Goal: Task Accomplishment & Management: Use online tool/utility

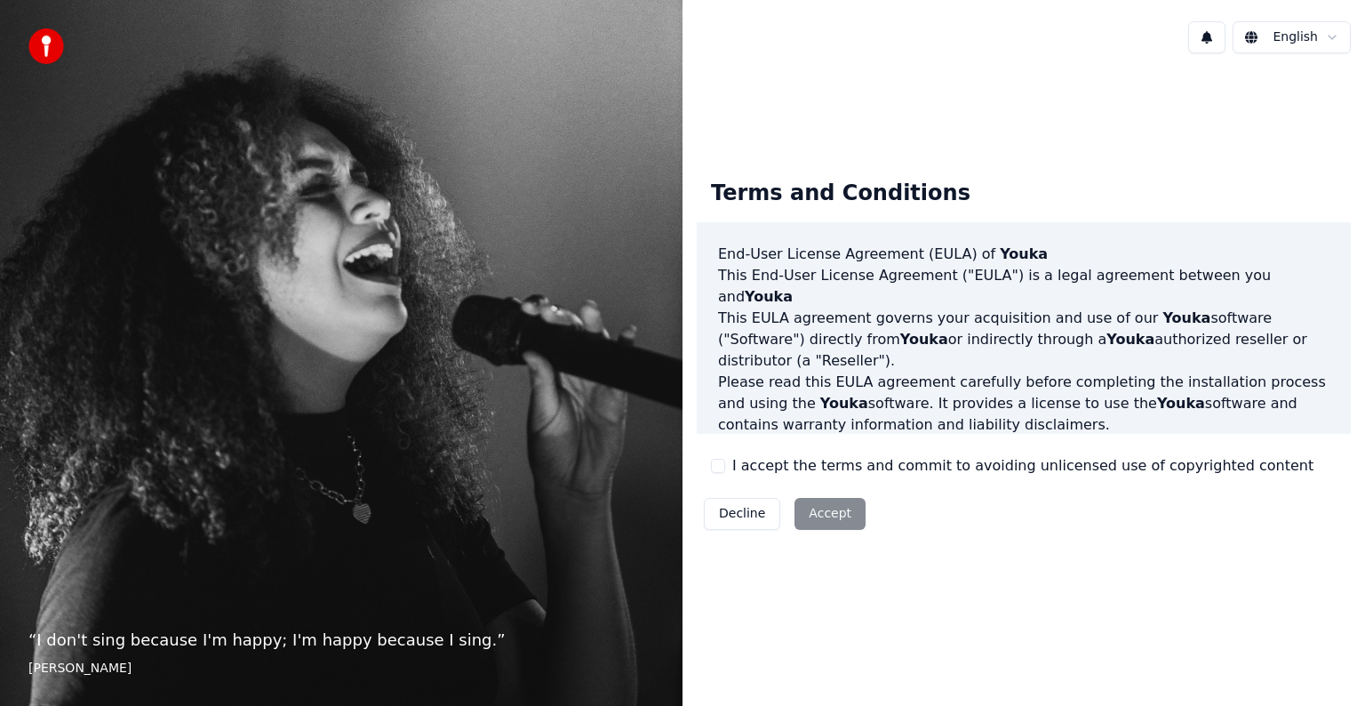
click at [731, 466] on div "I accept the terms and commit to avoiding unlicensed use of copyrighted content" at bounding box center [1012, 465] width 603 height 21
click at [704, 464] on div "Terms and Conditions End-User License Agreement ([PERSON_NAME]) of Youka This E…" at bounding box center [1024, 350] width 654 height 371
click at [712, 466] on button "I accept the terms and commit to avoiding unlicensed use of copyrighted content" at bounding box center [718, 466] width 14 height 14
click at [827, 498] on button "Accept" at bounding box center [830, 514] width 71 height 32
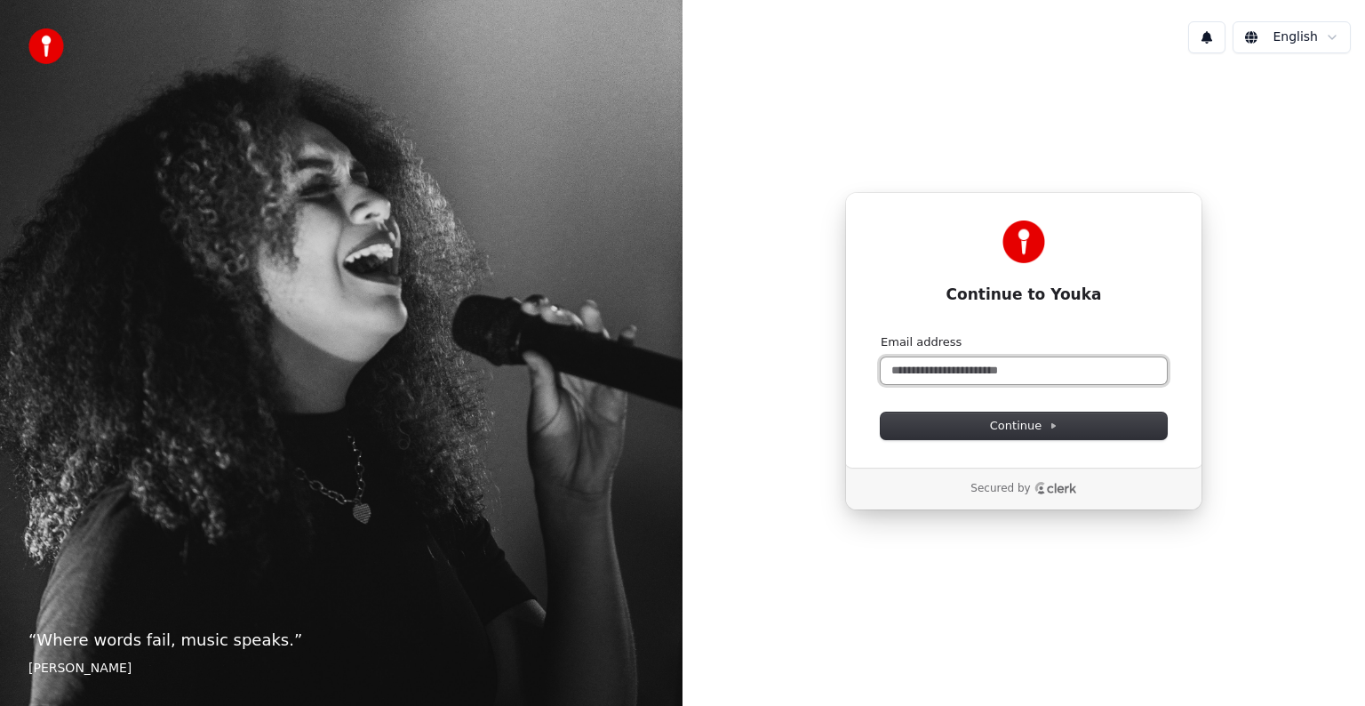
click at [995, 367] on input "Email address" at bounding box center [1024, 370] width 286 height 27
click at [881, 334] on button "submit" at bounding box center [881, 334] width 0 height 0
type input "**********"
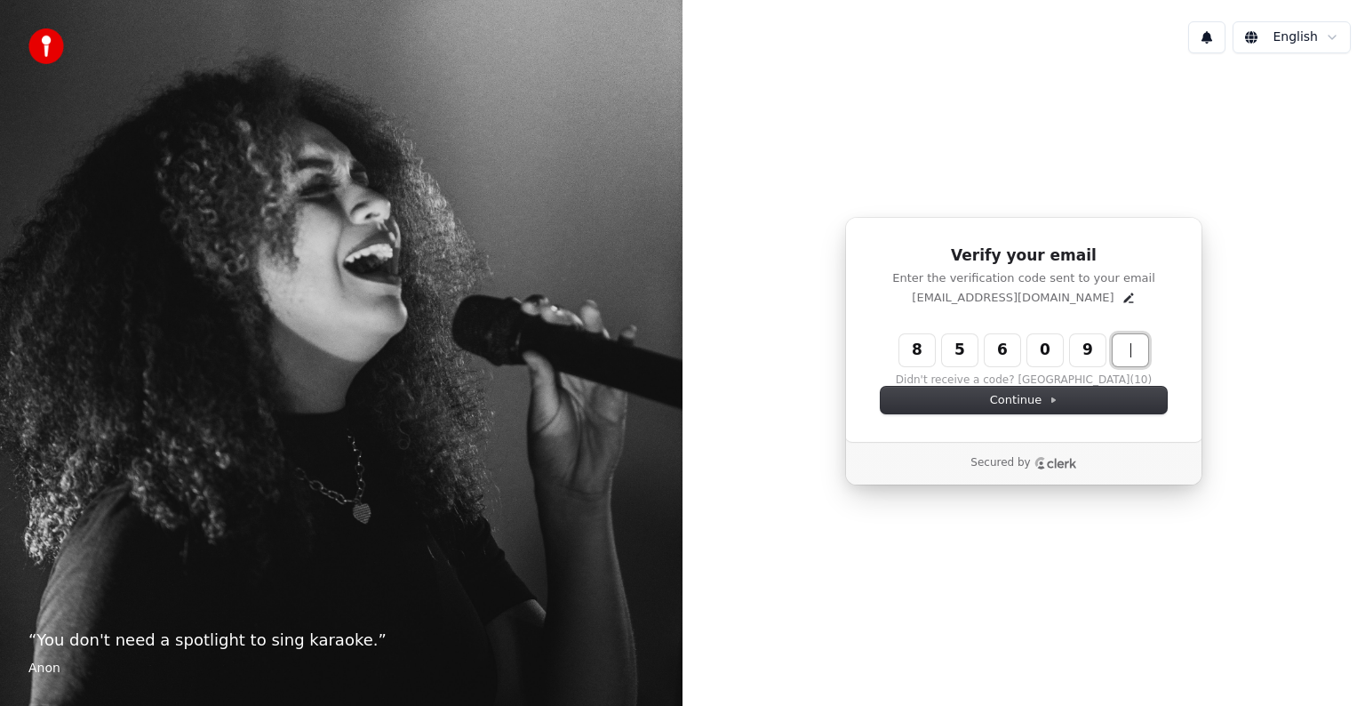
type input "******"
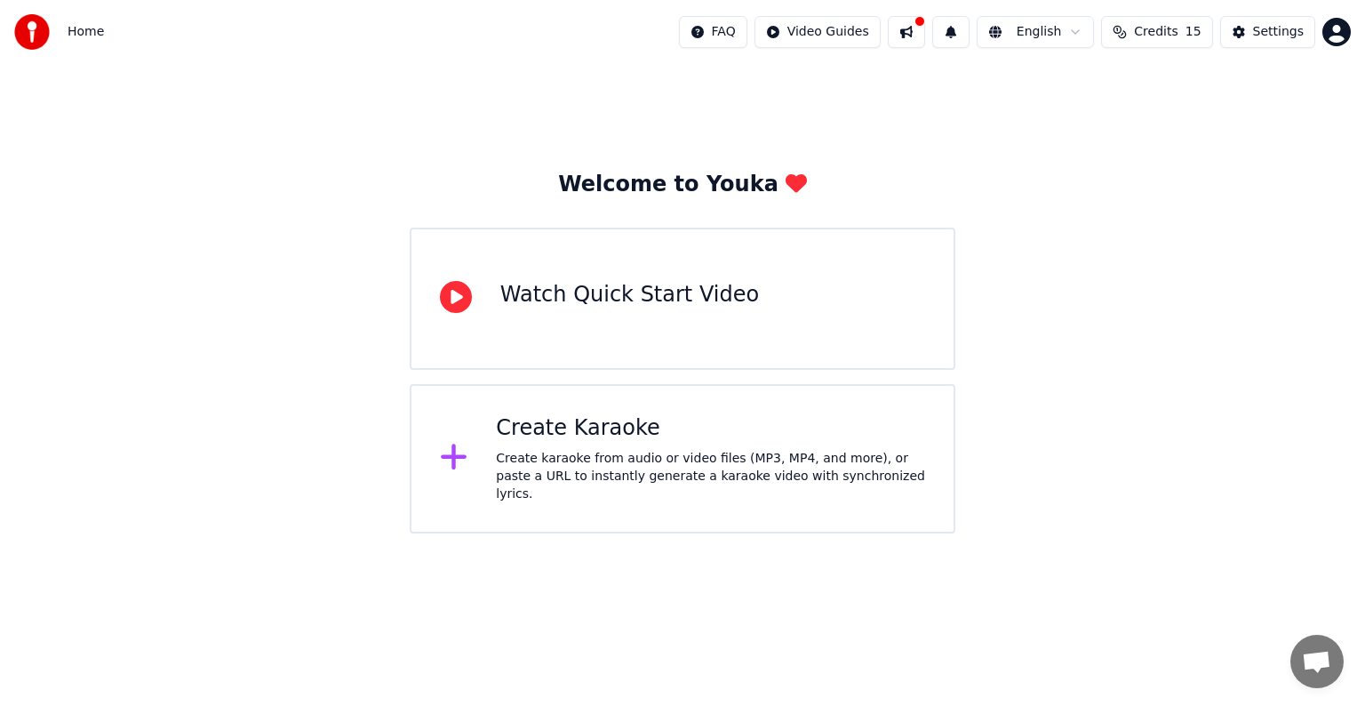
click at [608, 464] on div "Create karaoke from audio or video files (MP3, MP4, and more), or paste a URL t…" at bounding box center [710, 476] width 429 height 53
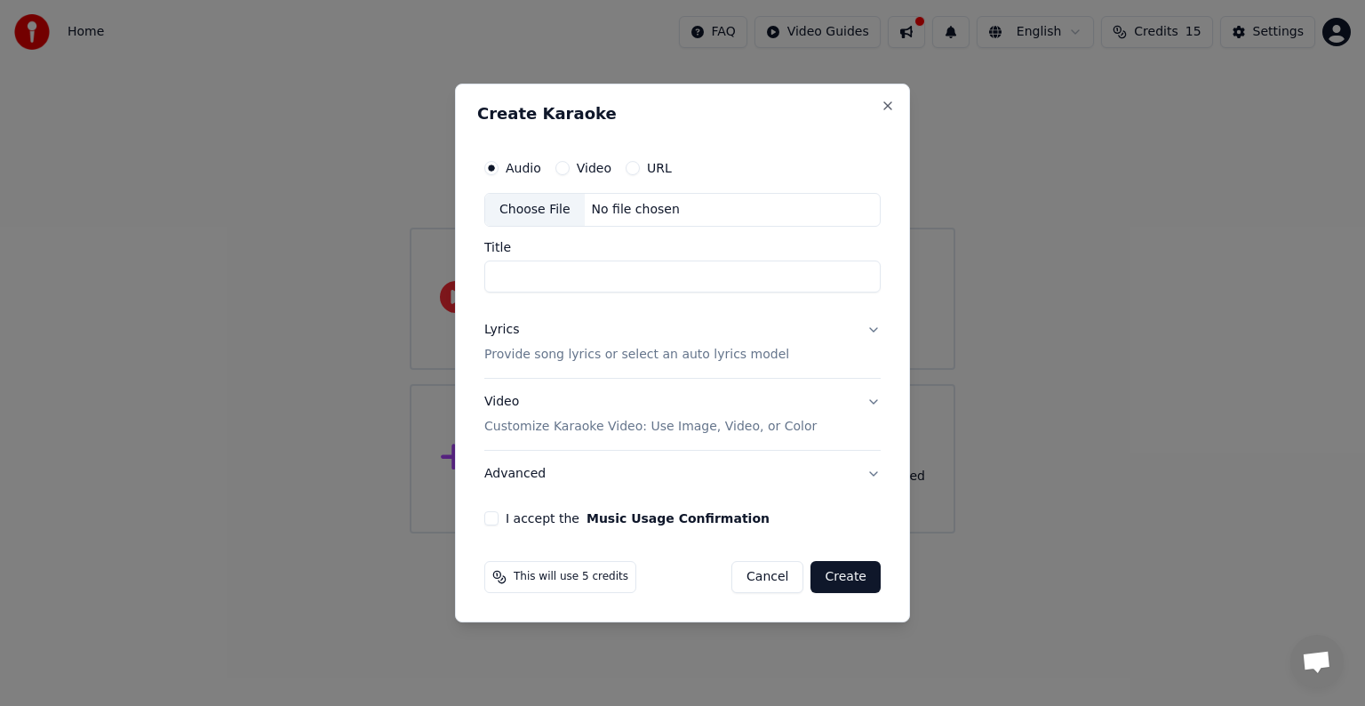
click at [551, 279] on input "Title" at bounding box center [682, 276] width 396 height 32
type input "*"
click at [548, 204] on div "Choose File" at bounding box center [535, 210] width 100 height 32
click at [555, 275] on input "Title" at bounding box center [682, 276] width 396 height 32
type input "**********"
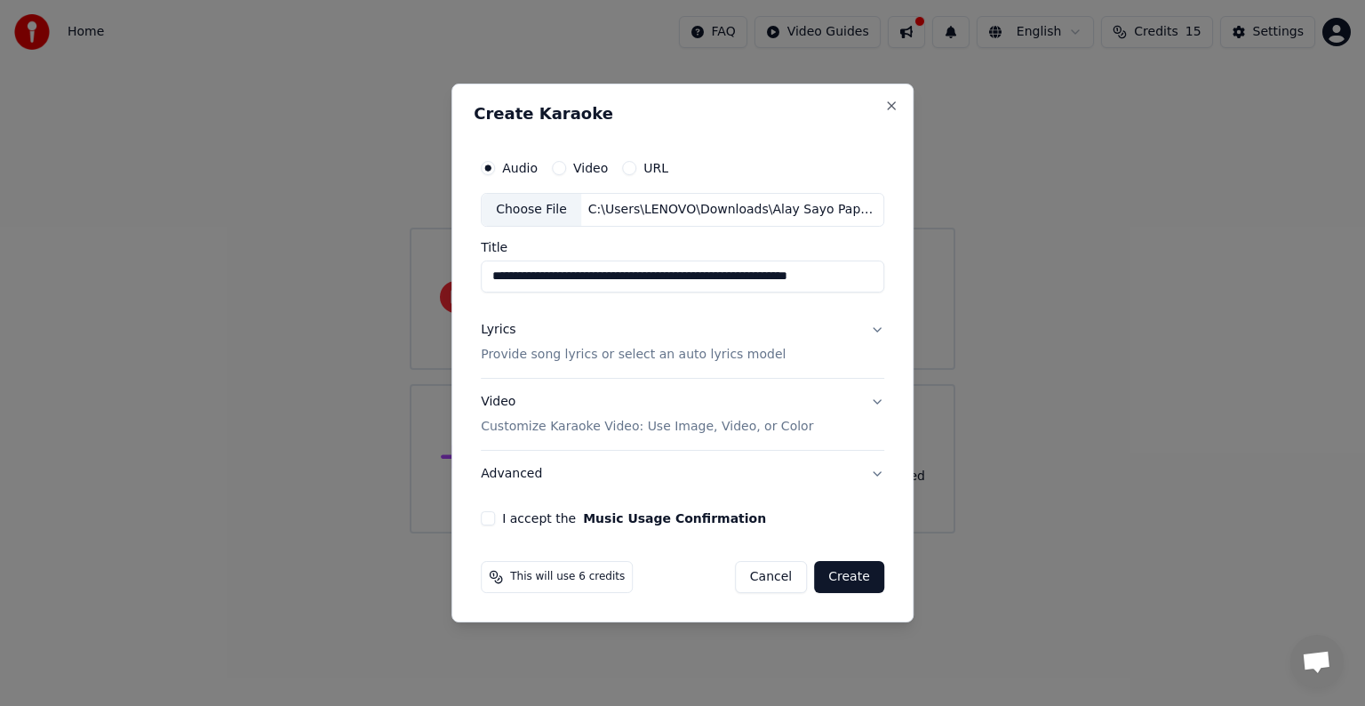
click at [867, 323] on button "Lyrics Provide song lyrics or select an auto lyrics model" at bounding box center [682, 342] width 403 height 71
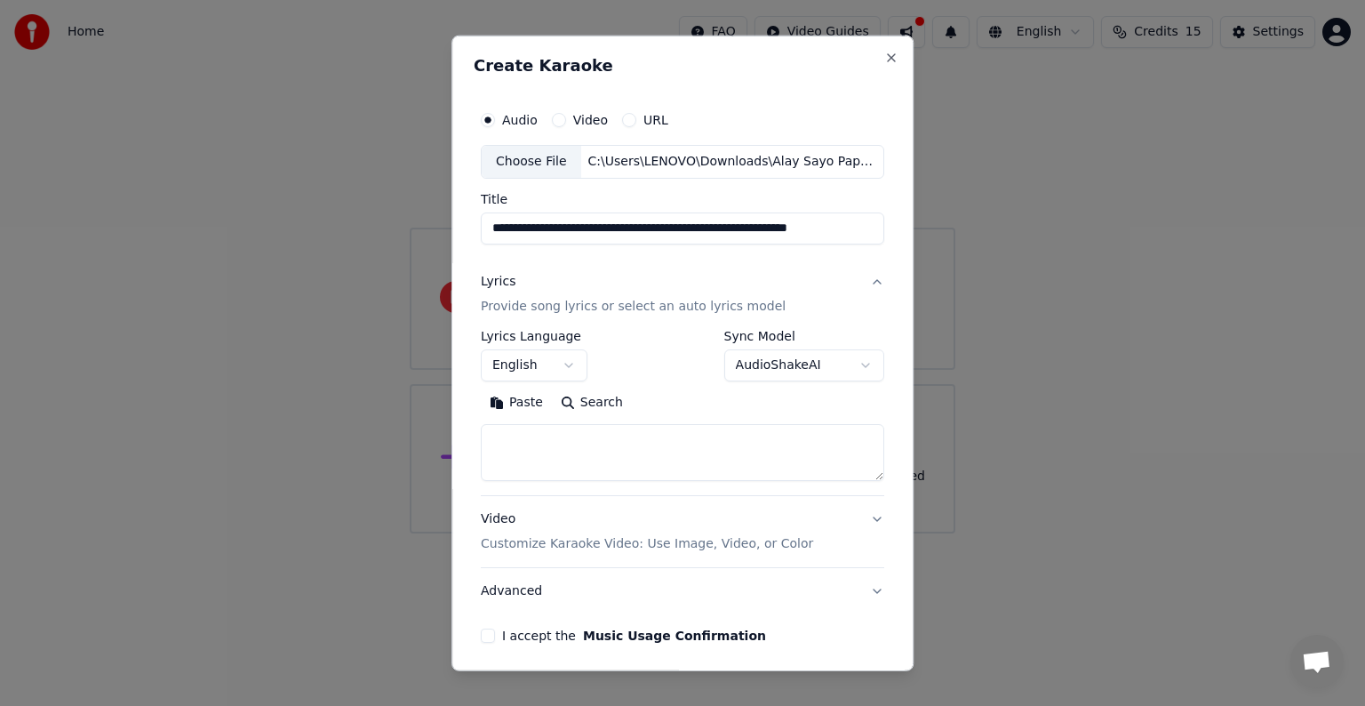
click at [661, 312] on p "Provide song lyrics or select an auto lyrics model" at bounding box center [633, 307] width 305 height 18
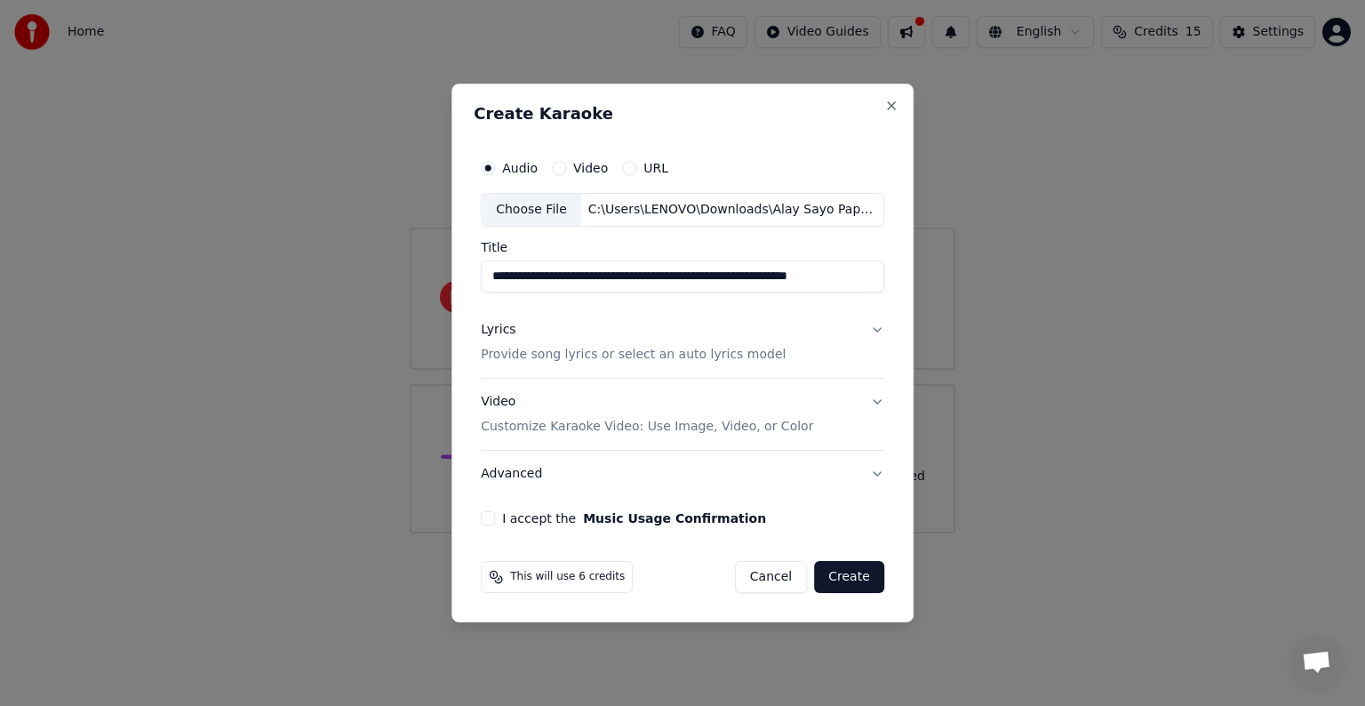
click at [643, 350] on p "Provide song lyrics or select an auto lyrics model" at bounding box center [633, 355] width 305 height 18
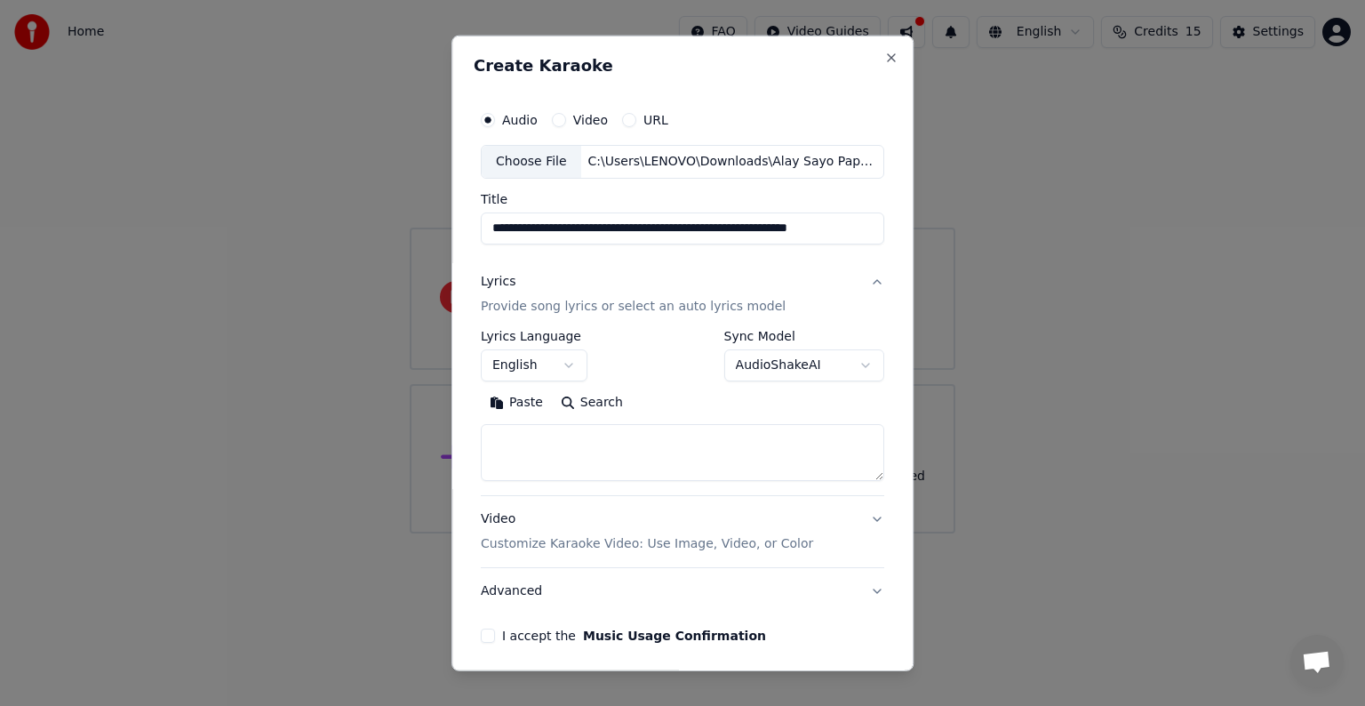
click at [555, 447] on textarea at bounding box center [682, 452] width 403 height 57
paste textarea "**********"
click at [498, 461] on textarea "**********" at bounding box center [678, 452] width 395 height 57
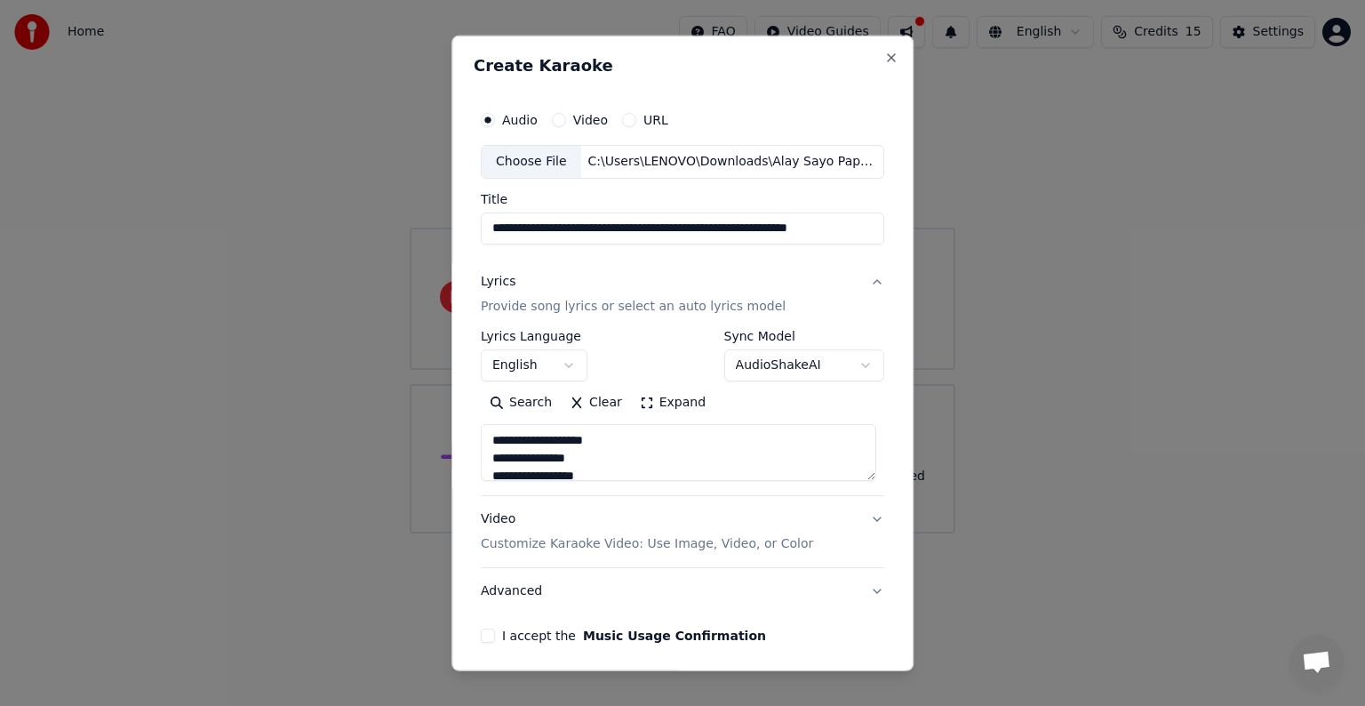
click at [496, 460] on textarea "**********" at bounding box center [678, 452] width 395 height 57
click at [530, 458] on textarea "**********" at bounding box center [678, 452] width 395 height 57
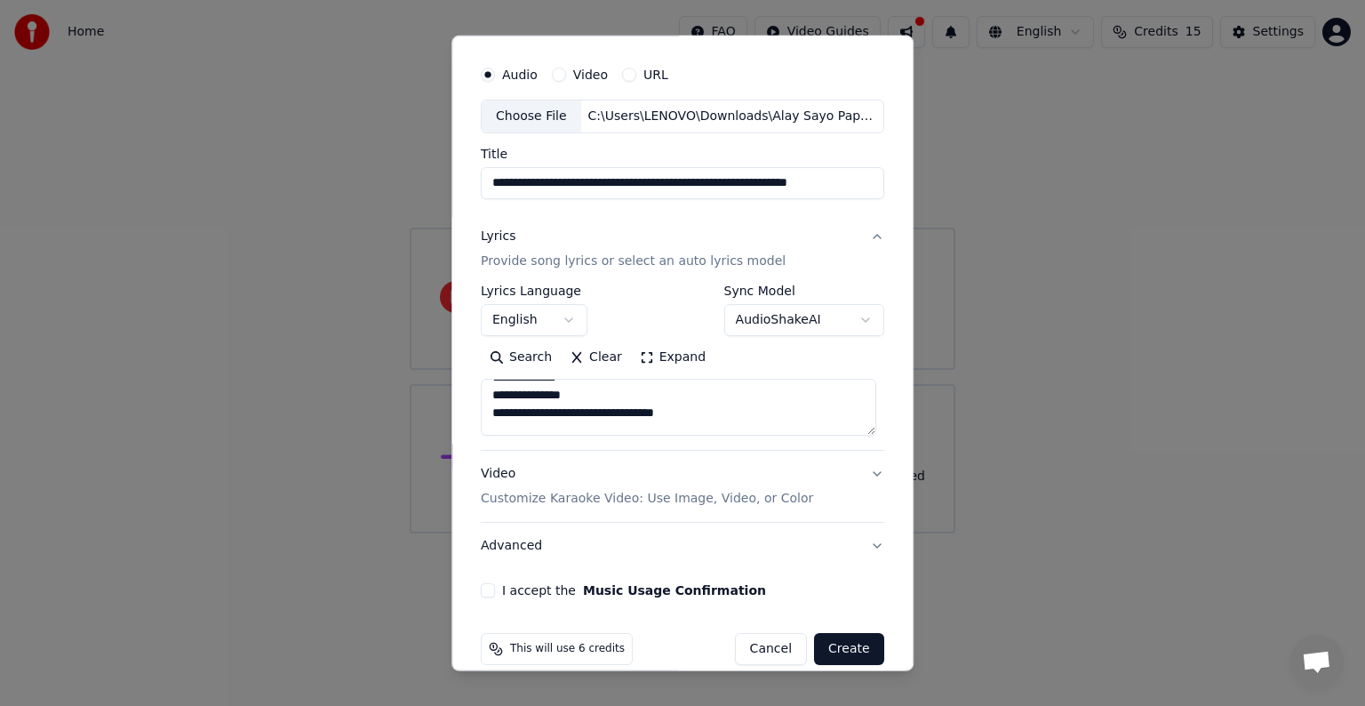
scroll to position [68, 0]
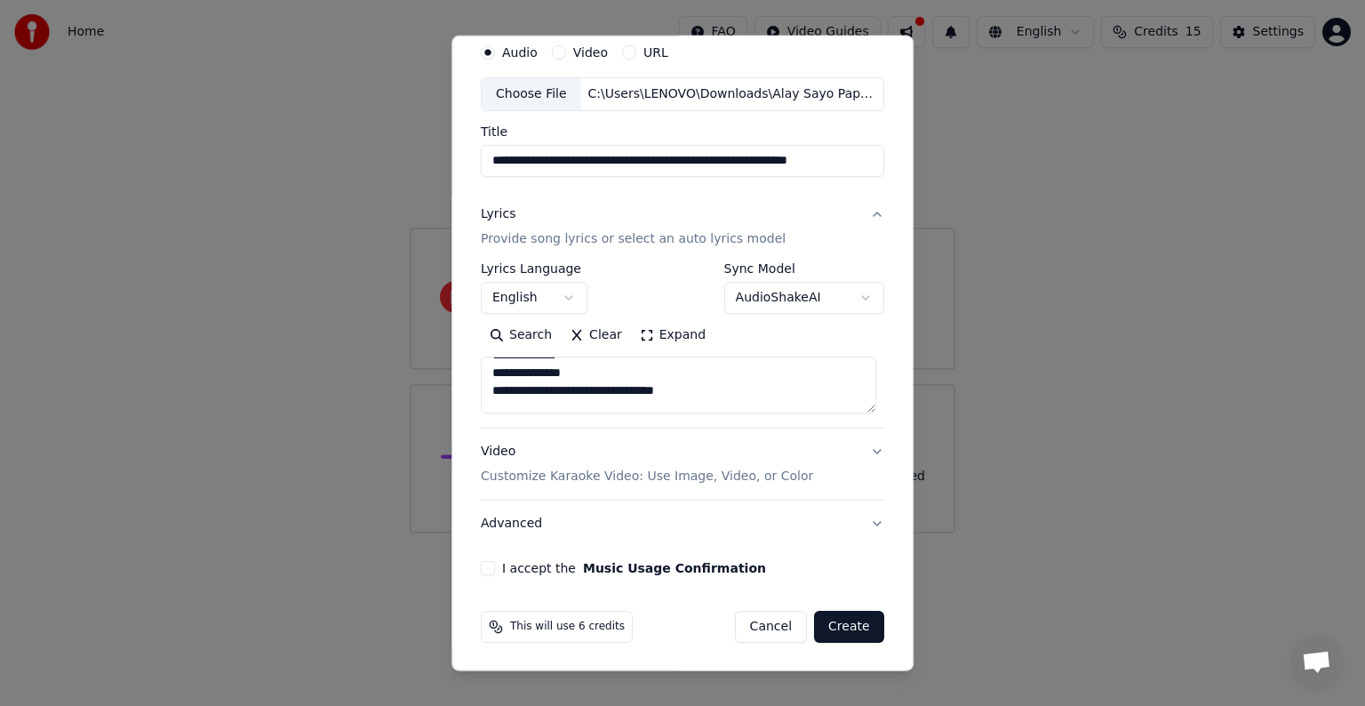
type textarea "**********"
click at [482, 564] on button "I accept the Music Usage Confirmation" at bounding box center [488, 568] width 14 height 14
click at [842, 631] on button "Create" at bounding box center [849, 627] width 70 height 32
select select "**"
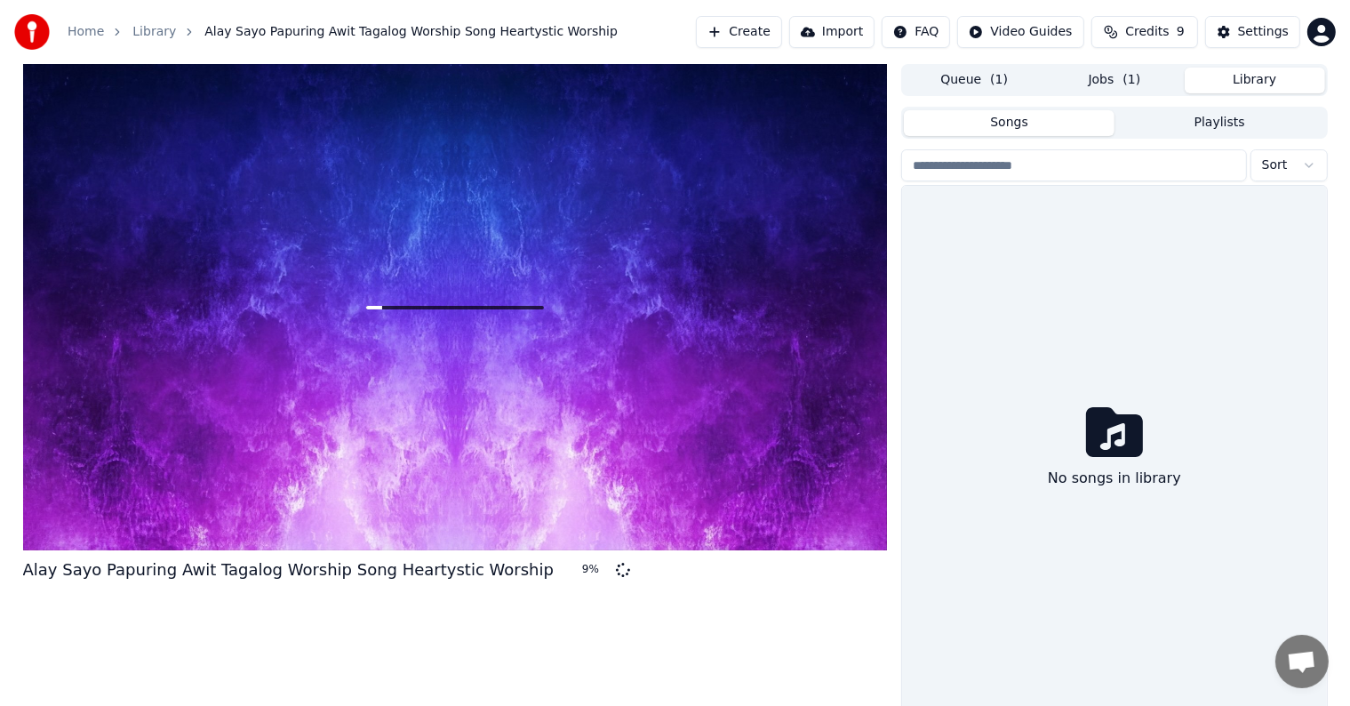
click at [1226, 79] on button "Library" at bounding box center [1255, 81] width 140 height 26
click at [1151, 81] on button "Jobs ( 1 )" at bounding box center [1114, 81] width 140 height 26
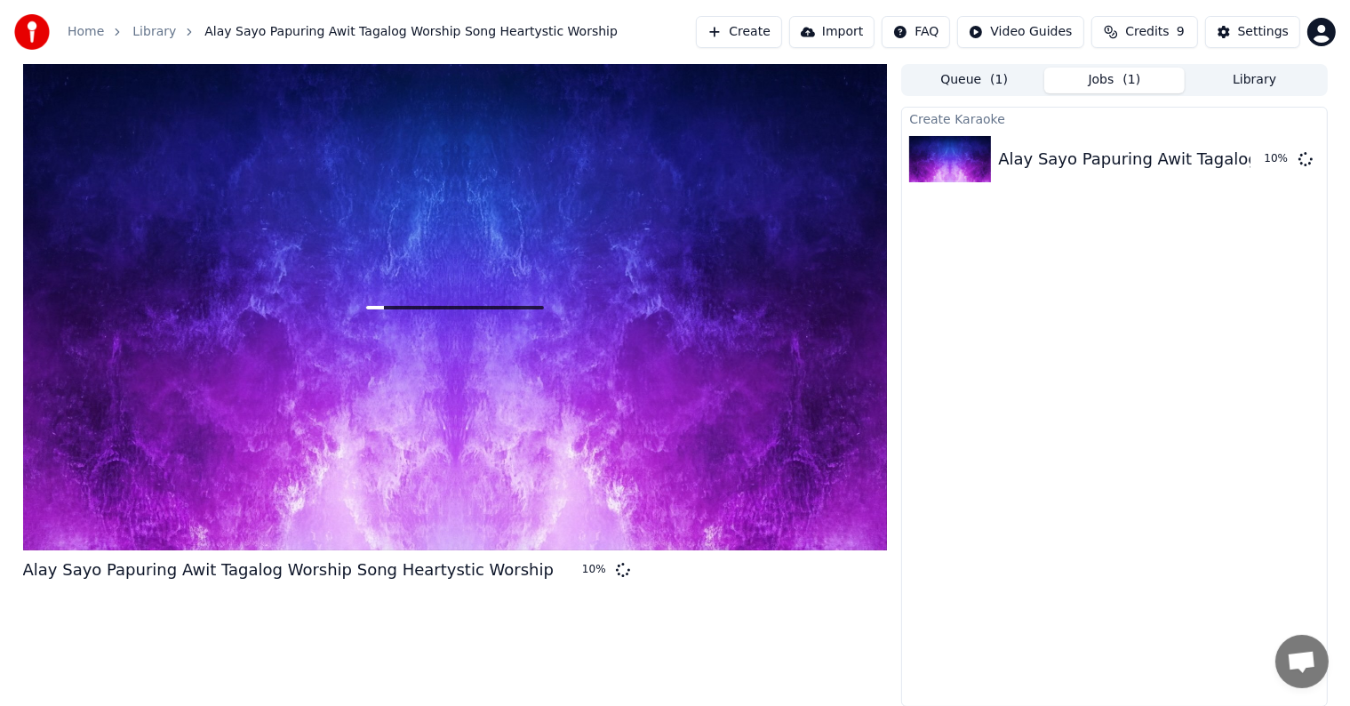
click at [763, 41] on button "Create" at bounding box center [739, 32] width 86 height 32
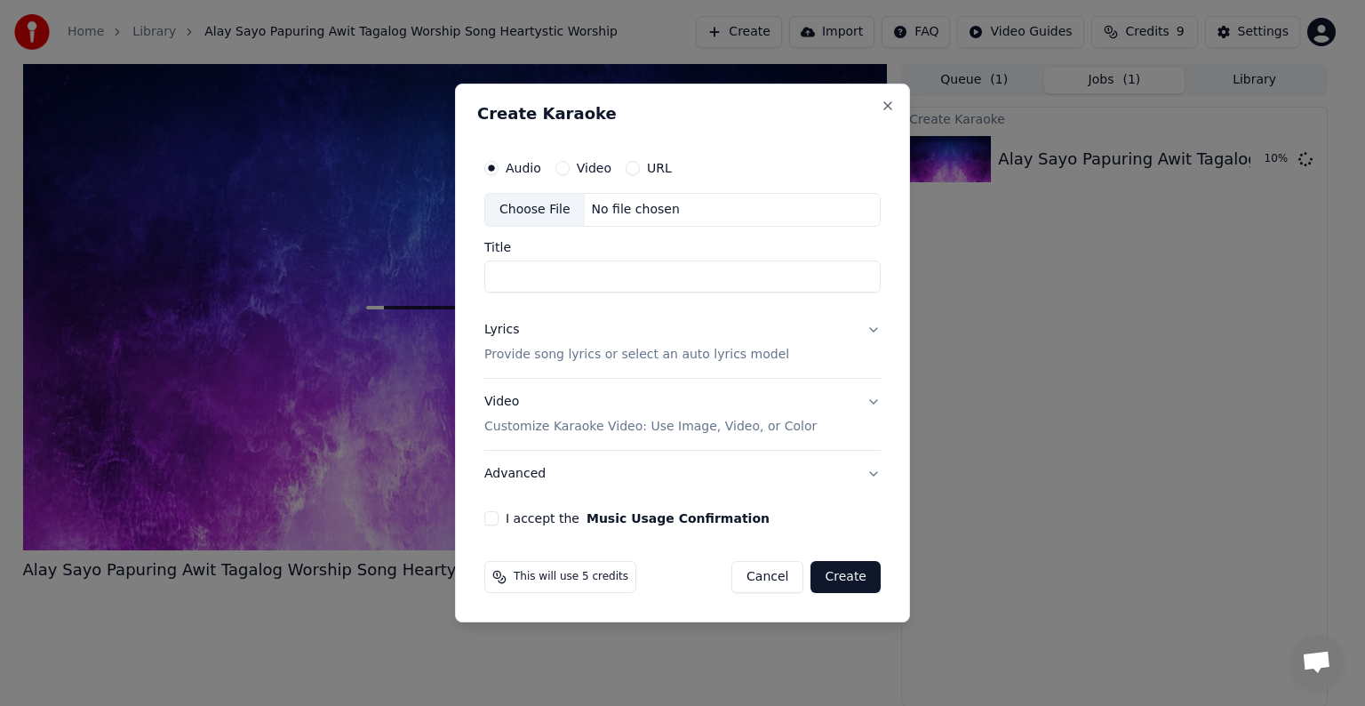
click at [871, 407] on button "Video Customize Karaoke Video: Use Image, Video, or Color" at bounding box center [682, 414] width 396 height 71
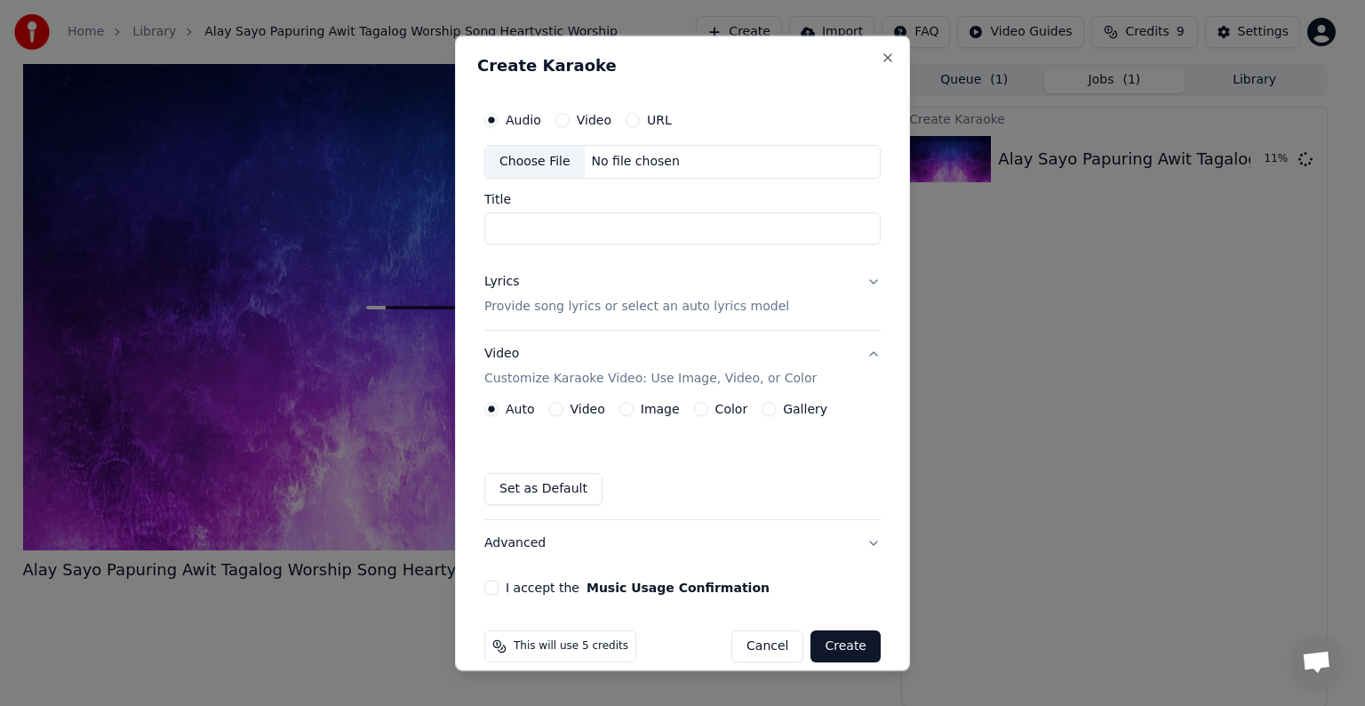
click at [557, 410] on button "Video" at bounding box center [556, 409] width 14 height 14
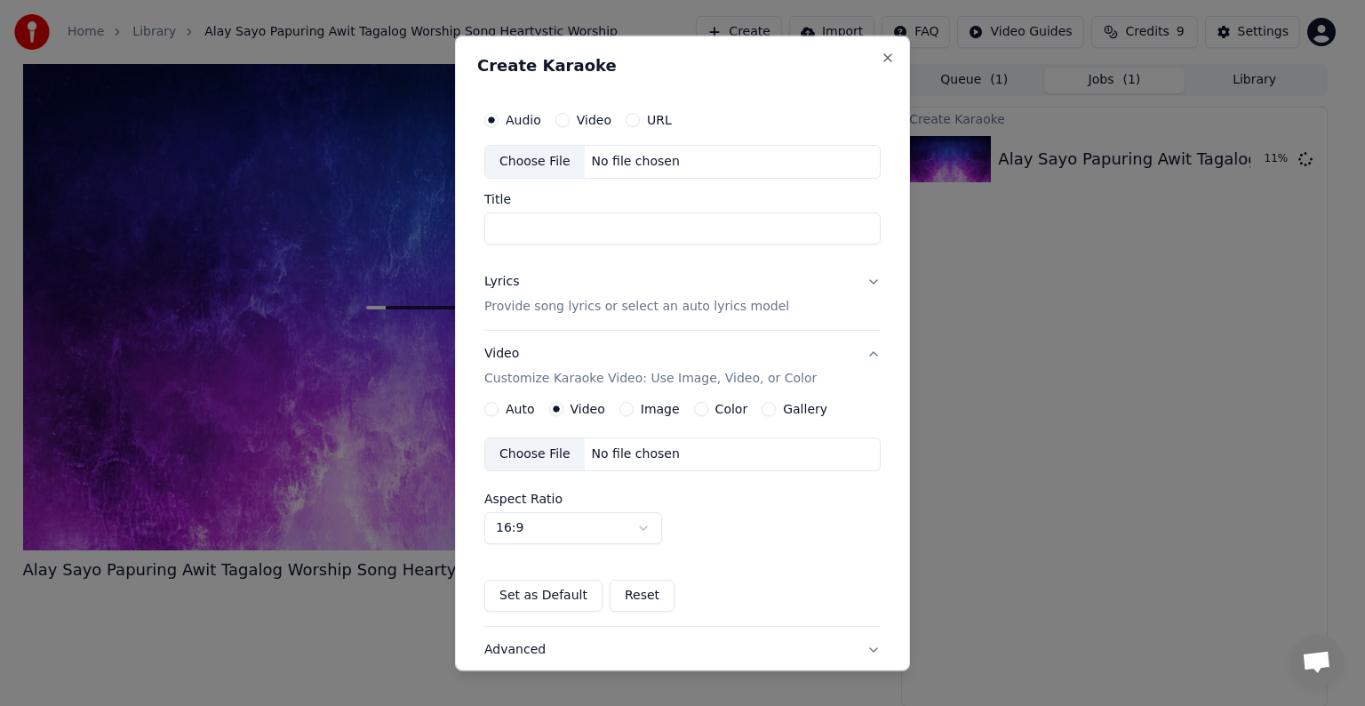
click at [555, 455] on div "Choose File" at bounding box center [535, 454] width 100 height 32
click at [552, 152] on div "Choose File" at bounding box center [534, 162] width 100 height 32
type input "**********"
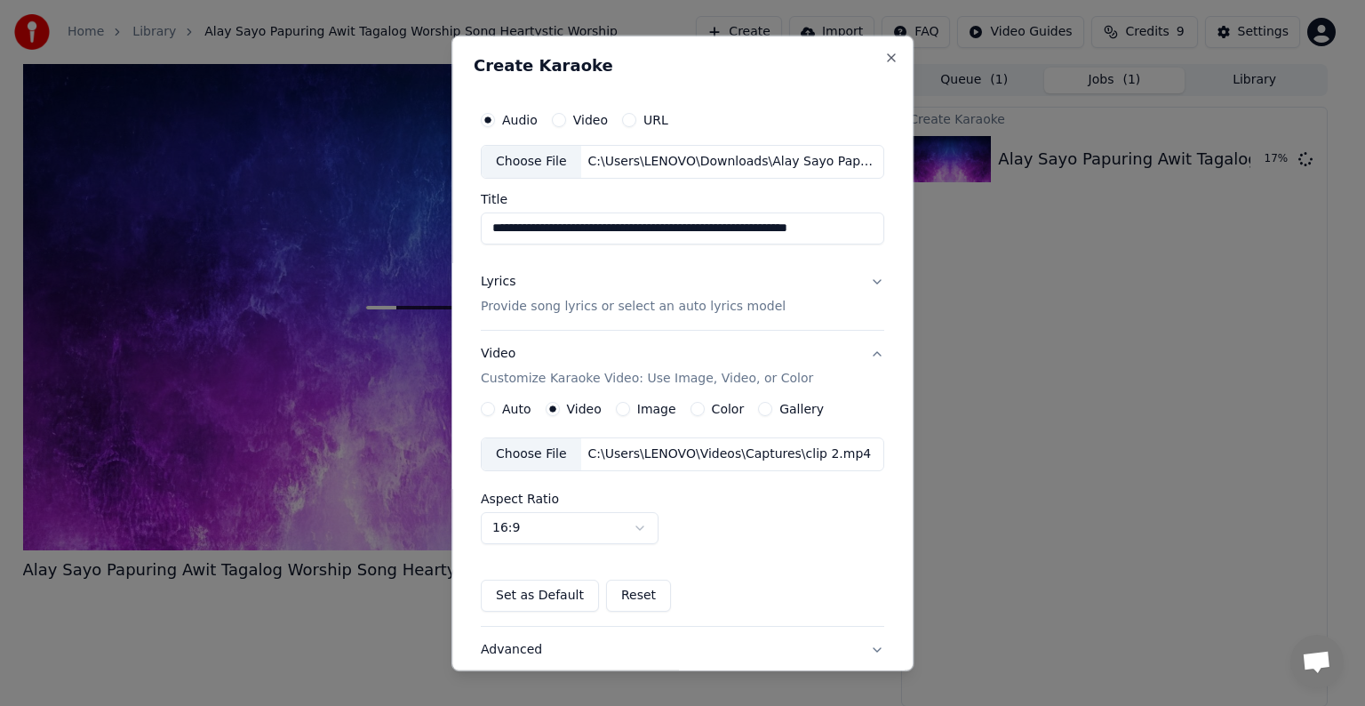
click at [532, 300] on p "Provide song lyrics or select an auto lyrics model" at bounding box center [633, 307] width 305 height 18
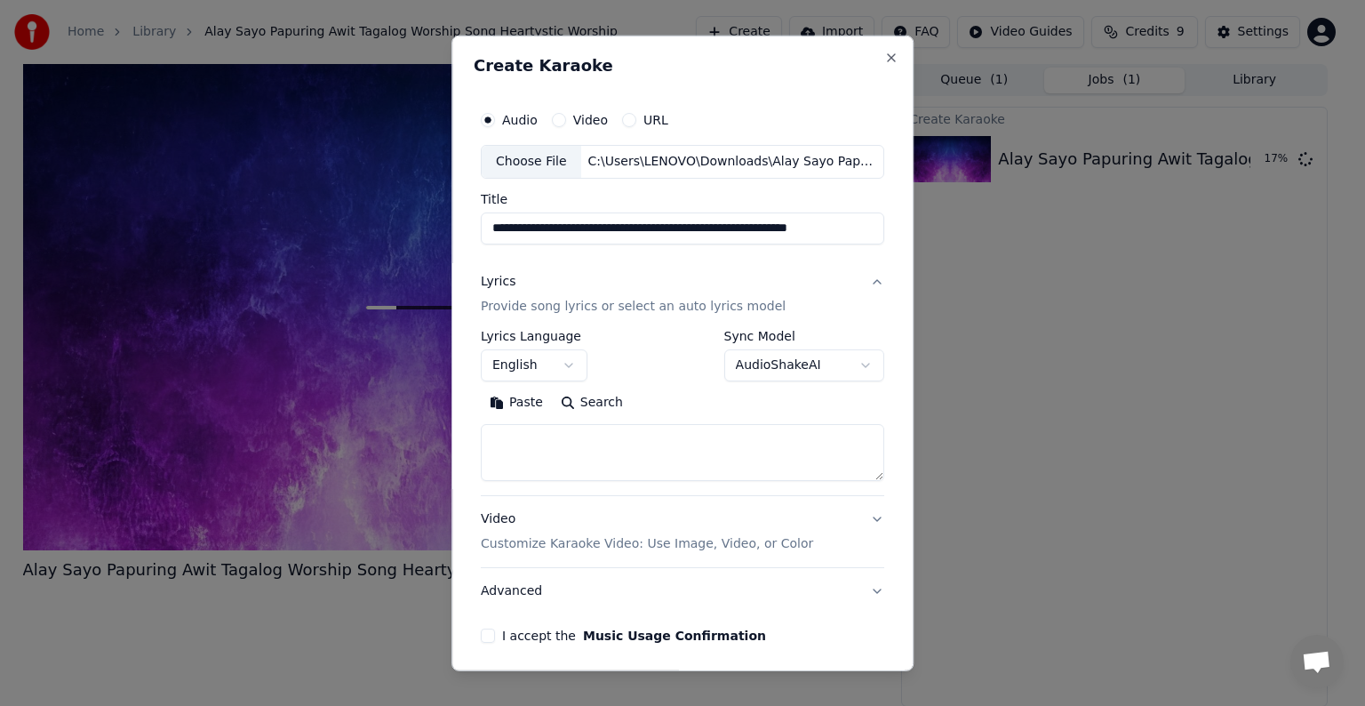
drag, startPoint x: 626, startPoint y: 435, endPoint x: 617, endPoint y: 445, distance: 13.9
click at [624, 444] on textarea at bounding box center [682, 452] width 403 height 57
paste textarea "**********"
click at [494, 459] on textarea "**********" at bounding box center [678, 452] width 395 height 57
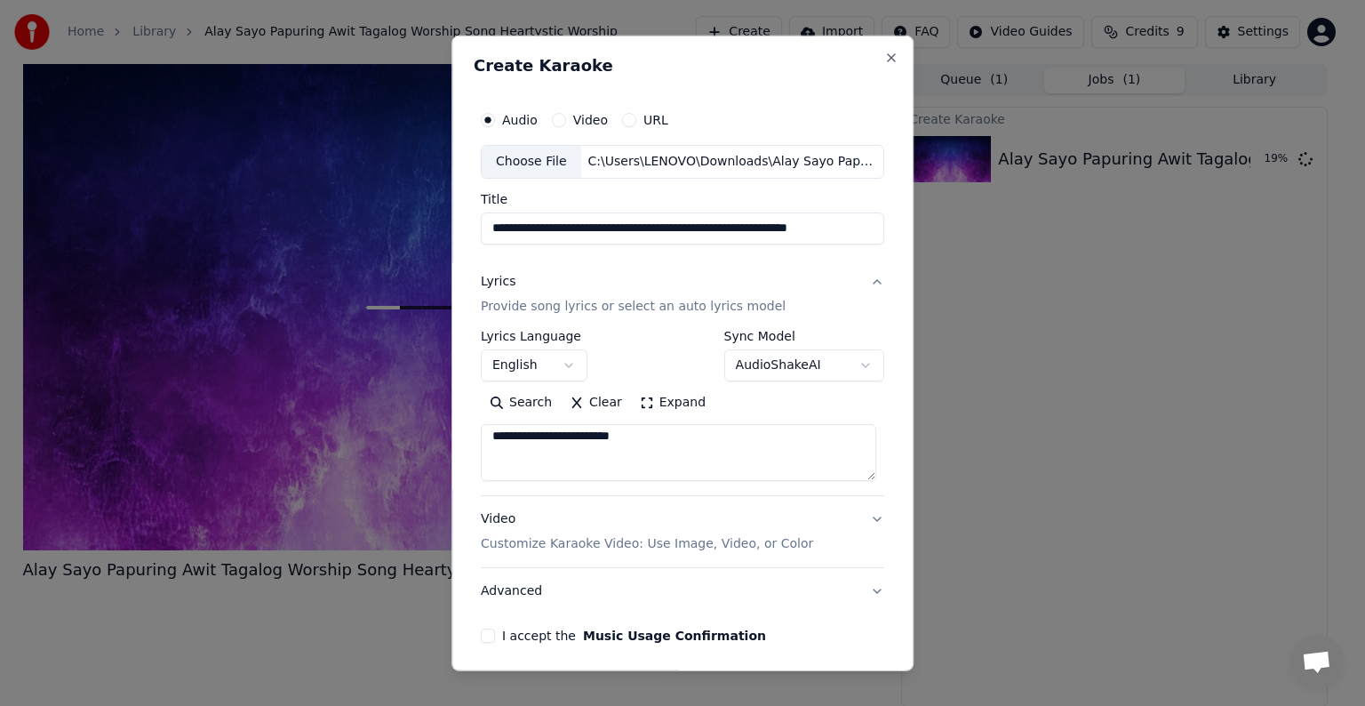
scroll to position [699, 0]
click at [492, 442] on textarea "**********" at bounding box center [678, 452] width 395 height 57
type textarea "**********"
click at [556, 363] on button "English" at bounding box center [534, 365] width 107 height 32
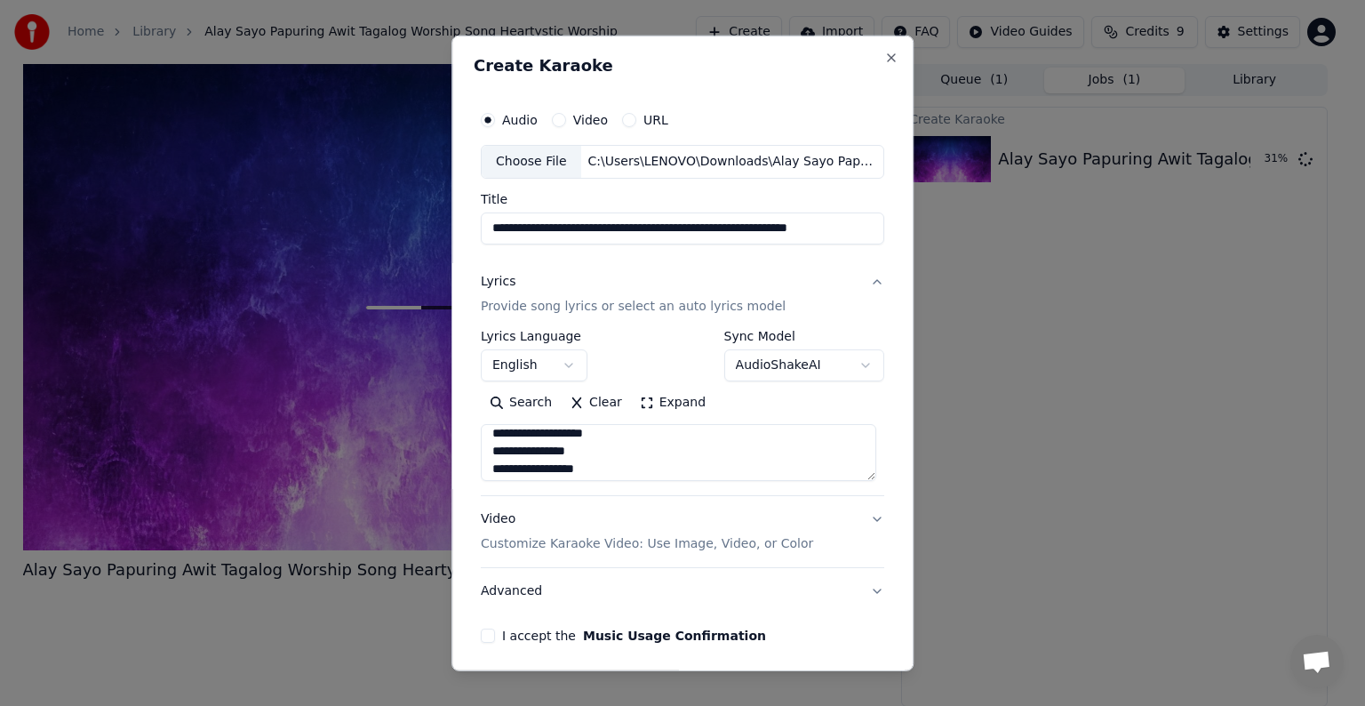
click at [556, 363] on body "**********" at bounding box center [675, 353] width 1350 height 706
click at [556, 363] on button "English" at bounding box center [534, 365] width 107 height 32
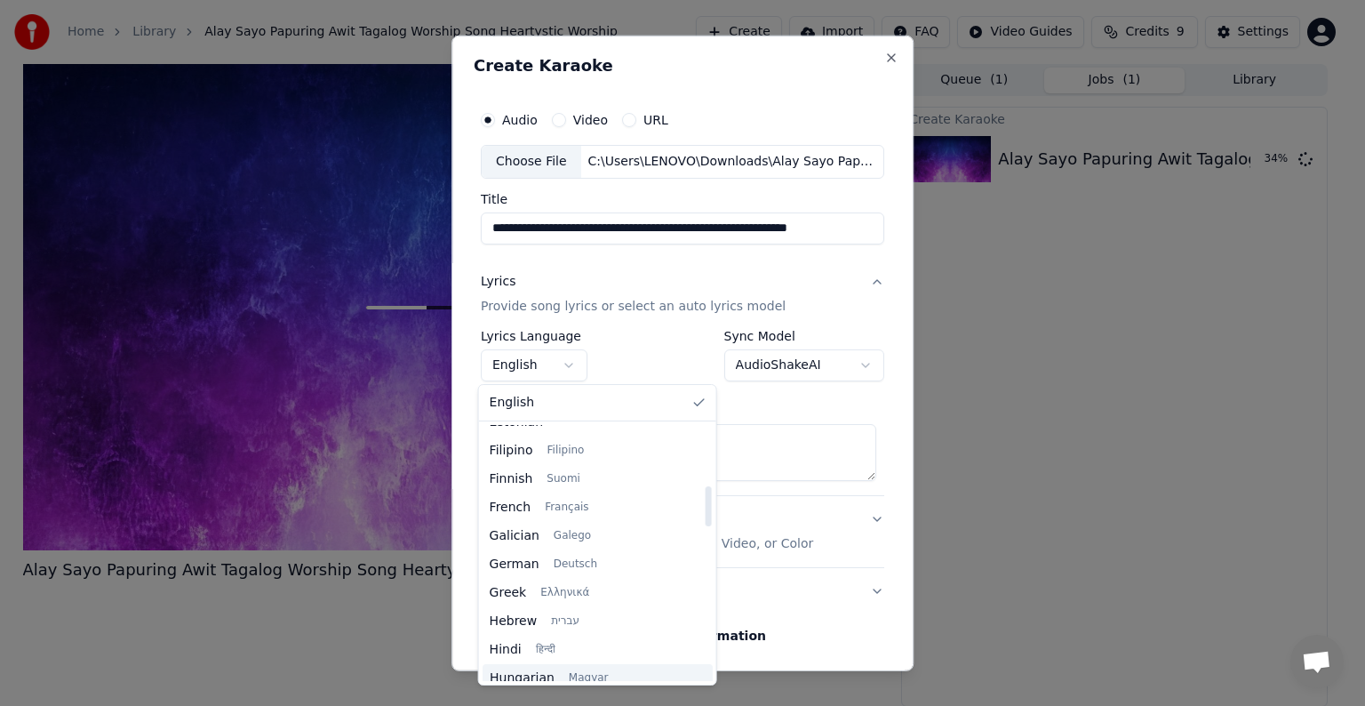
scroll to position [209, 0]
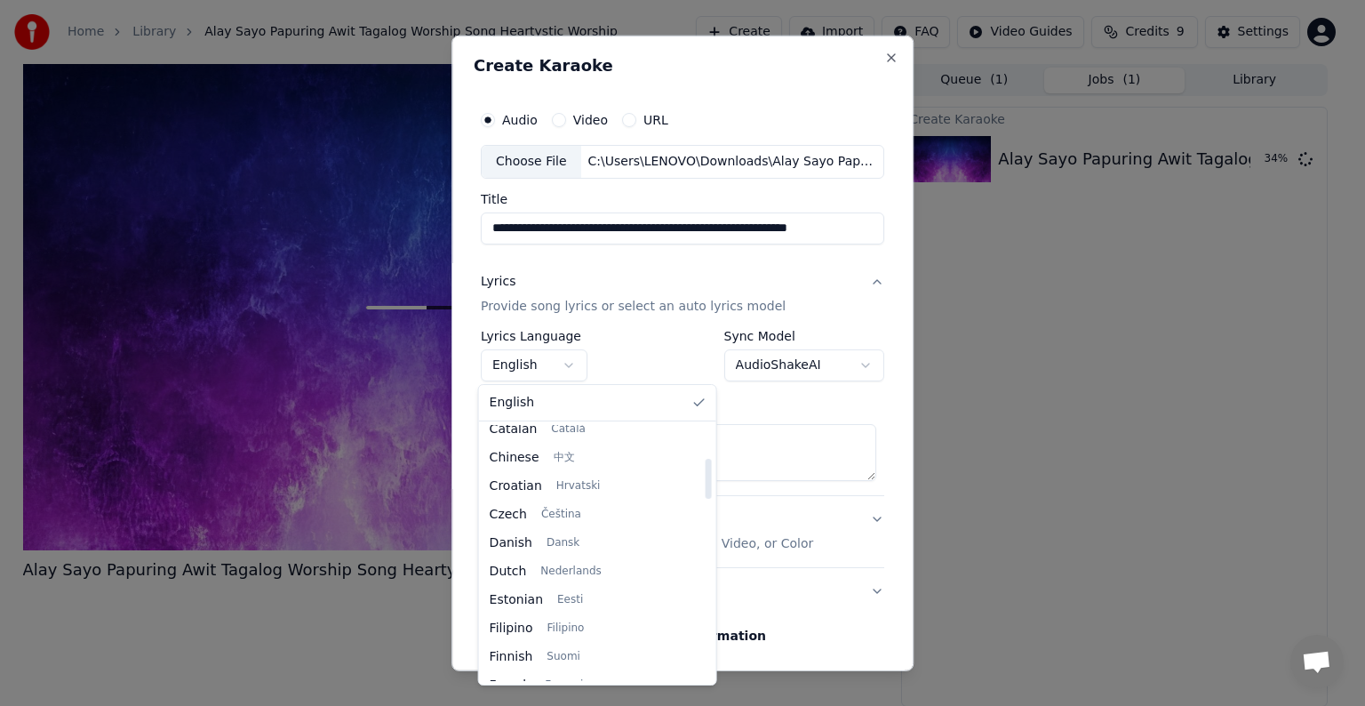
select select "**"
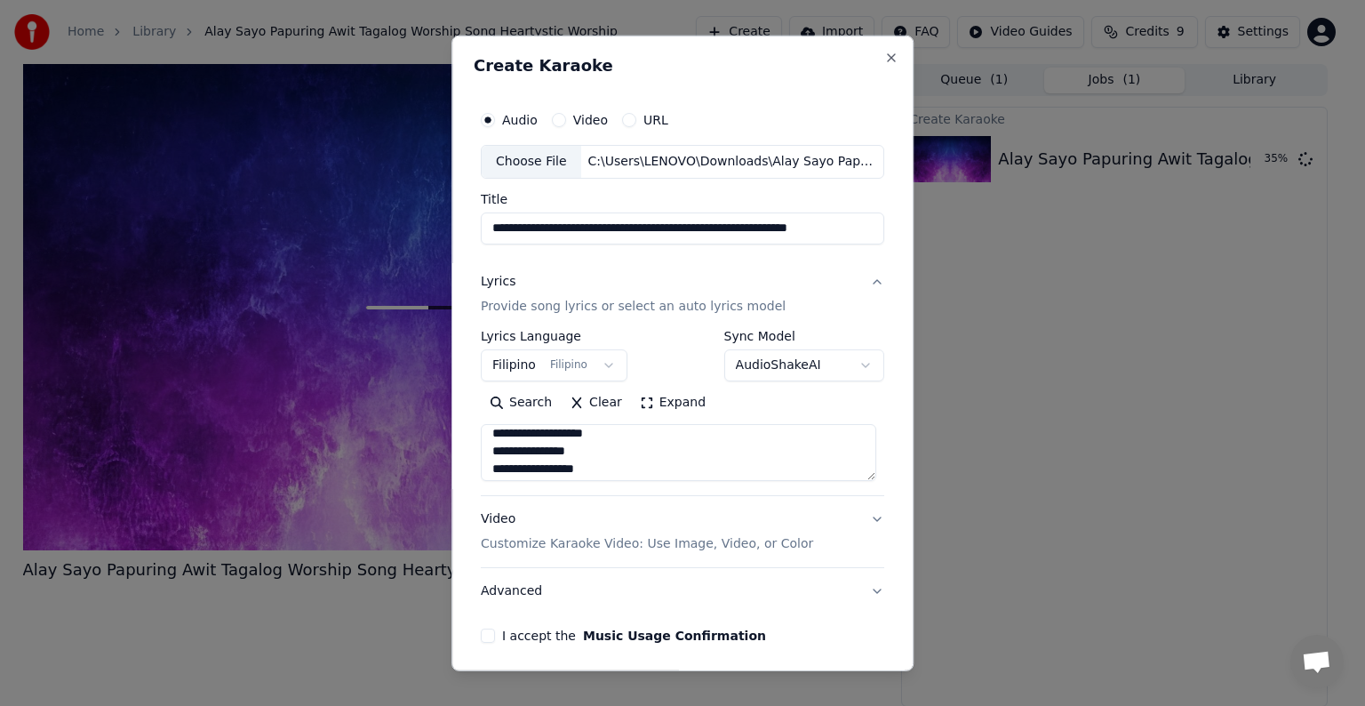
click at [835, 362] on body "**********" at bounding box center [675, 353] width 1350 height 706
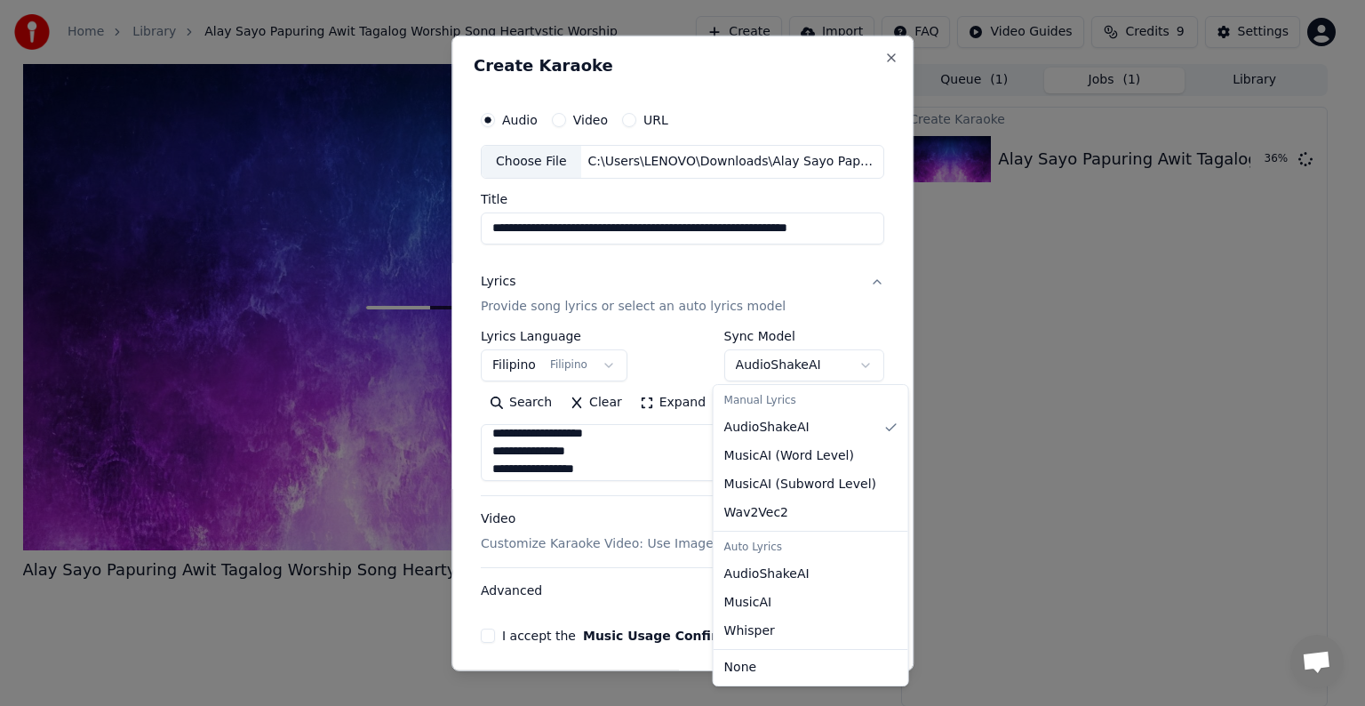
click at [830, 371] on body "**********" at bounding box center [675, 353] width 1350 height 706
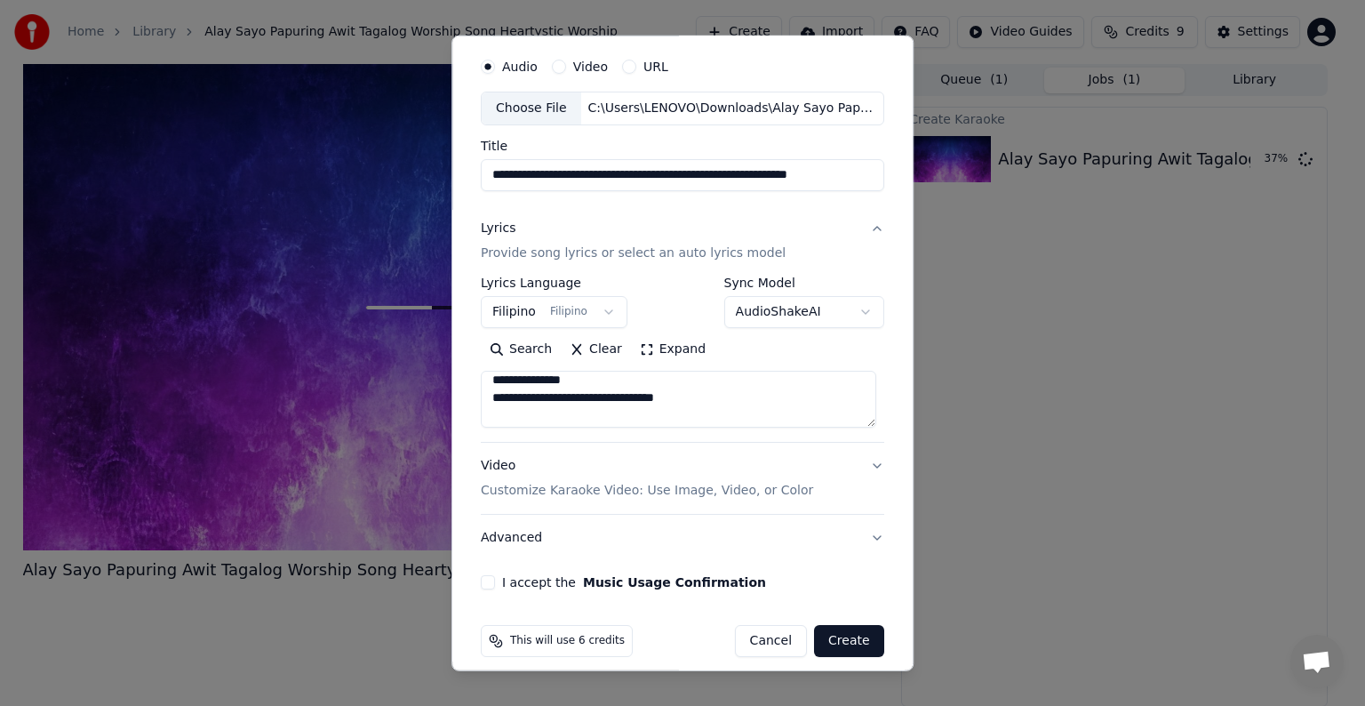
scroll to position [68, 0]
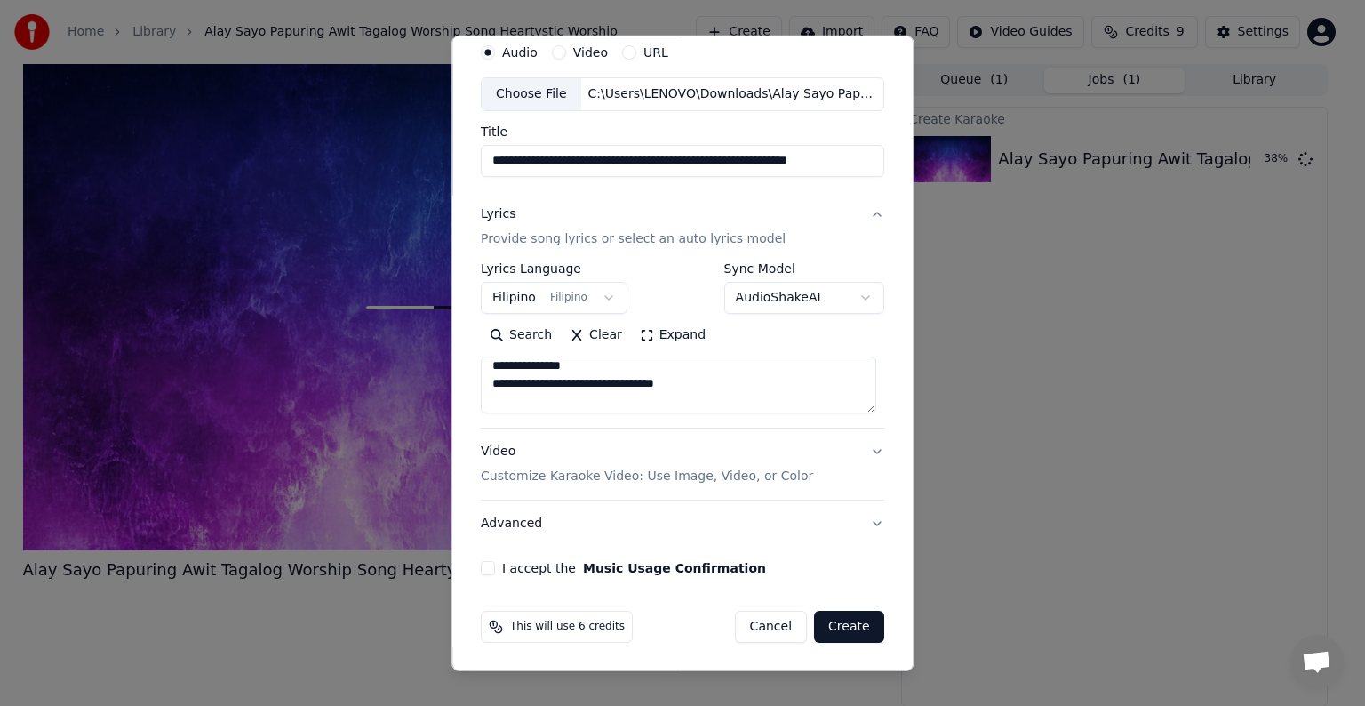
click at [865, 454] on button "Video Customize Karaoke Video: Use Image, Video, or Color" at bounding box center [682, 463] width 403 height 71
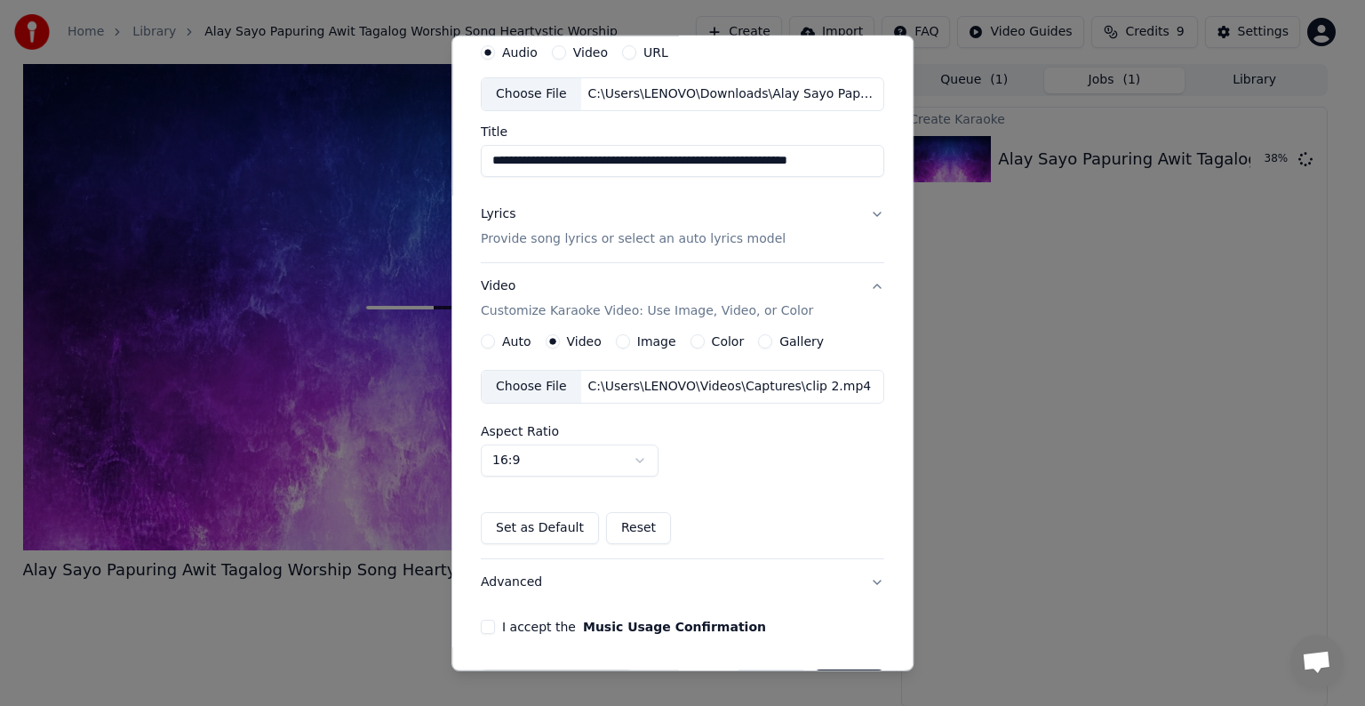
click at [870, 283] on button "Video Customize Karaoke Video: Use Image, Video, or Color" at bounding box center [682, 298] width 403 height 71
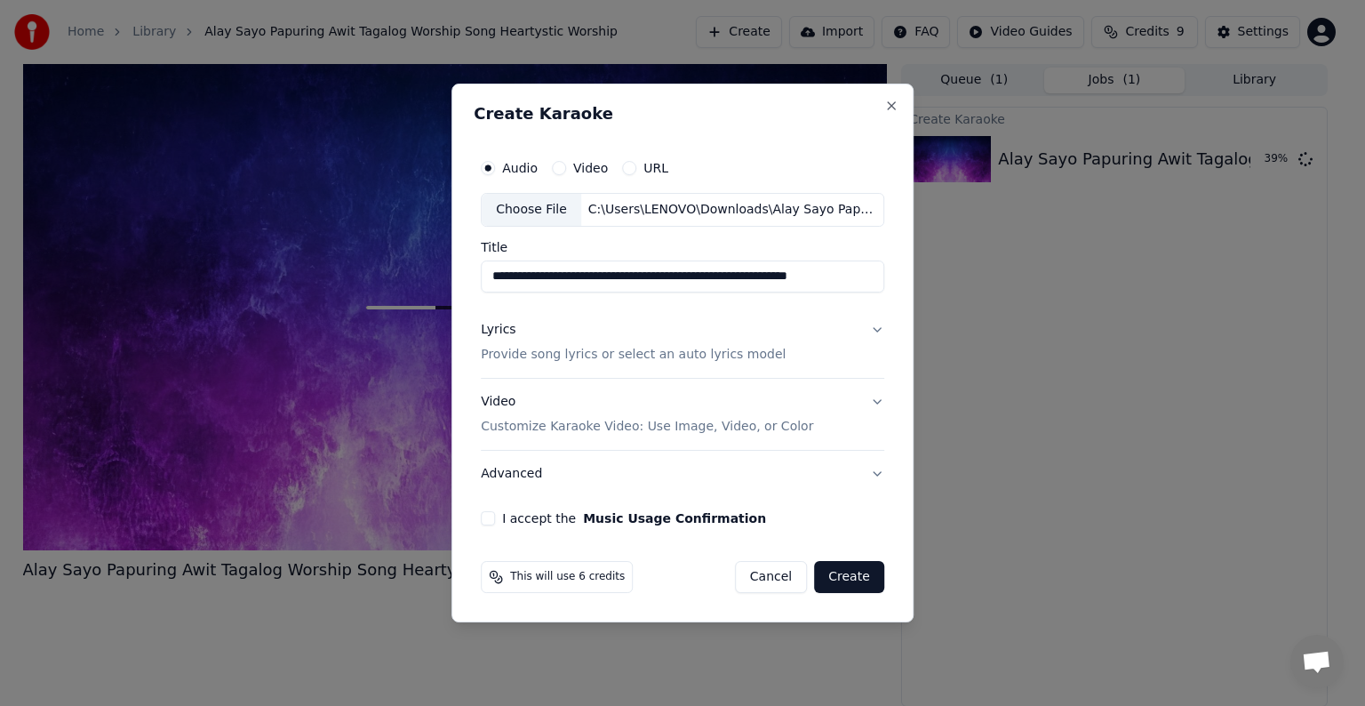
click at [491, 511] on button "I accept the Music Usage Confirmation" at bounding box center [488, 518] width 14 height 14
click at [849, 582] on button "Create" at bounding box center [849, 577] width 70 height 32
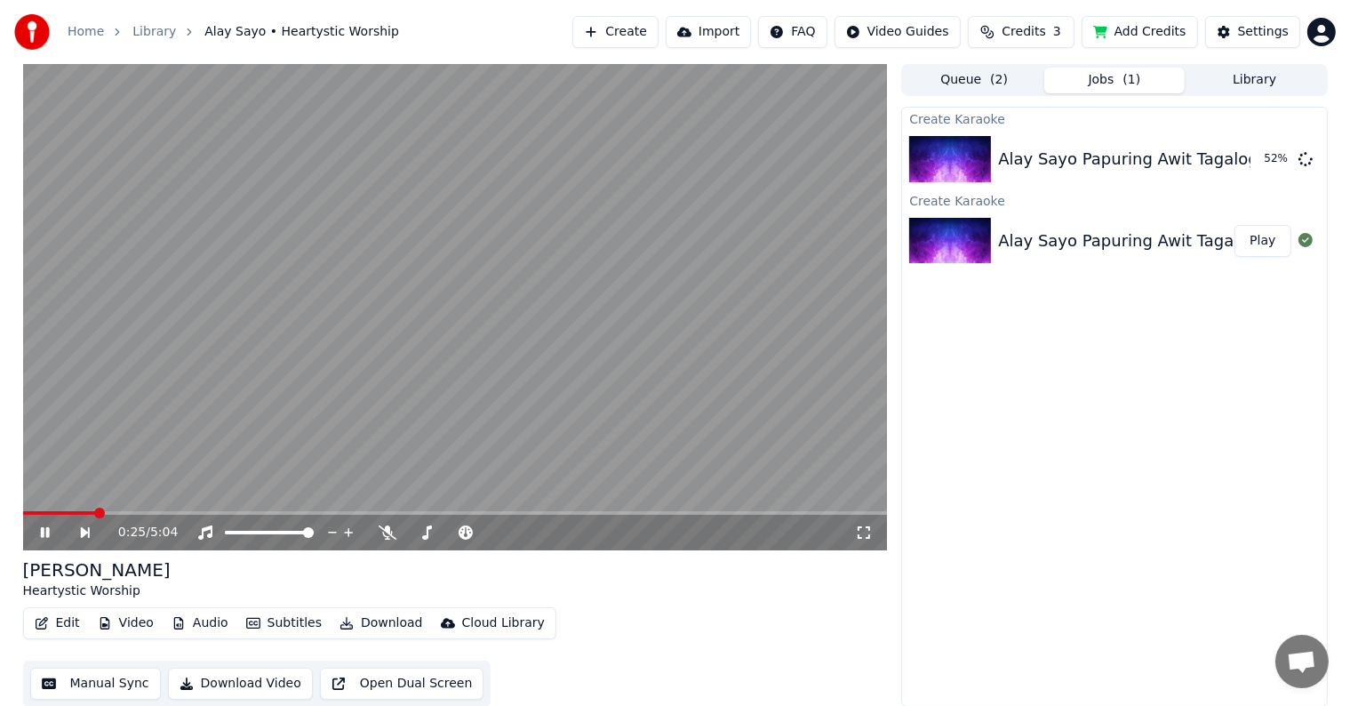
click at [56, 626] on button "Edit" at bounding box center [58, 623] width 60 height 25
click at [413, 576] on div "Alay Sayo Heartystic Worship" at bounding box center [455, 578] width 865 height 43
click at [52, 528] on icon at bounding box center [57, 532] width 41 height 14
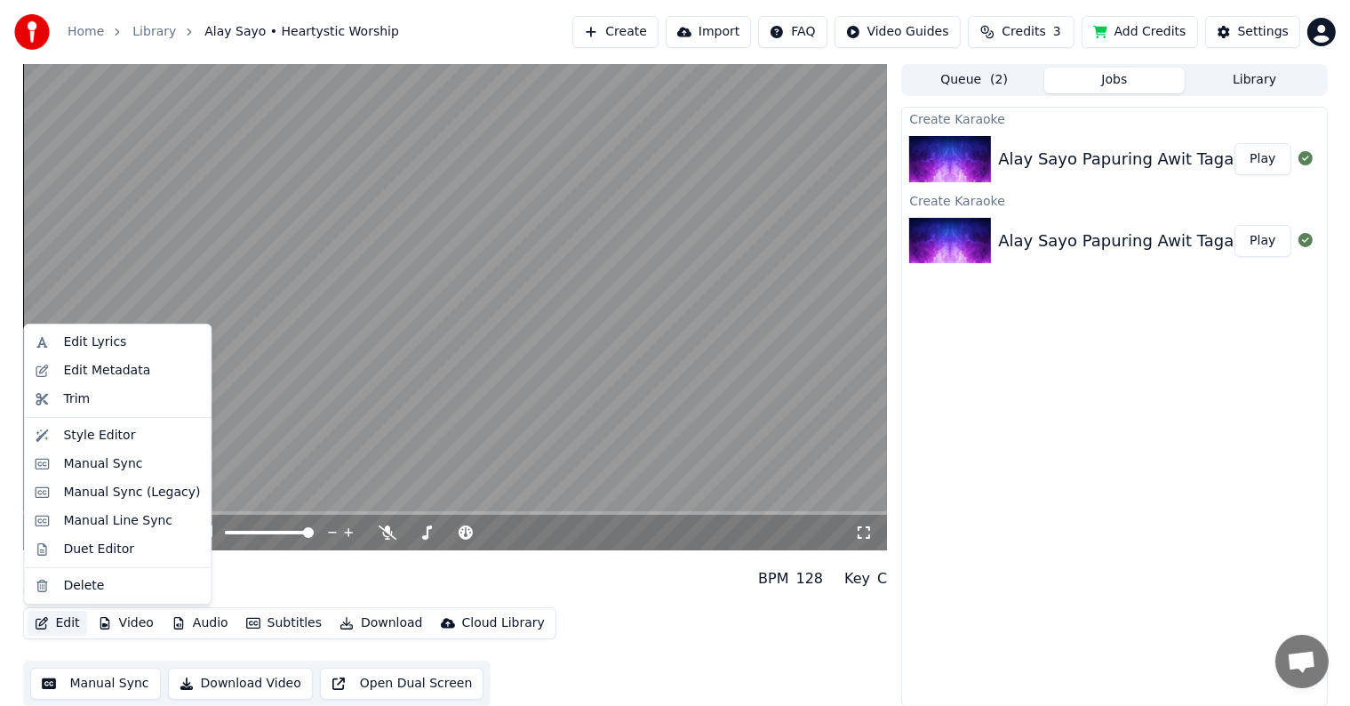
click at [64, 622] on button "Edit" at bounding box center [58, 623] width 60 height 25
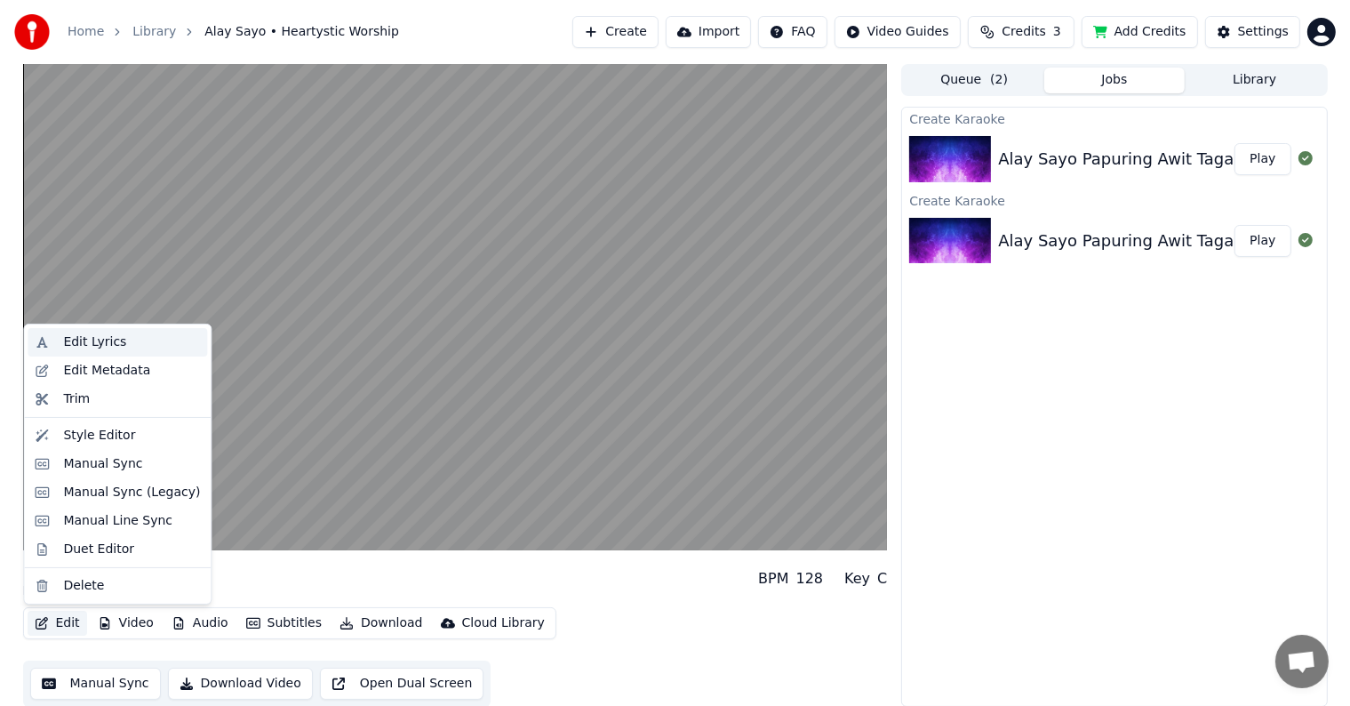
click at [90, 340] on div "Edit Lyrics" at bounding box center [94, 342] width 63 height 18
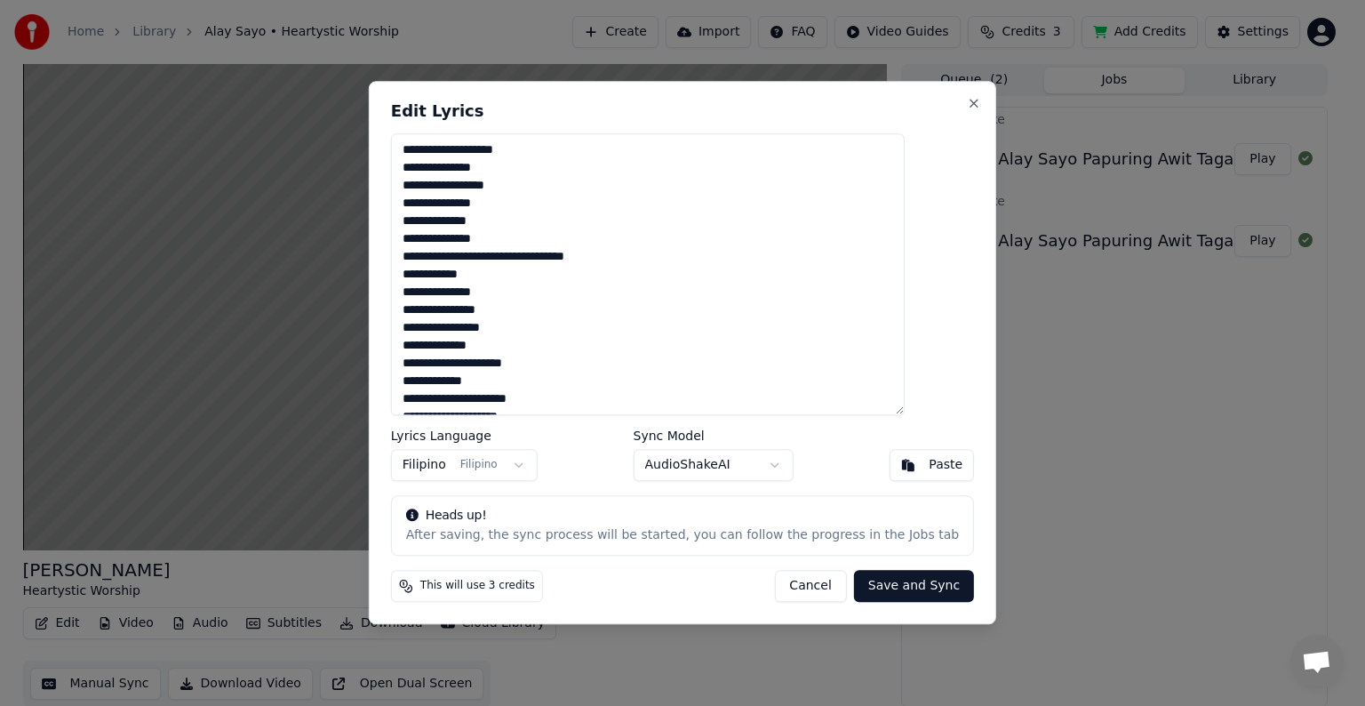
click at [774, 467] on body "Home Library Alay Sayo • Heartystic Worship Create Import FAQ Video Guides Cred…" at bounding box center [675, 353] width 1350 height 706
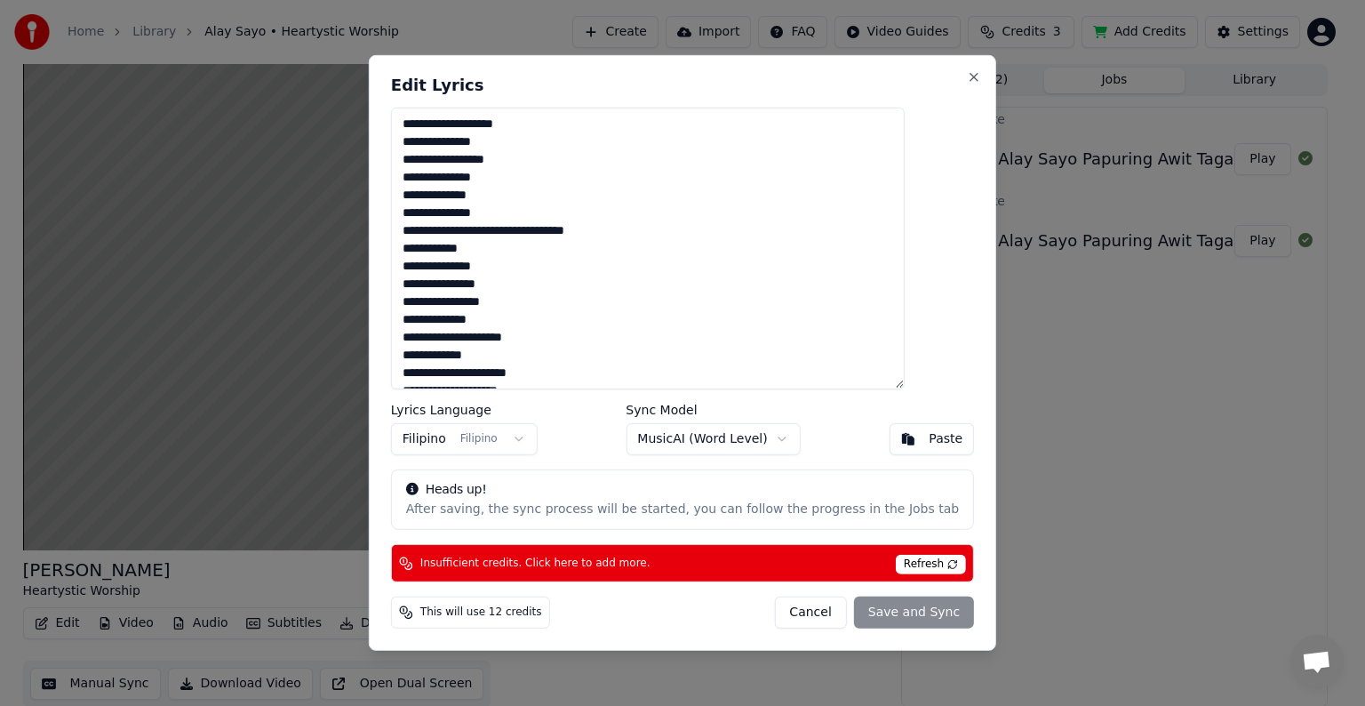
click at [787, 604] on button "Cancel" at bounding box center [810, 612] width 72 height 32
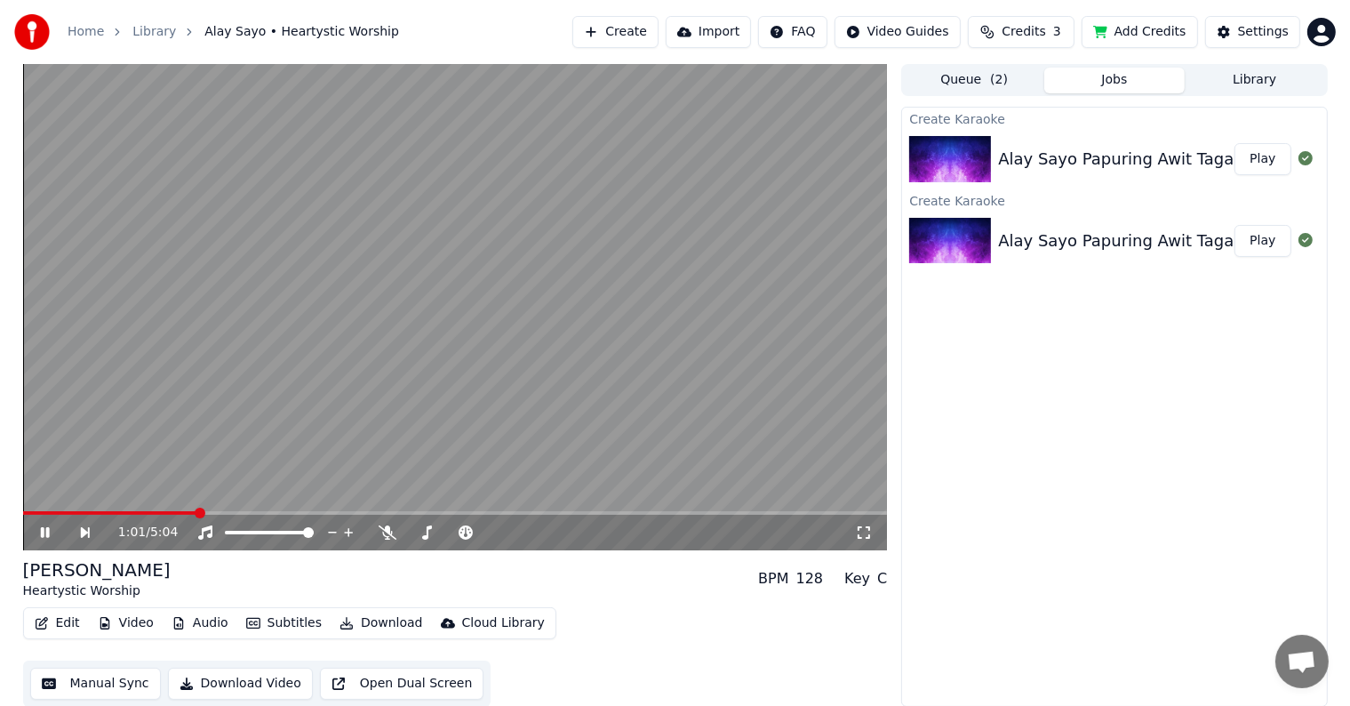
click at [64, 624] on button "Edit" at bounding box center [58, 623] width 60 height 25
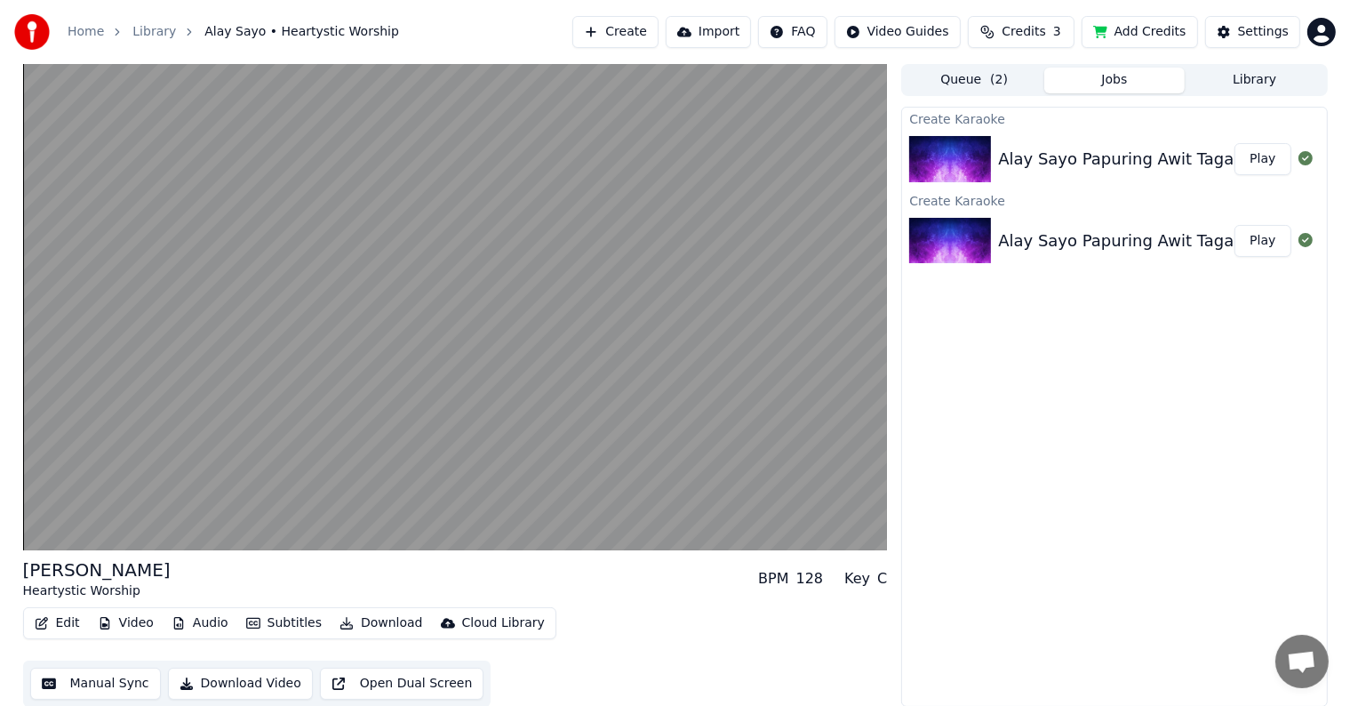
click at [292, 579] on div "Alay Sayo Heartystic Worship BPM 128 Key C" at bounding box center [455, 578] width 865 height 43
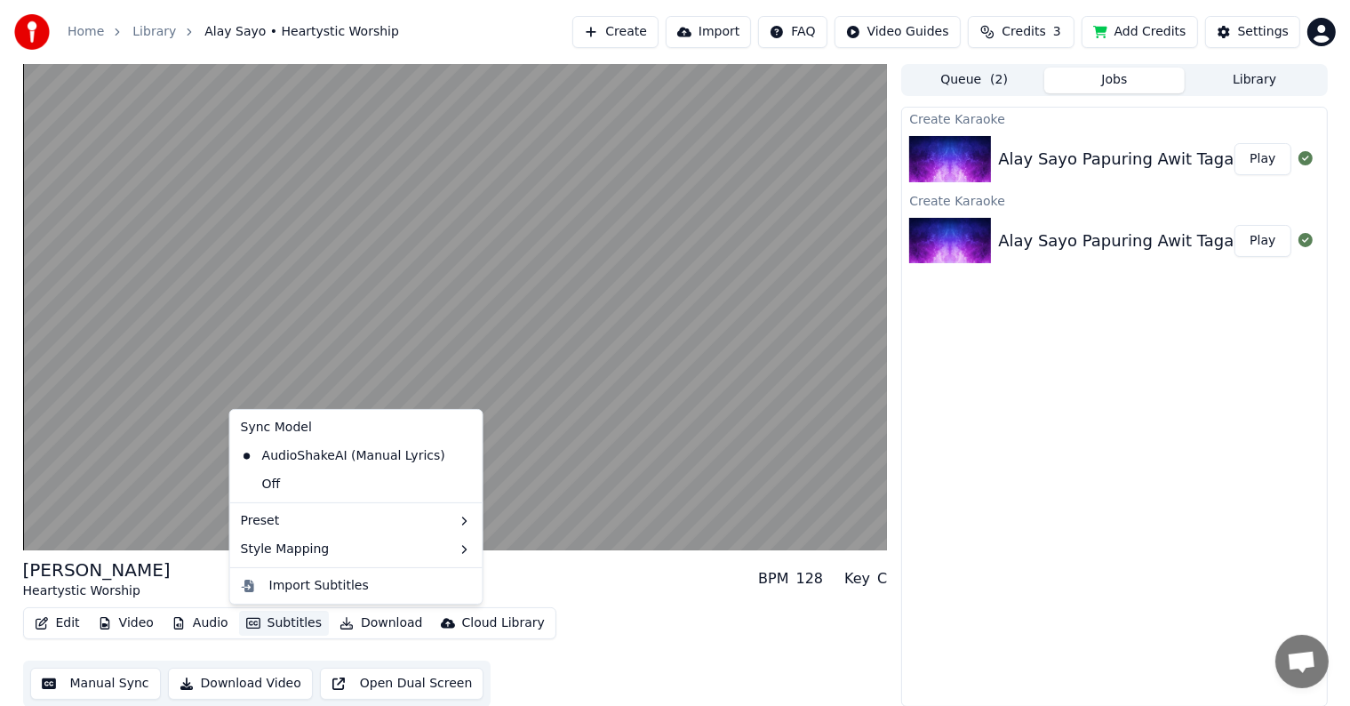
click at [281, 623] on button "Subtitles" at bounding box center [284, 623] width 90 height 25
click at [267, 561] on div "Style Mapping" at bounding box center [356, 549] width 245 height 28
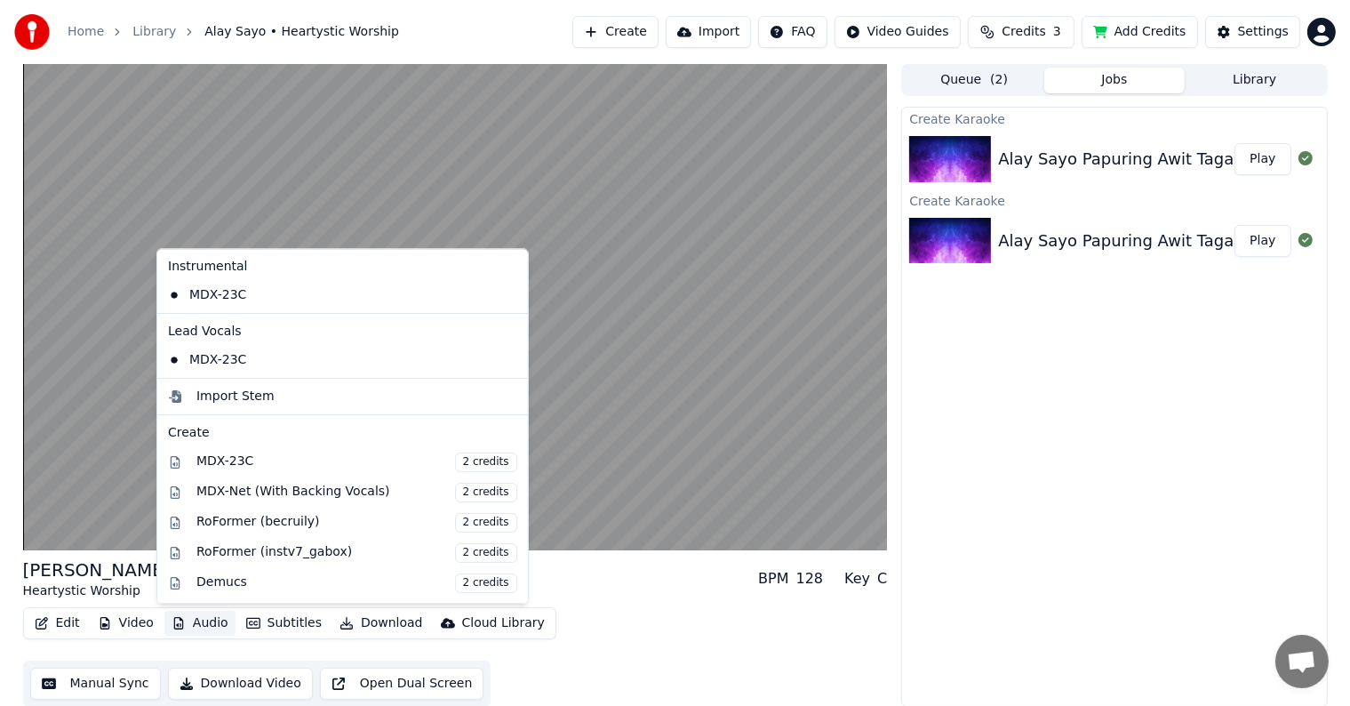
click at [137, 580] on div "Alay Sayo Heartystic Worship BPM 128 Key C" at bounding box center [455, 578] width 865 height 43
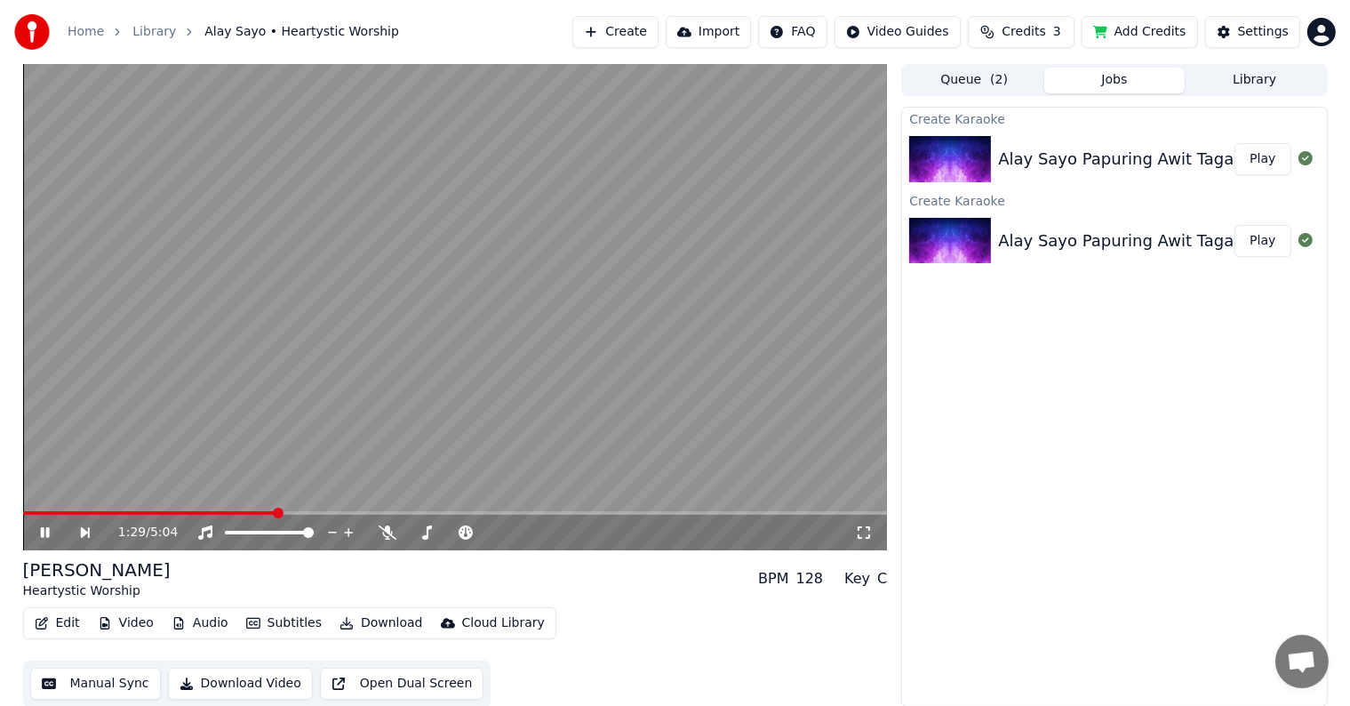
click at [36, 534] on div "1:29 / 5:04" at bounding box center [455, 532] width 851 height 18
click at [42, 531] on icon at bounding box center [44, 532] width 9 height 11
click at [538, 553] on div "1:31 / 5:04 Alay Sayo Heartystic Worship BPM 128 Key C Edit Video Audio Subtitl…" at bounding box center [455, 385] width 865 height 643
click at [691, 279] on video at bounding box center [455, 307] width 865 height 486
click at [1043, 486] on div "Create Karaoke Alay Sayo Papuring Awit Tagalog Worship Song Heartystic Worship …" at bounding box center [1114, 407] width 426 height 600
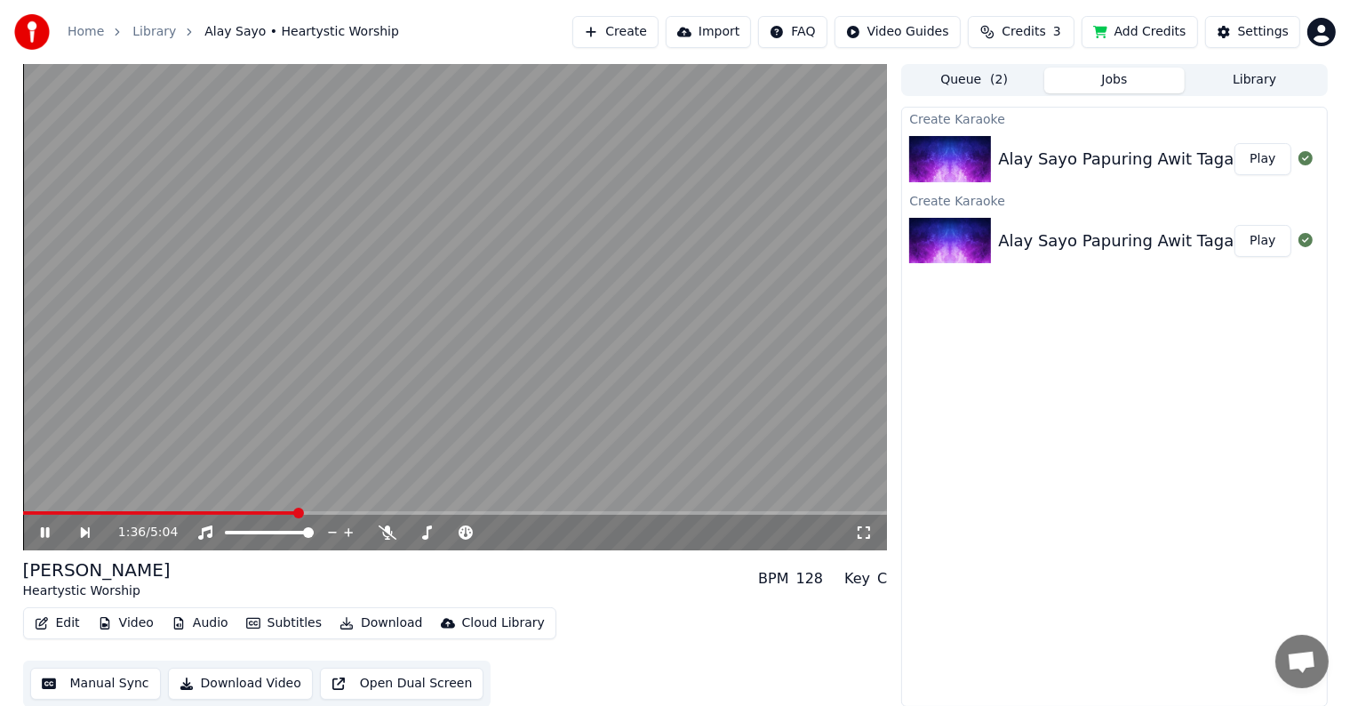
click at [494, 397] on video at bounding box center [455, 307] width 865 height 486
click at [528, 333] on video at bounding box center [455, 307] width 865 height 486
click at [285, 626] on button "Subtitles" at bounding box center [284, 623] width 90 height 25
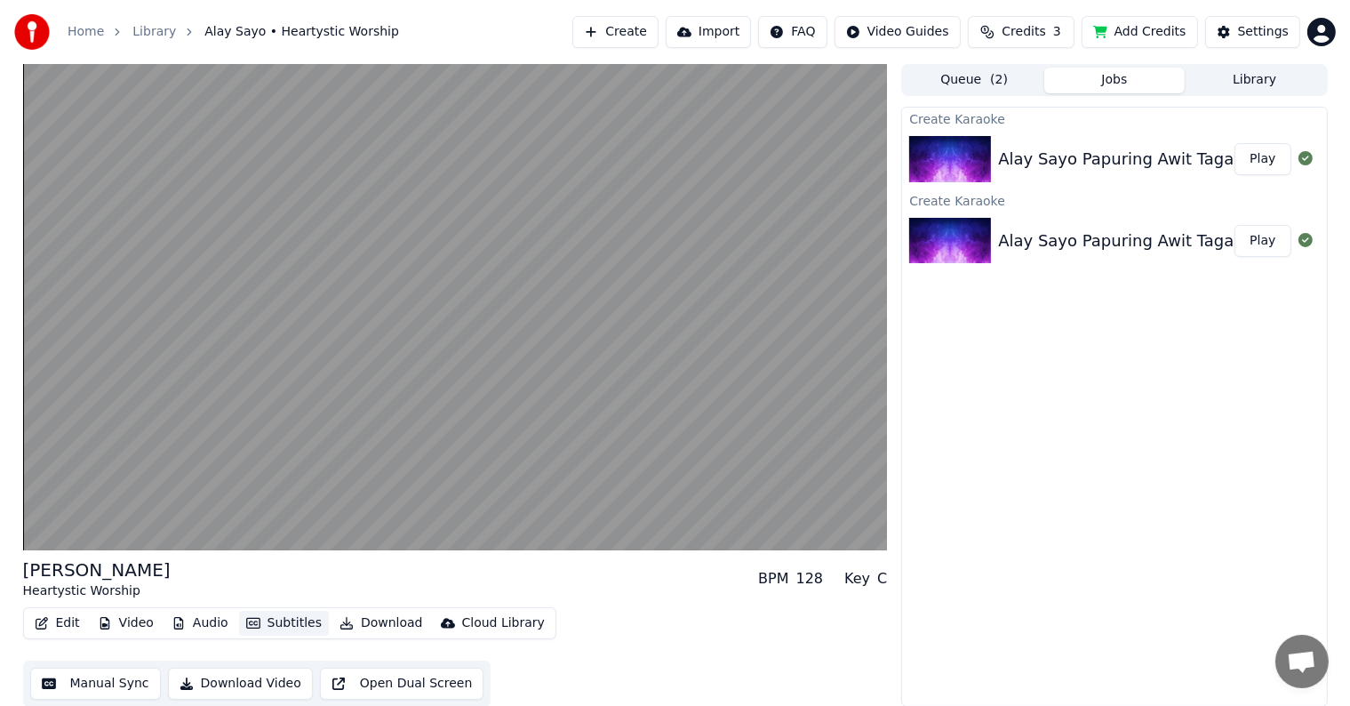
click at [285, 626] on button "Subtitles" at bounding box center [284, 623] width 90 height 25
click at [664, 615] on div "Edit Video Audio Subtitles Download Cloud Library Manual Sync Download Video Op…" at bounding box center [455, 657] width 865 height 100
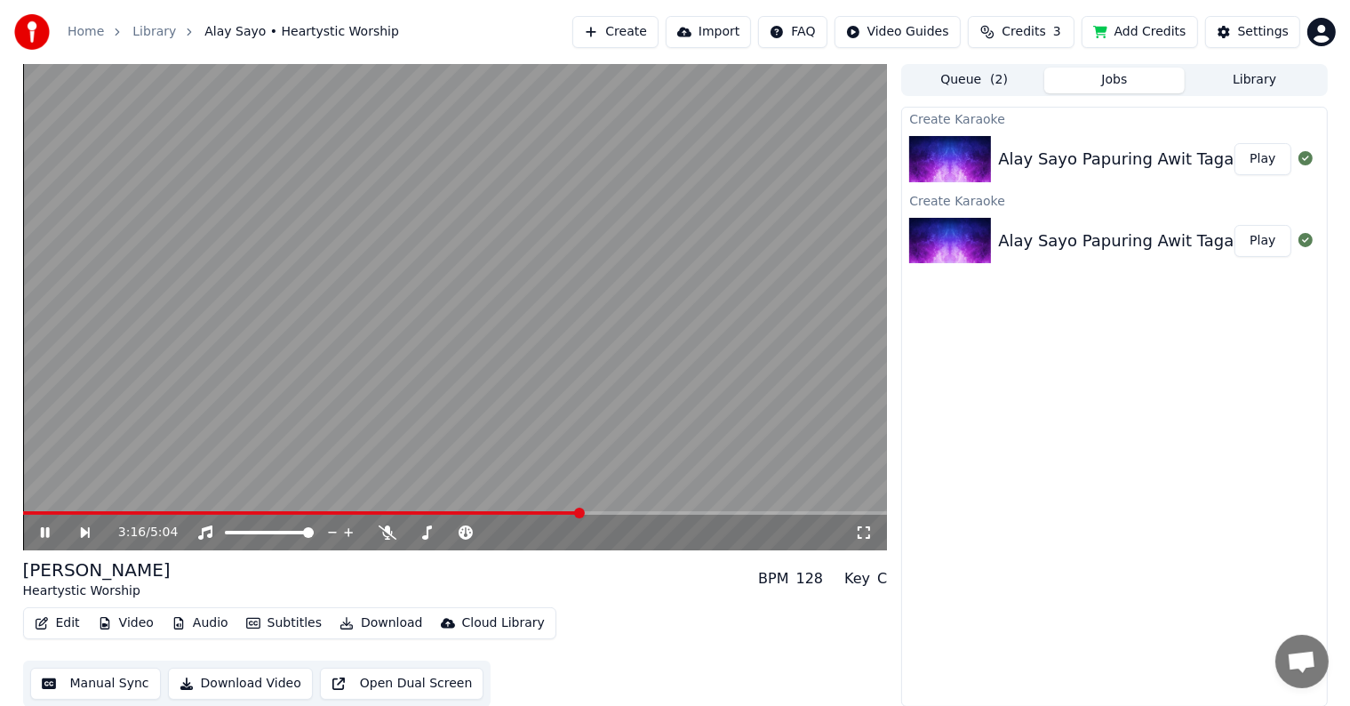
click at [872, 583] on div "Key C" at bounding box center [865, 578] width 43 height 21
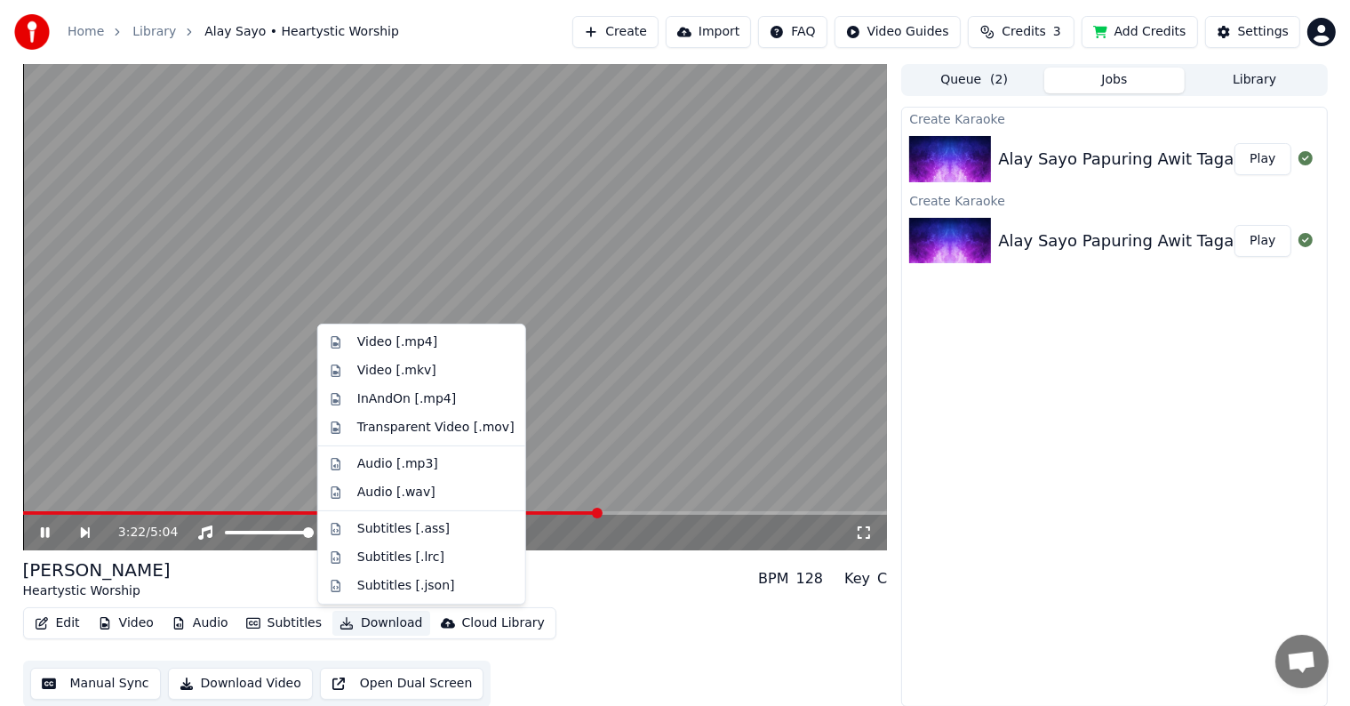
click at [370, 621] on button "Download" at bounding box center [381, 623] width 98 height 25
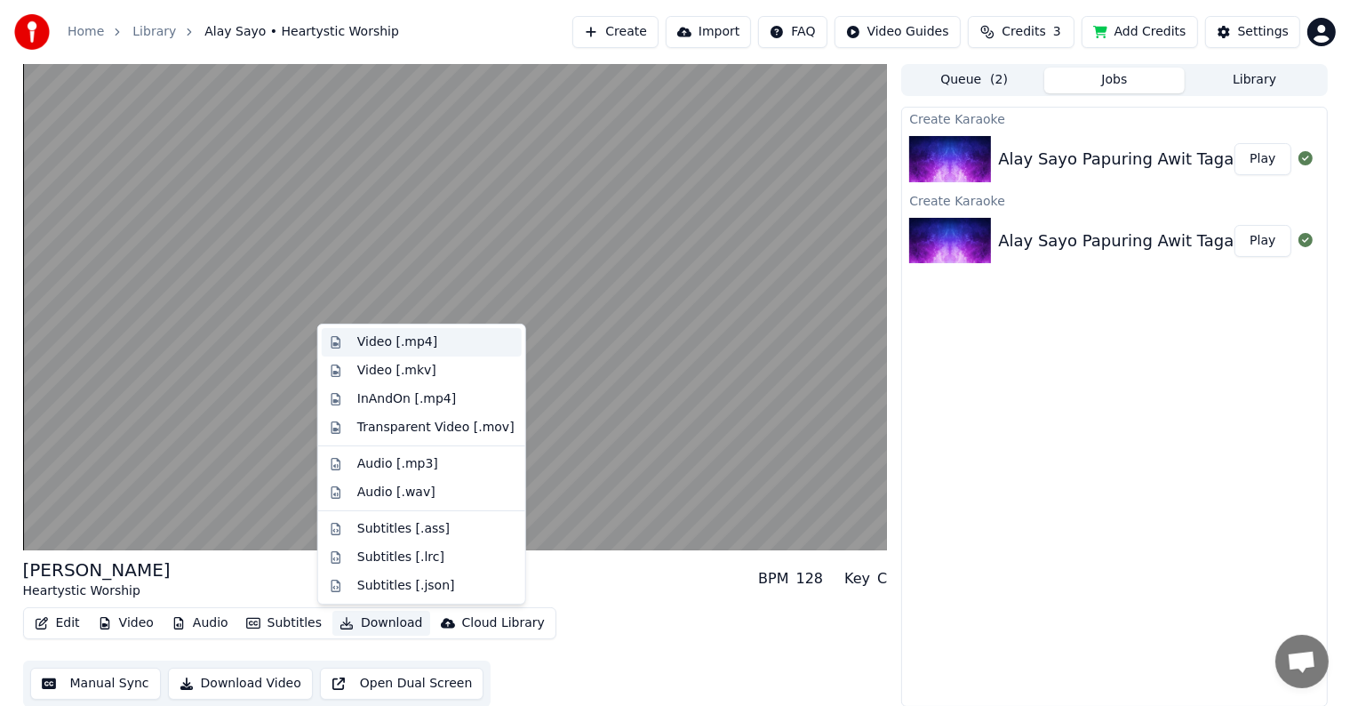
click at [387, 346] on div "Video [.mp4]" at bounding box center [397, 342] width 80 height 18
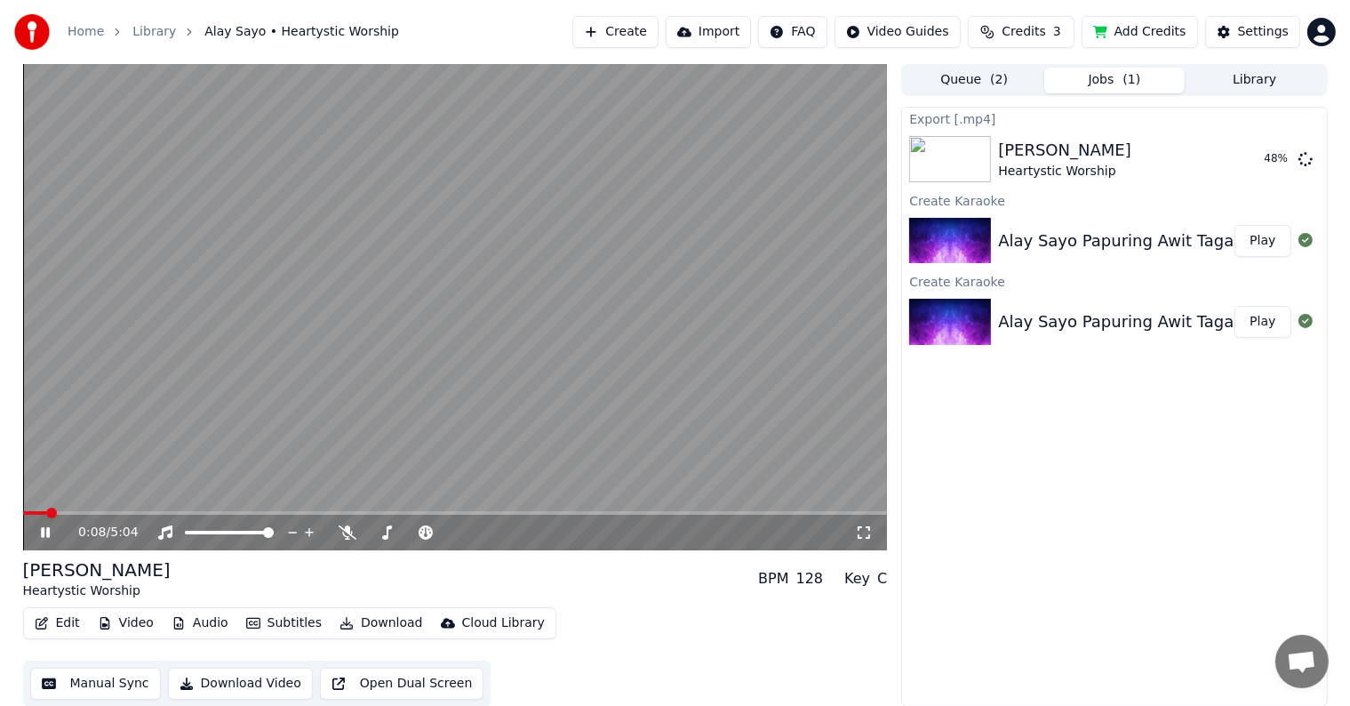
click at [51, 538] on icon at bounding box center [58, 532] width 42 height 14
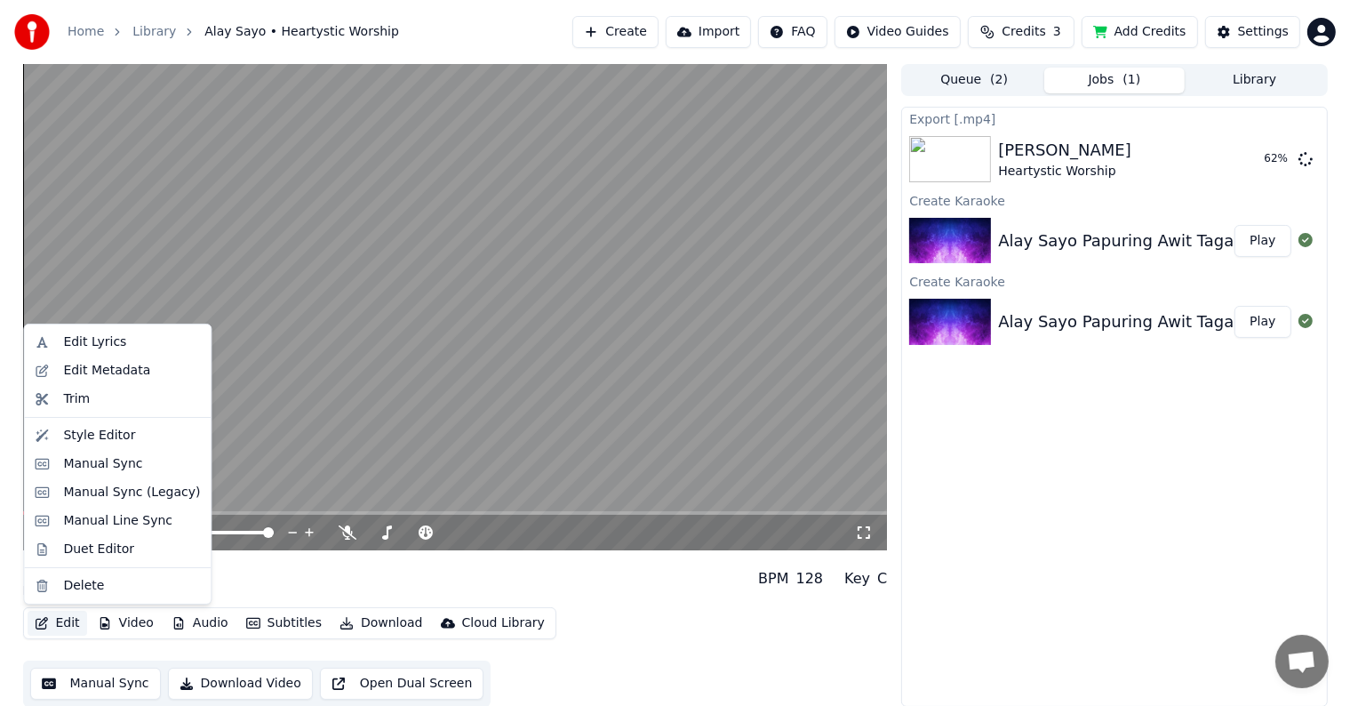
click at [69, 621] on button "Edit" at bounding box center [58, 623] width 60 height 25
click at [86, 374] on div "Edit Metadata" at bounding box center [106, 371] width 87 height 18
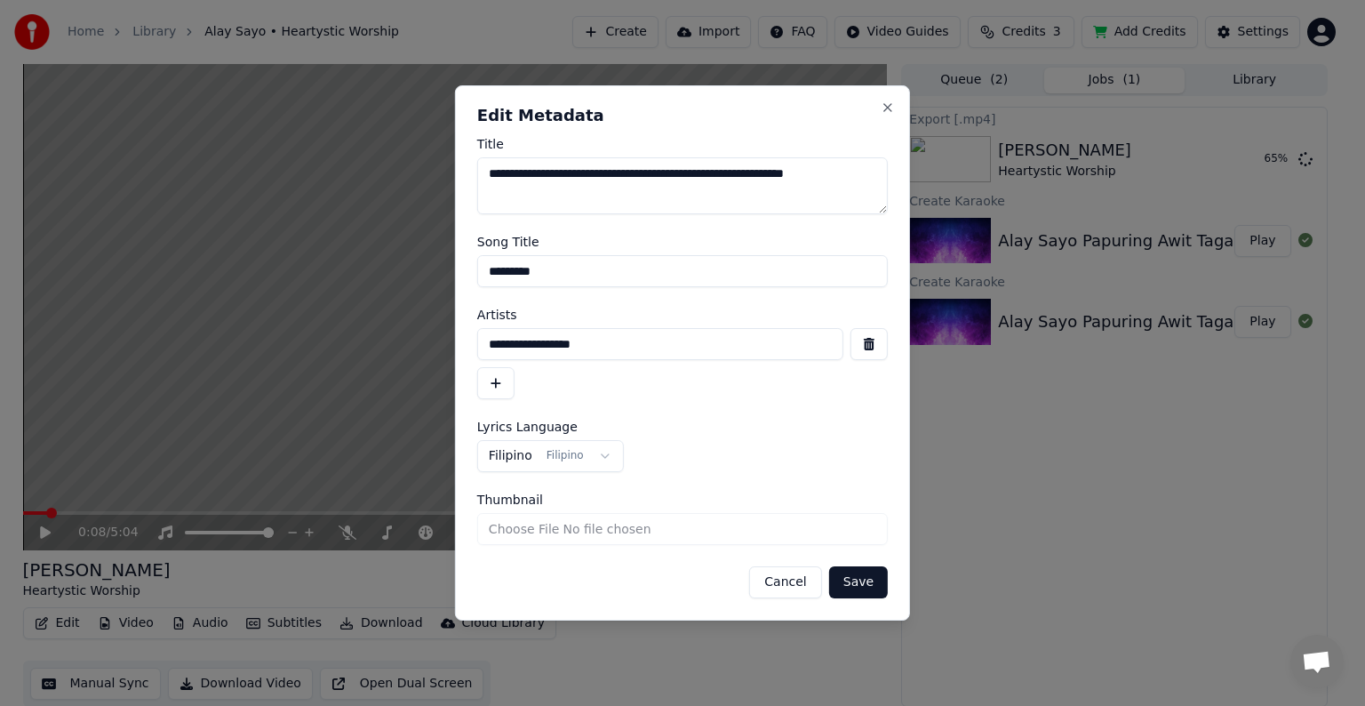
click at [561, 270] on input "*********" at bounding box center [682, 271] width 411 height 32
drag, startPoint x: 615, startPoint y: 344, endPoint x: 481, endPoint y: 350, distance: 134.3
click at [481, 350] on input "**********" at bounding box center [660, 344] width 366 height 32
type input "*"
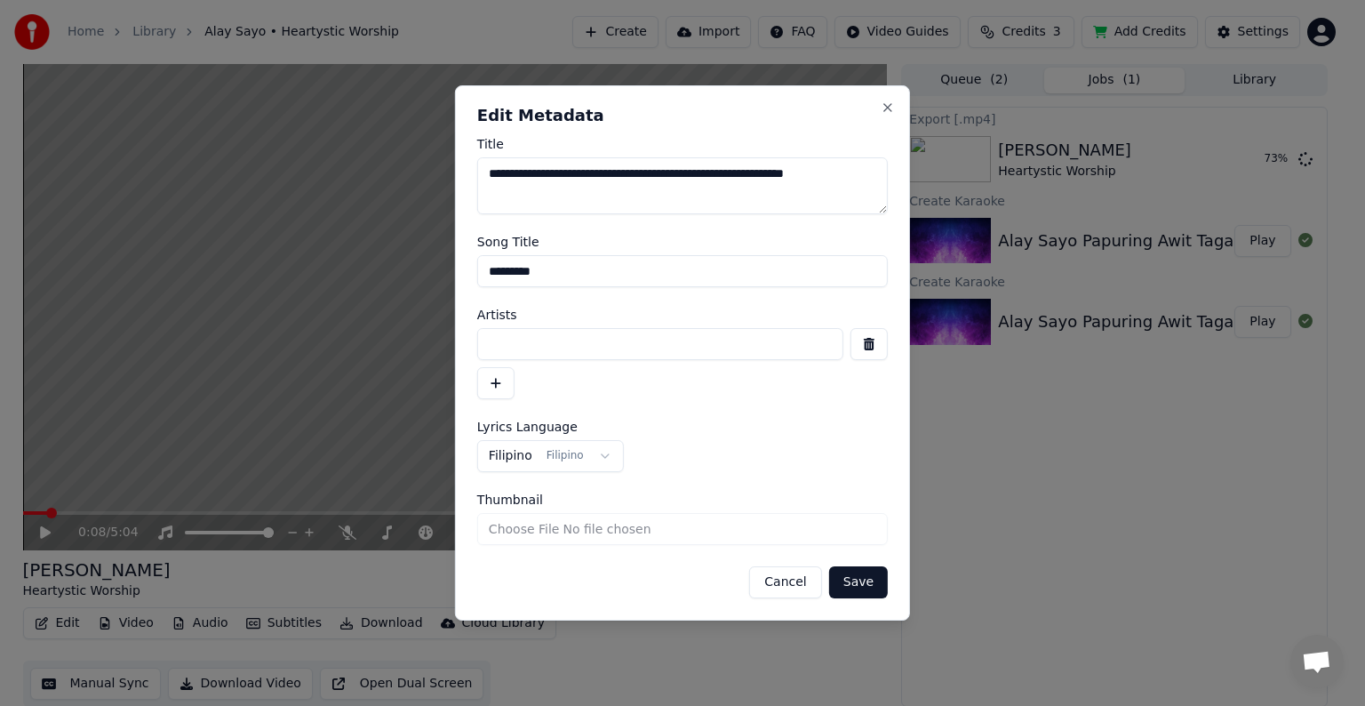
type input "*"
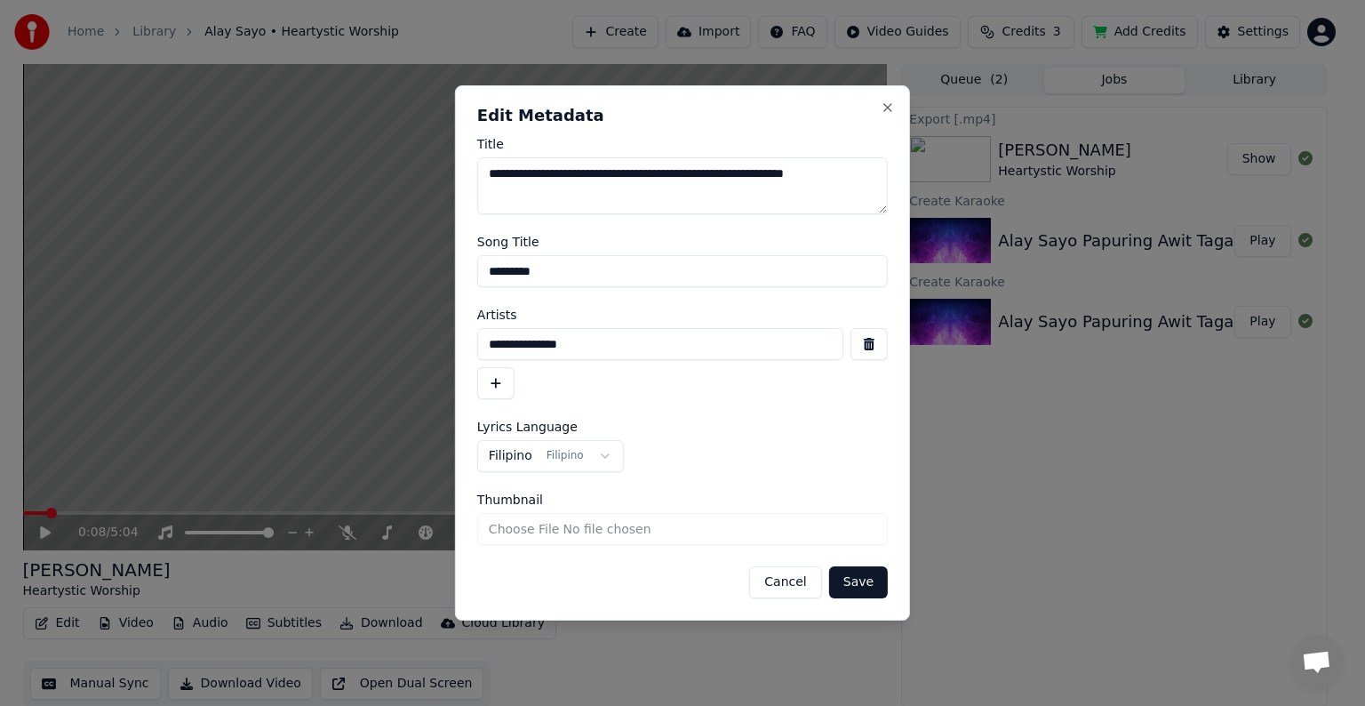
type input "**********"
click at [829, 566] on button "Save" at bounding box center [858, 582] width 59 height 32
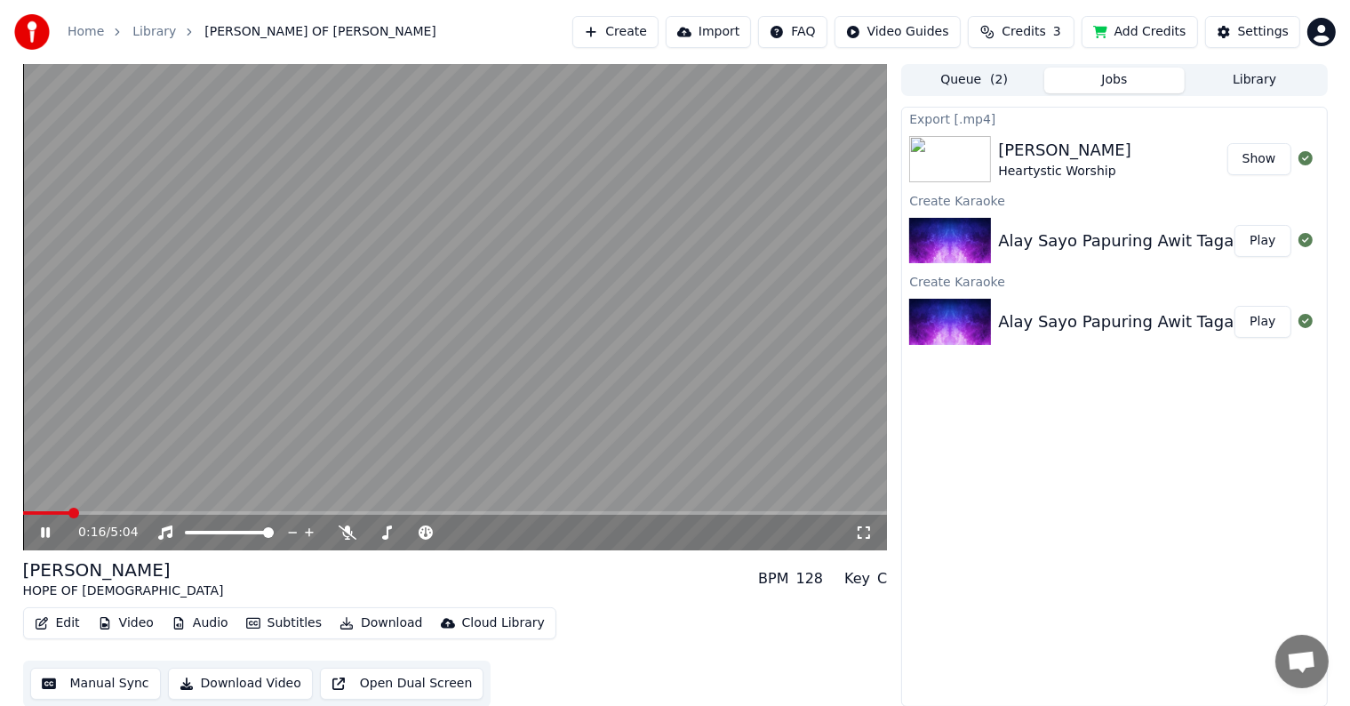
drag, startPoint x: 63, startPoint y: 519, endPoint x: 0, endPoint y: 515, distance: 63.2
click at [0, 515] on div "0:16 / 5:04 Alay Sayo HOPE OF CHRIST BPM 128 Key C Edit Video Audio Subtitles D…" at bounding box center [675, 385] width 1350 height 643
click at [23, 511] on span at bounding box center [23, 513] width 0 height 4
click at [47, 542] on div "0:01 / 5:04" at bounding box center [455, 533] width 865 height 36
click at [44, 527] on icon at bounding box center [58, 532] width 42 height 14
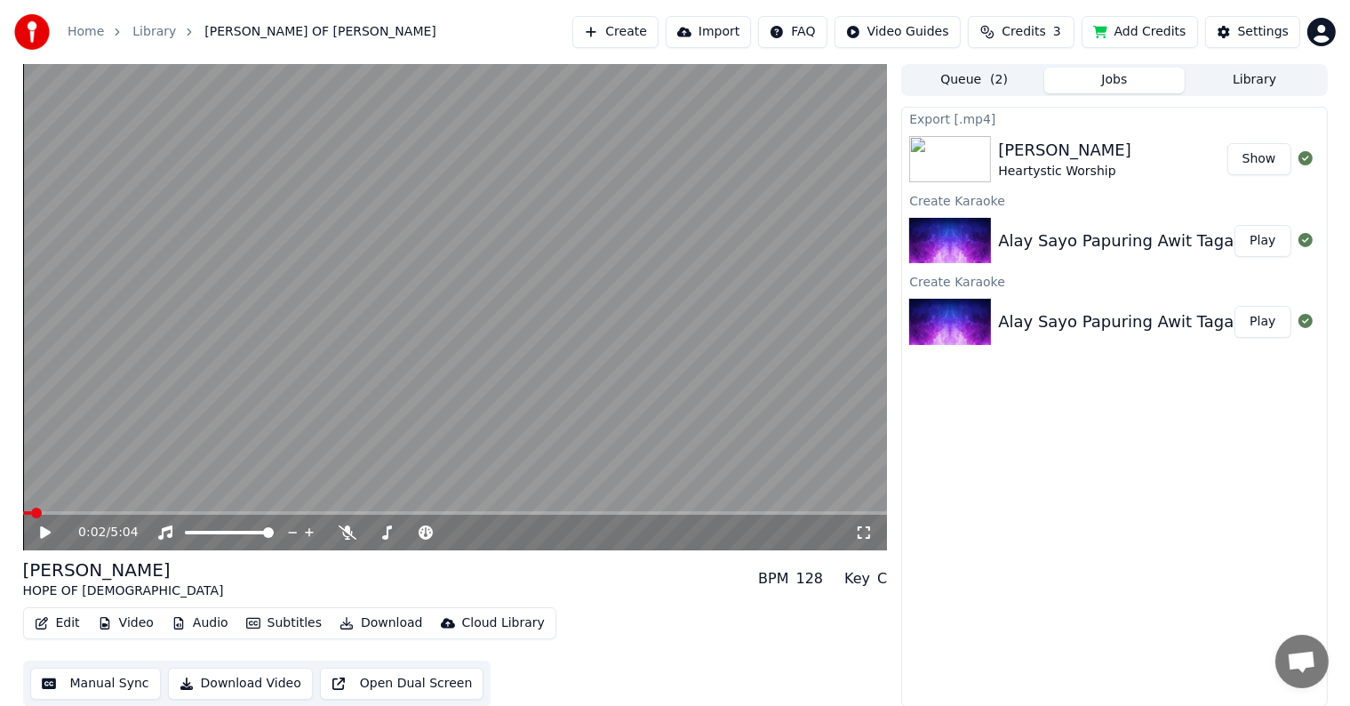
click at [57, 627] on button "Edit" at bounding box center [58, 623] width 60 height 25
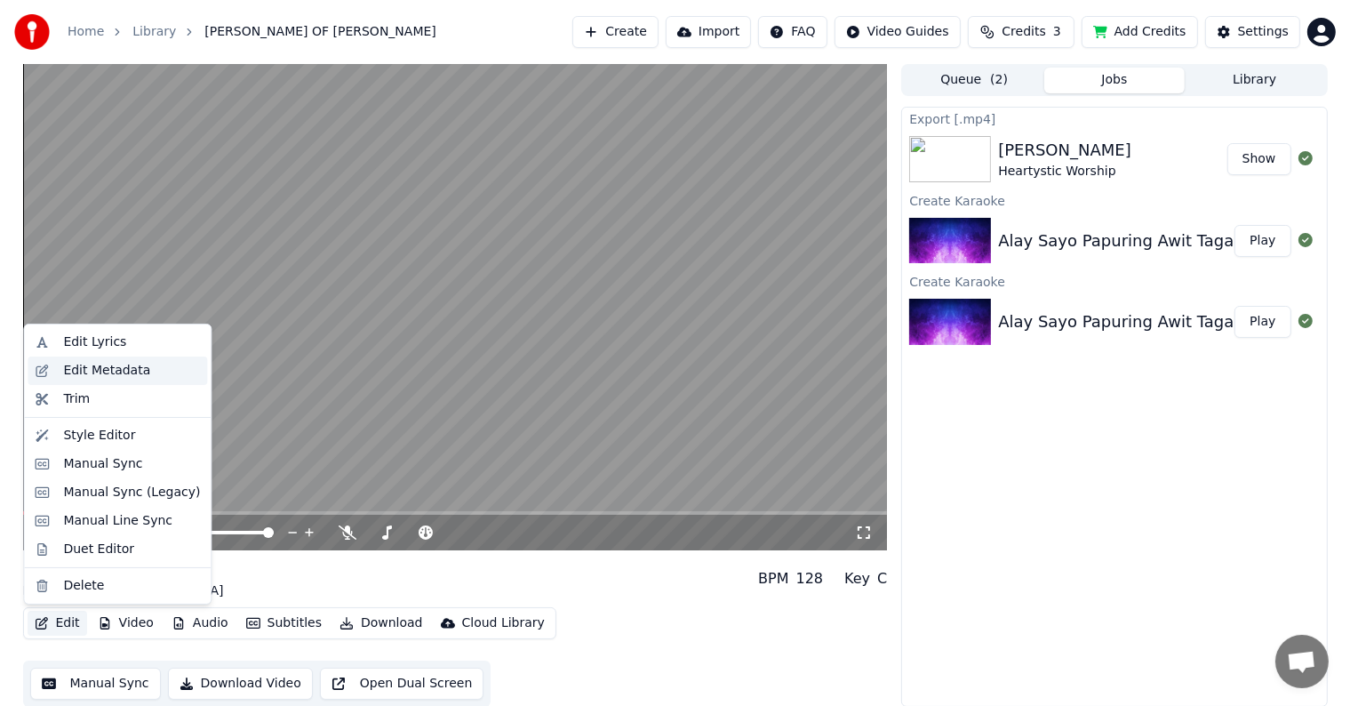
click at [104, 369] on div "Edit Metadata" at bounding box center [106, 371] width 87 height 18
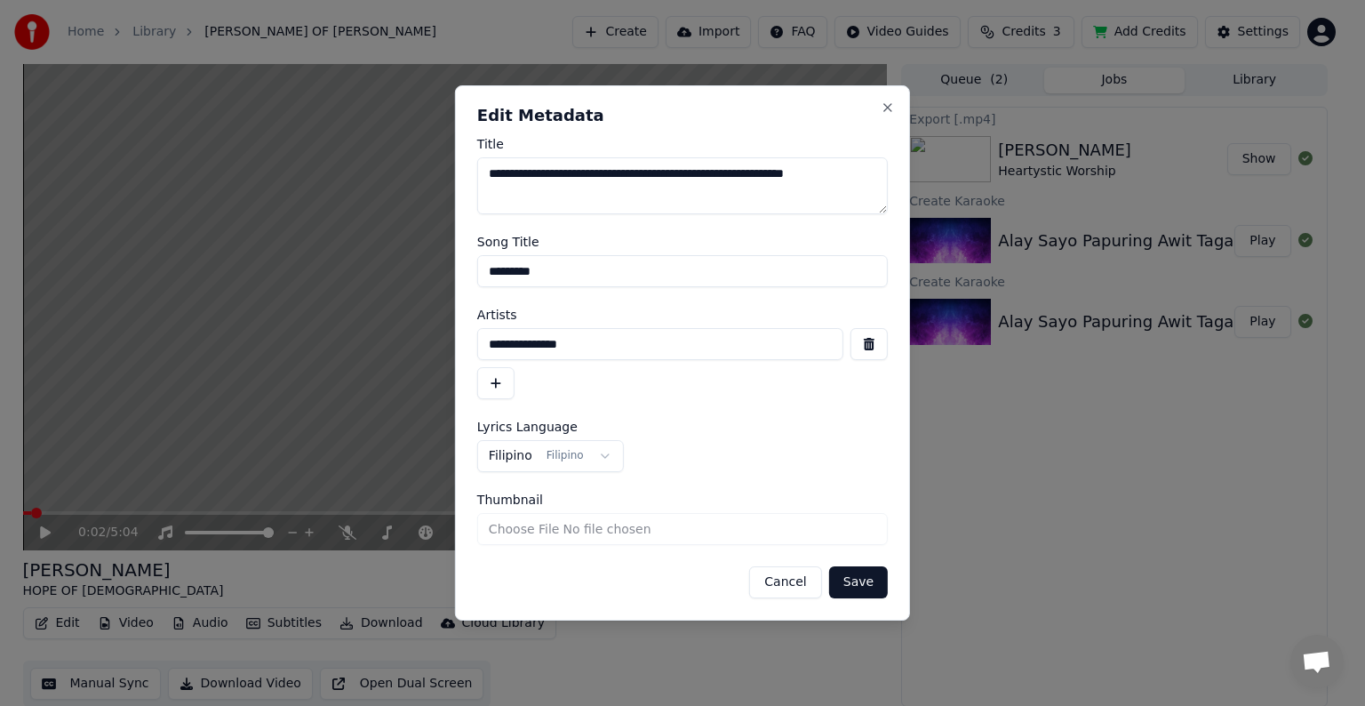
click at [686, 356] on input "**********" at bounding box center [660, 344] width 366 height 32
click at [829, 566] on button "Save" at bounding box center [858, 582] width 59 height 32
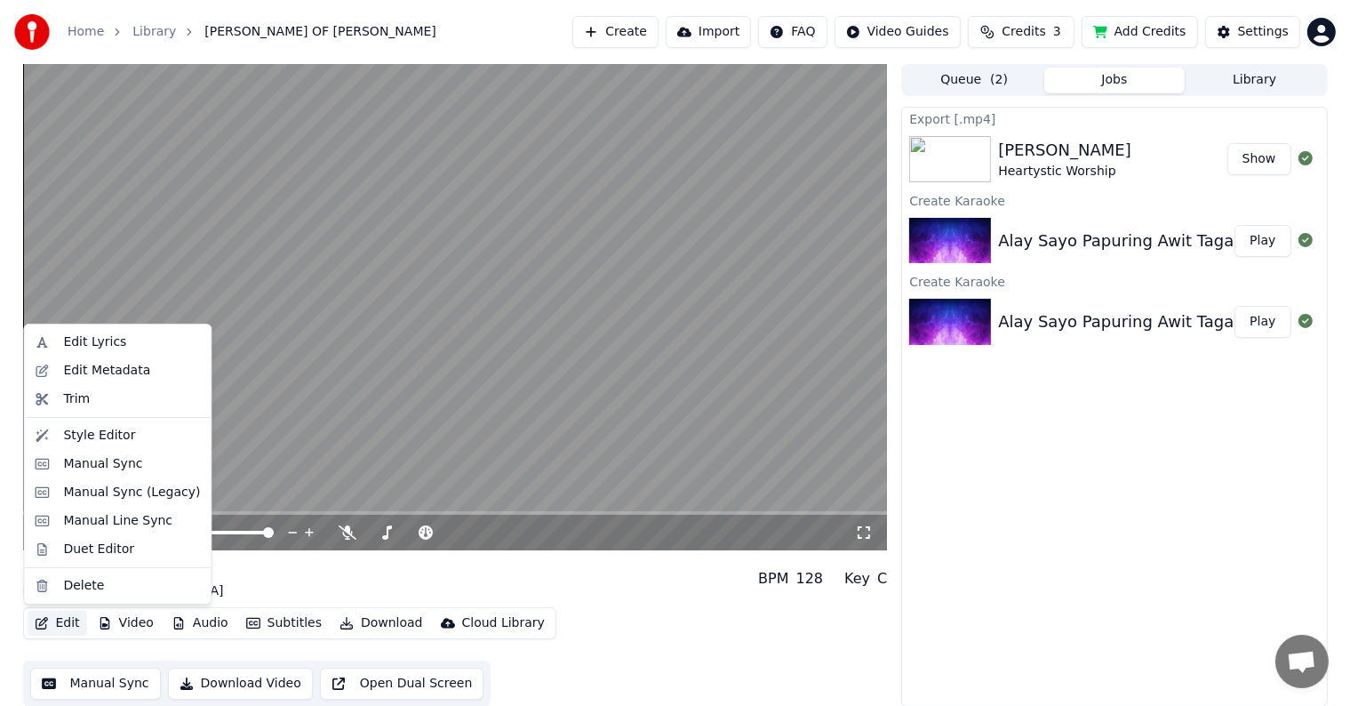
click at [63, 624] on button "Edit" at bounding box center [58, 623] width 60 height 25
click at [95, 374] on div "Edit Metadata" at bounding box center [106, 371] width 87 height 18
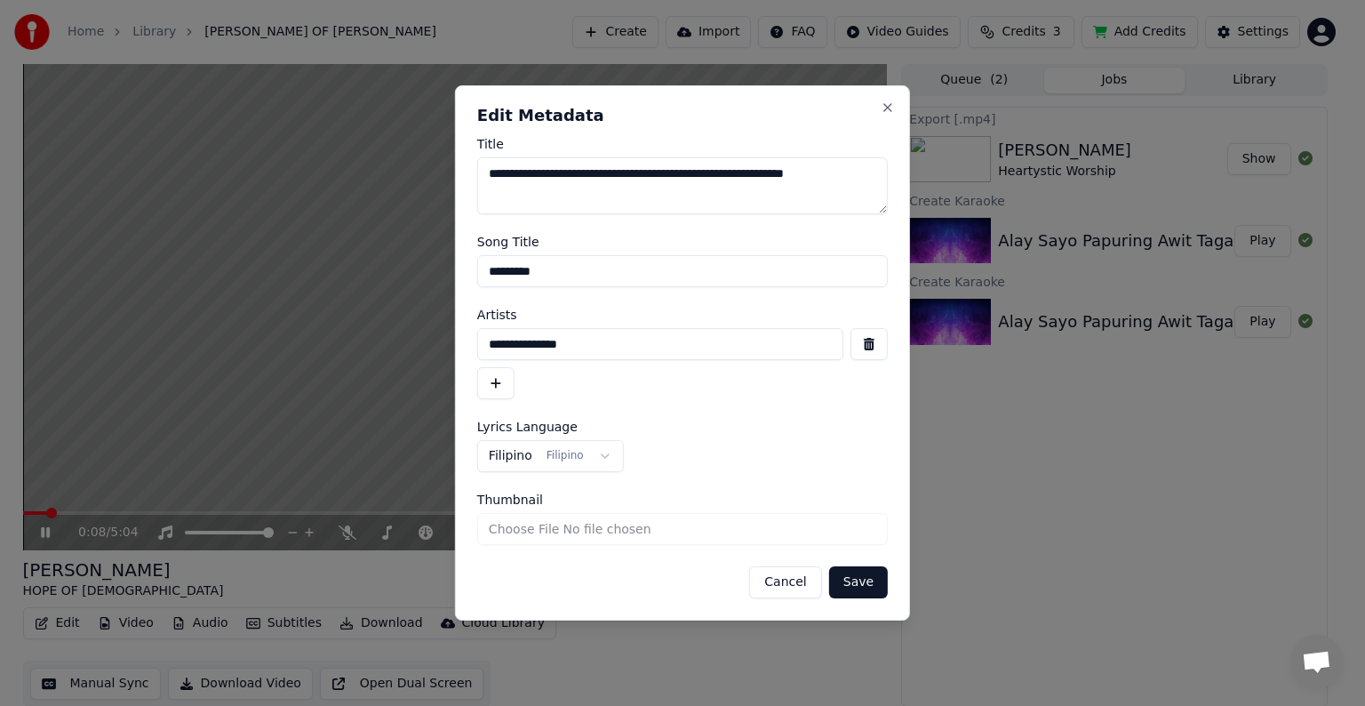
click at [607, 347] on input "**********" at bounding box center [660, 344] width 366 height 32
type input "**********"
click at [484, 377] on button "button" at bounding box center [495, 383] width 37 height 32
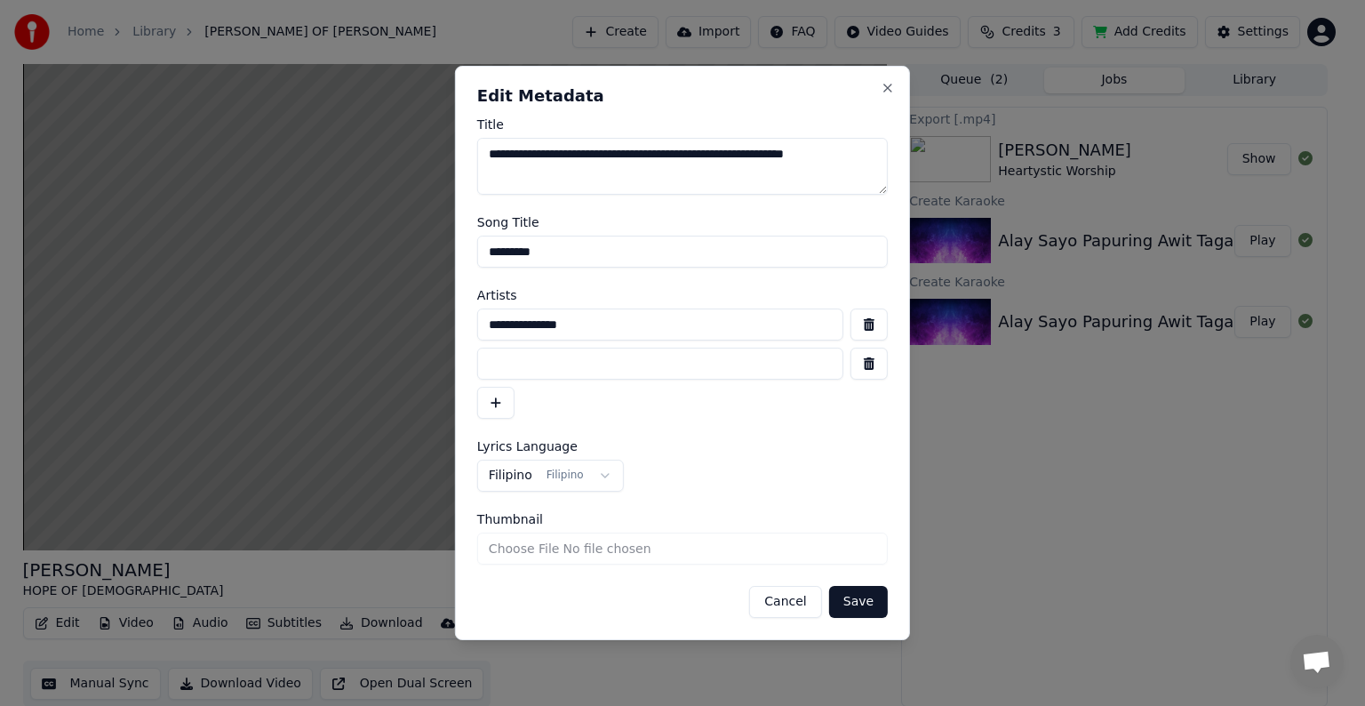
click at [534, 375] on input at bounding box center [660, 364] width 366 height 32
type input "*"
type input "**********"
click at [829, 586] on button "Save" at bounding box center [858, 602] width 59 height 32
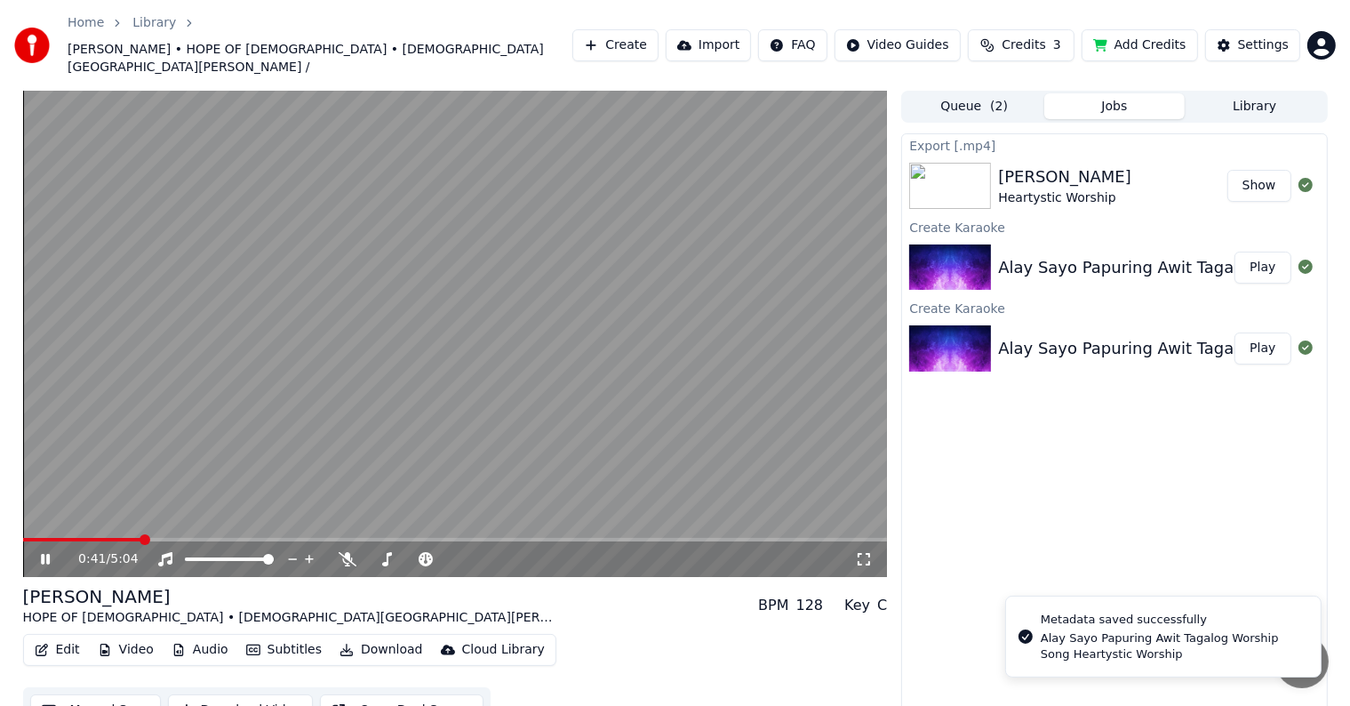
click at [40, 637] on button "Edit" at bounding box center [58, 649] width 60 height 25
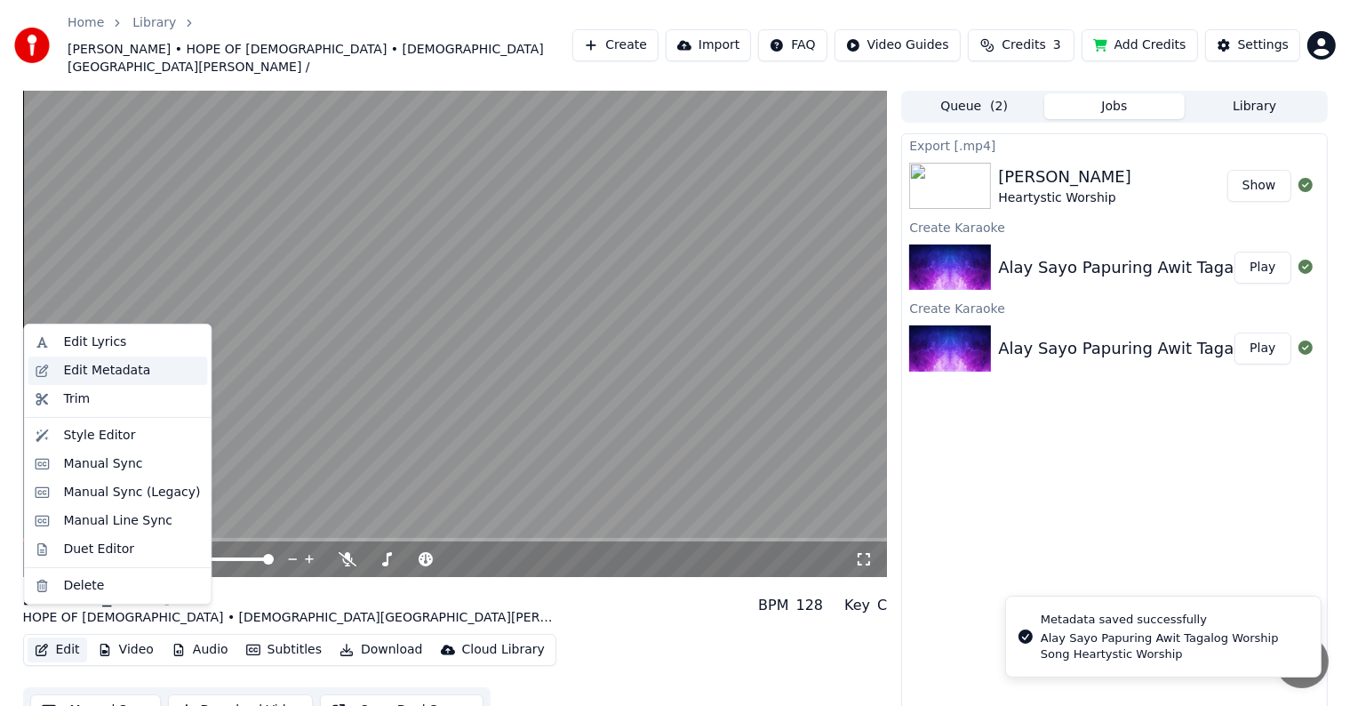
click at [110, 374] on div "Edit Metadata" at bounding box center [106, 371] width 87 height 18
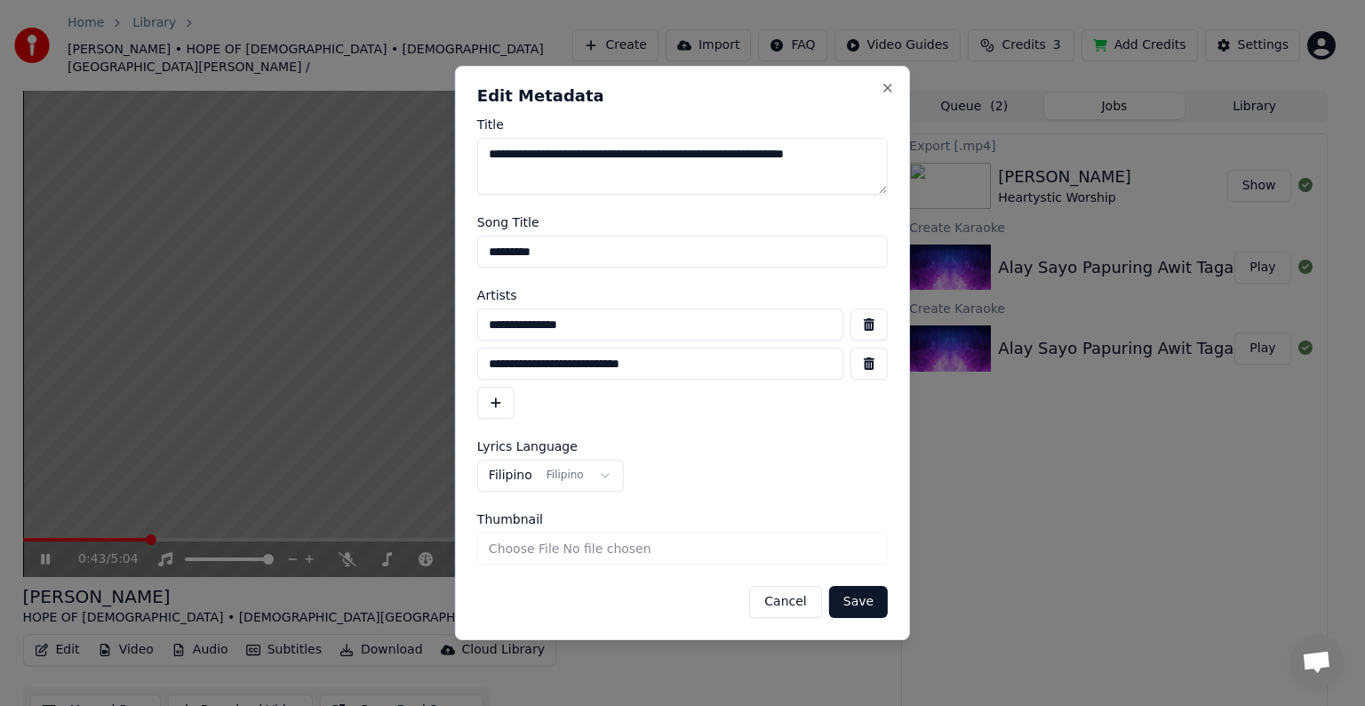
click at [672, 359] on input "**********" at bounding box center [660, 364] width 366 height 32
type input "**********"
click at [846, 594] on button "Save" at bounding box center [858, 602] width 59 height 32
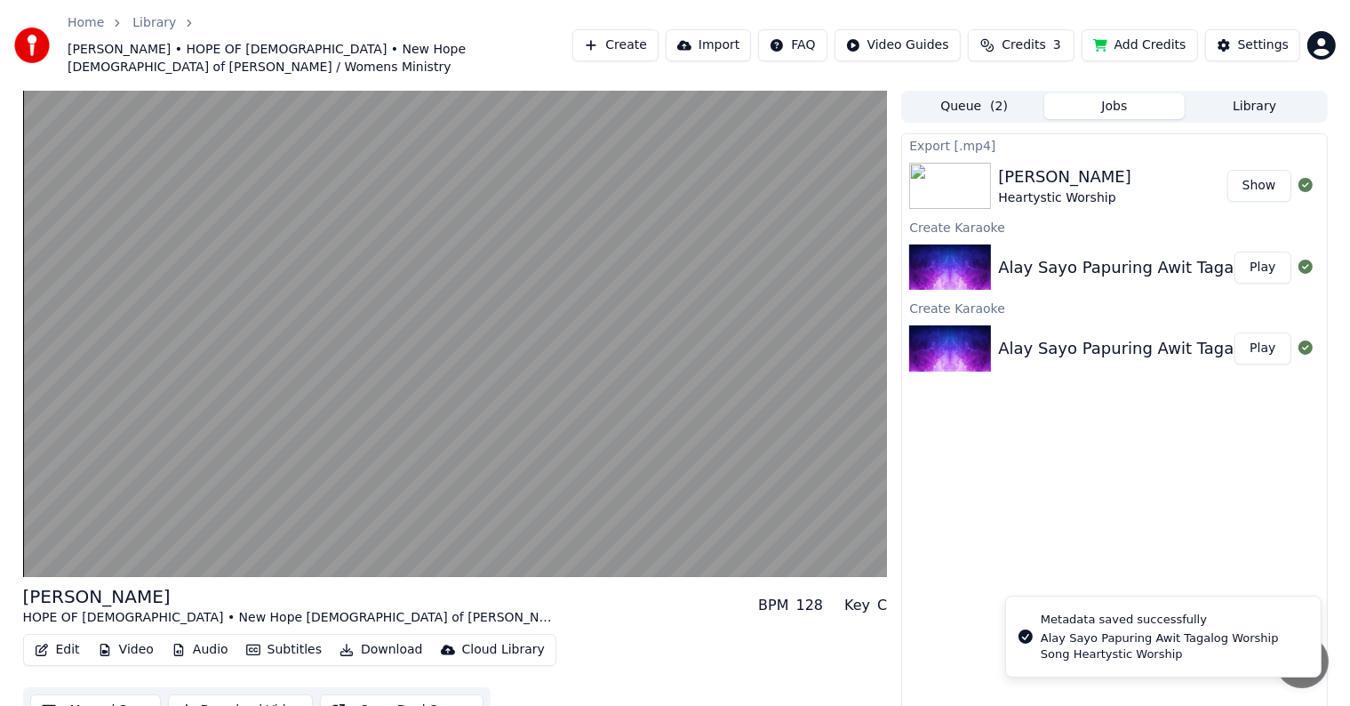
click at [1121, 257] on div "Alay Sayo Papuring Awit Tagalog Worship Song Heartystic Worship" at bounding box center [1263, 267] width 531 height 25
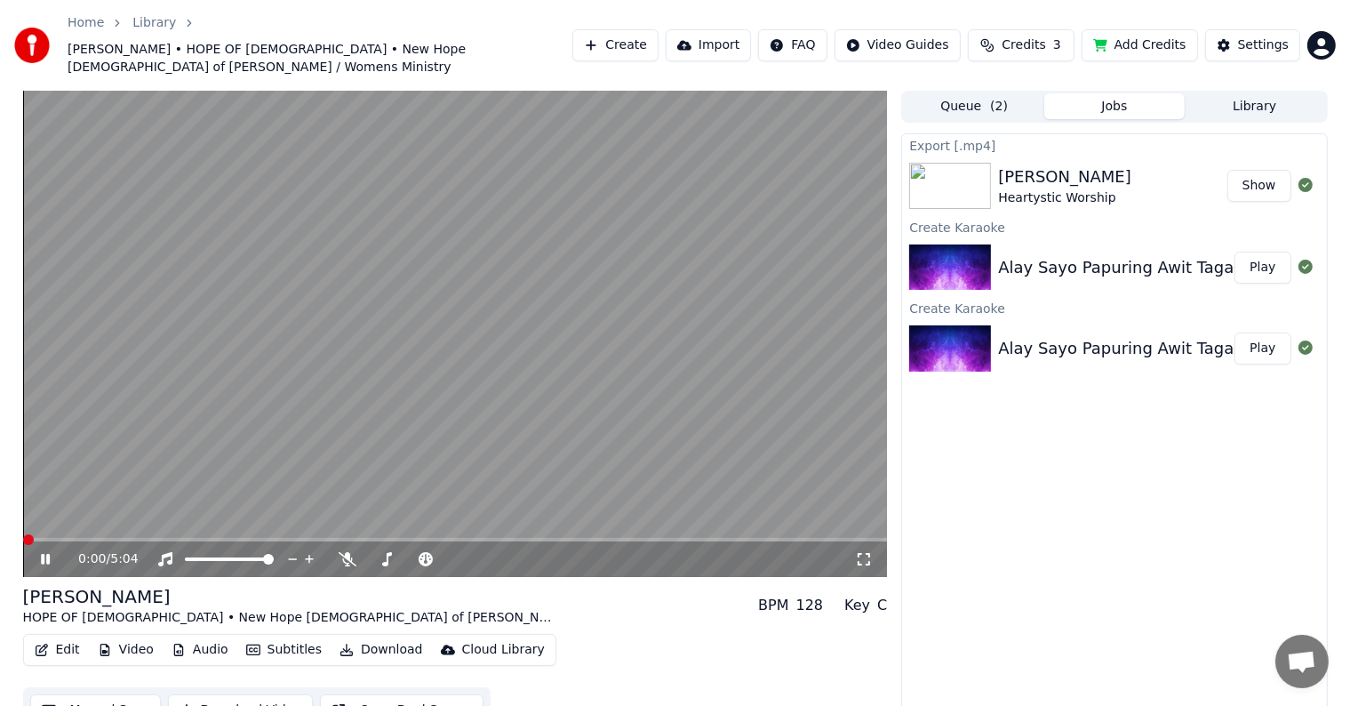
click at [23, 534] on span at bounding box center [28, 539] width 11 height 11
click at [52, 552] on icon at bounding box center [58, 559] width 42 height 14
click at [357, 637] on button "Download" at bounding box center [381, 649] width 98 height 25
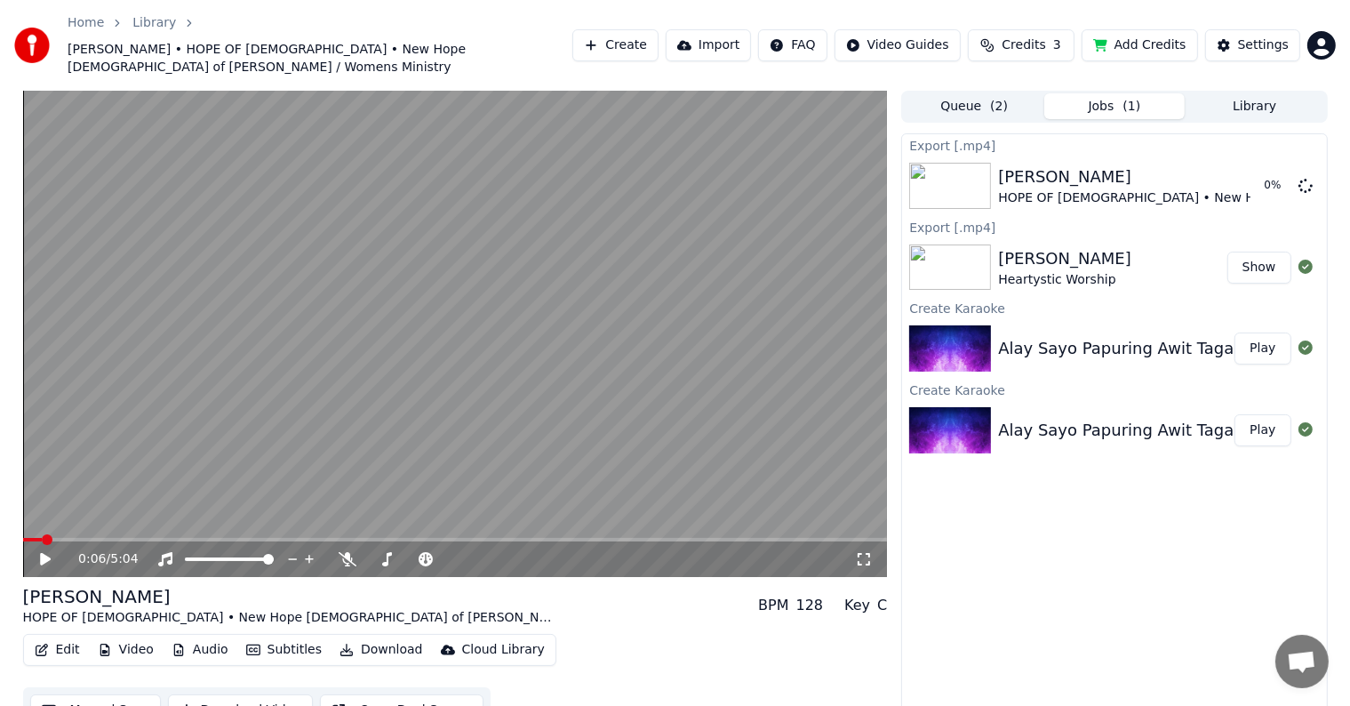
click at [1252, 260] on button "Show" at bounding box center [1259, 268] width 64 height 32
click at [1213, 189] on div "HOPE OF CHRIST • New Hope Church of Padilla / Womens Ministry" at bounding box center [1331, 198] width 667 height 18
click at [1078, 336] on div "Alay Sayo Papuring Awit Tagalog Worship Song Heartystic Worship" at bounding box center [1263, 348] width 531 height 25
click at [65, 637] on button "Edit" at bounding box center [58, 649] width 60 height 25
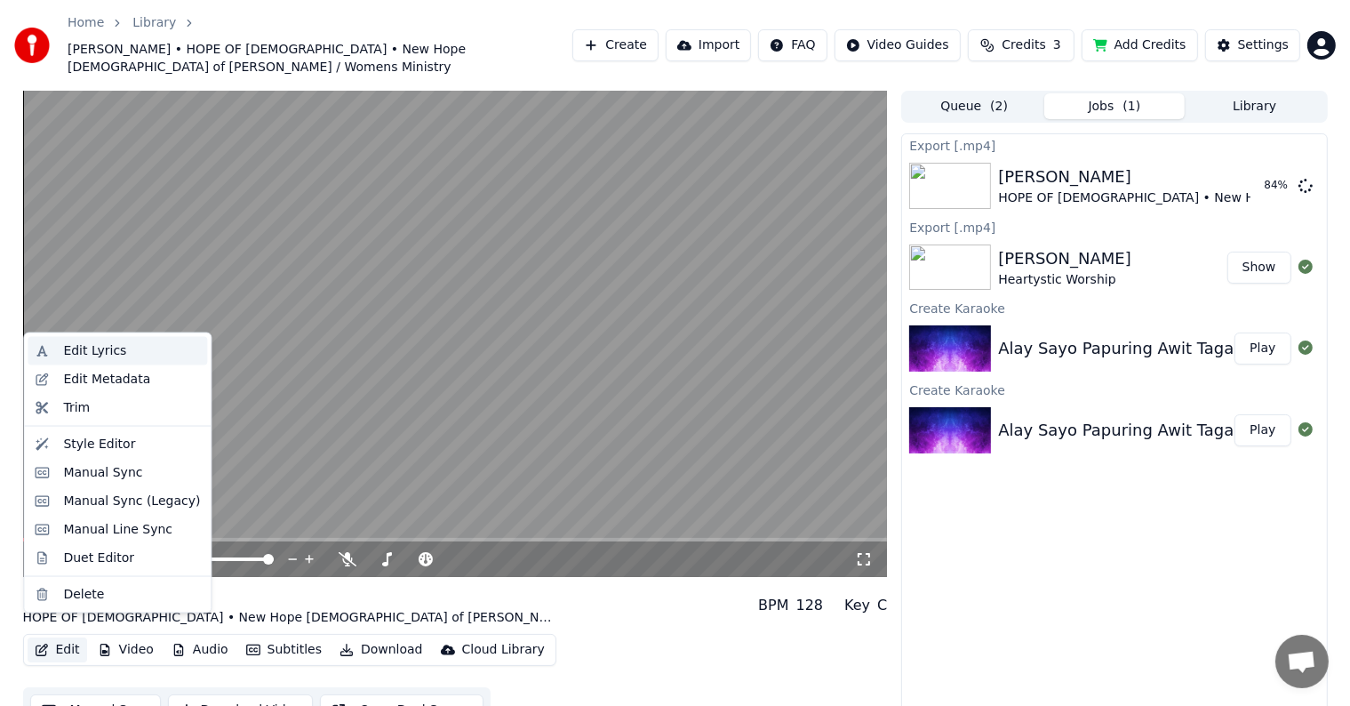
click at [78, 358] on div "Edit Lyrics" at bounding box center [94, 351] width 63 height 18
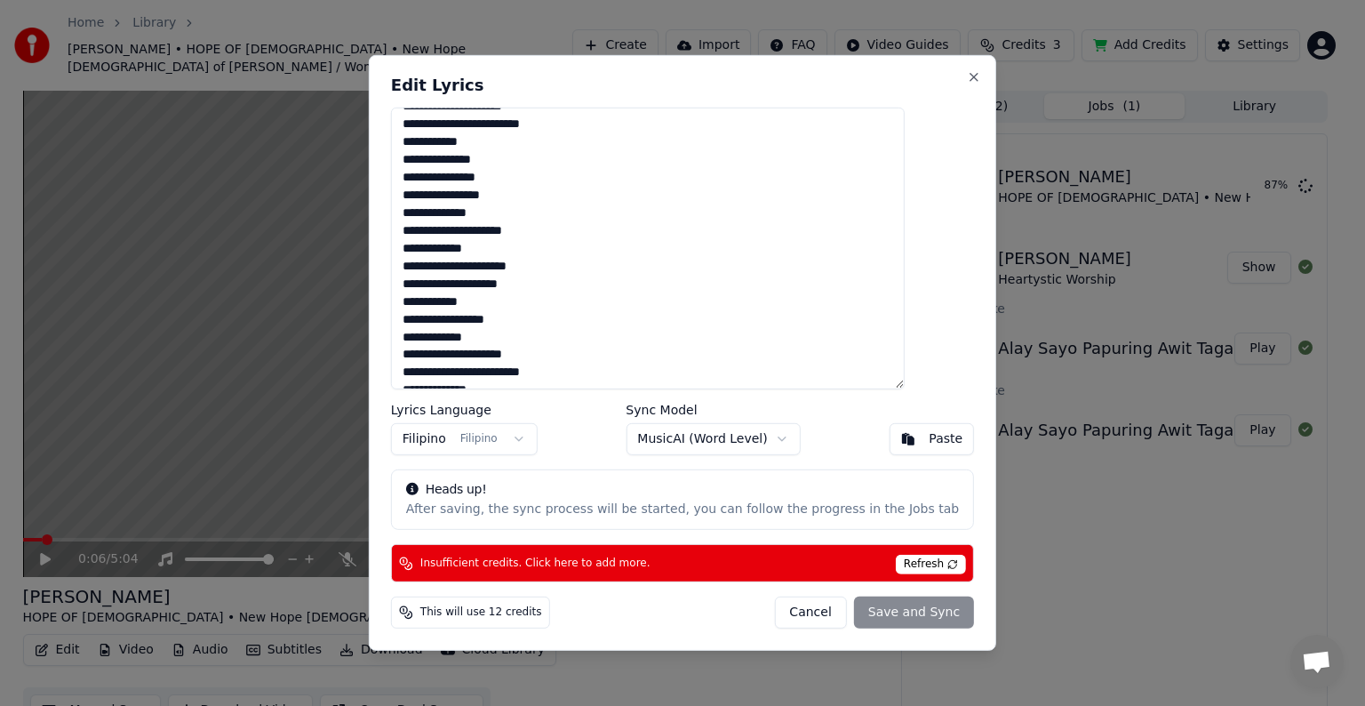
drag, startPoint x: 487, startPoint y: 139, endPoint x: 756, endPoint y: 348, distance: 341.3
click at [756, 348] on textarea "**********" at bounding box center [648, 249] width 514 height 282
drag, startPoint x: 757, startPoint y: 345, endPoint x: 742, endPoint y: 324, distance: 26.1
click at [756, 344] on textarea "**********" at bounding box center [648, 249] width 514 height 282
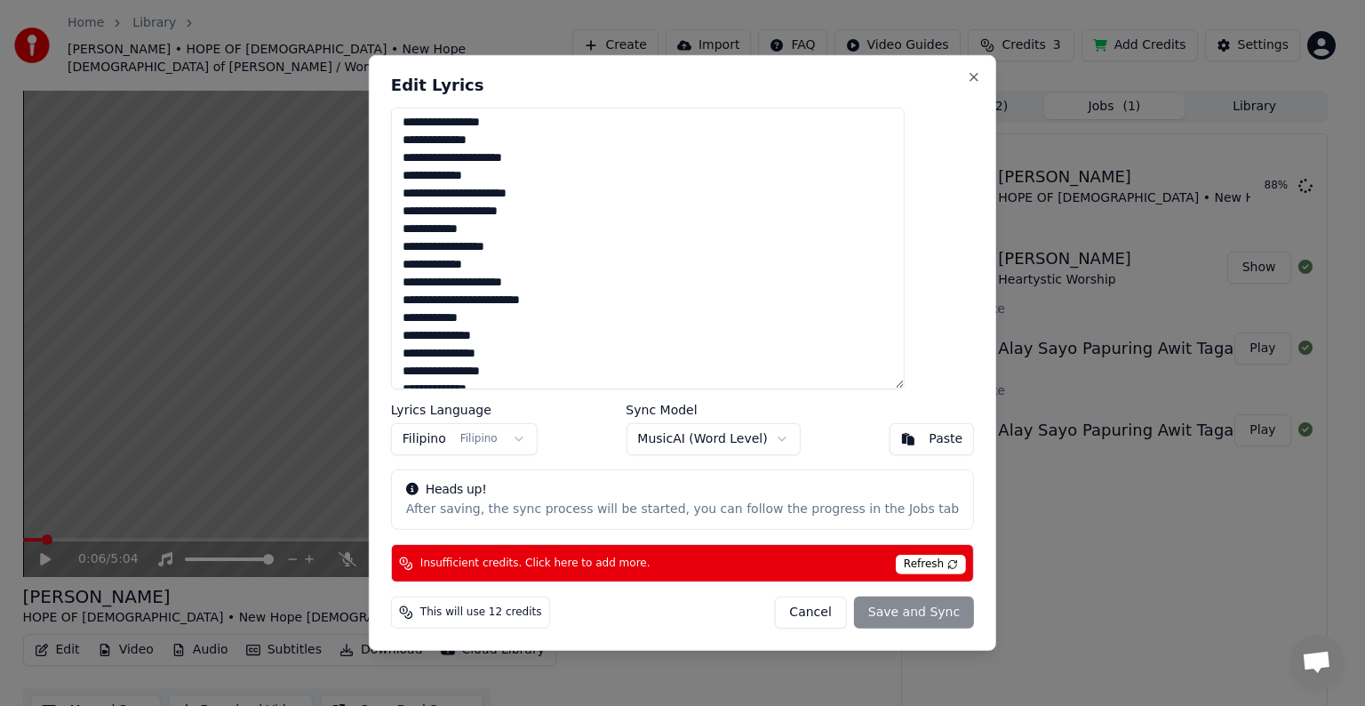
scroll to position [0, 0]
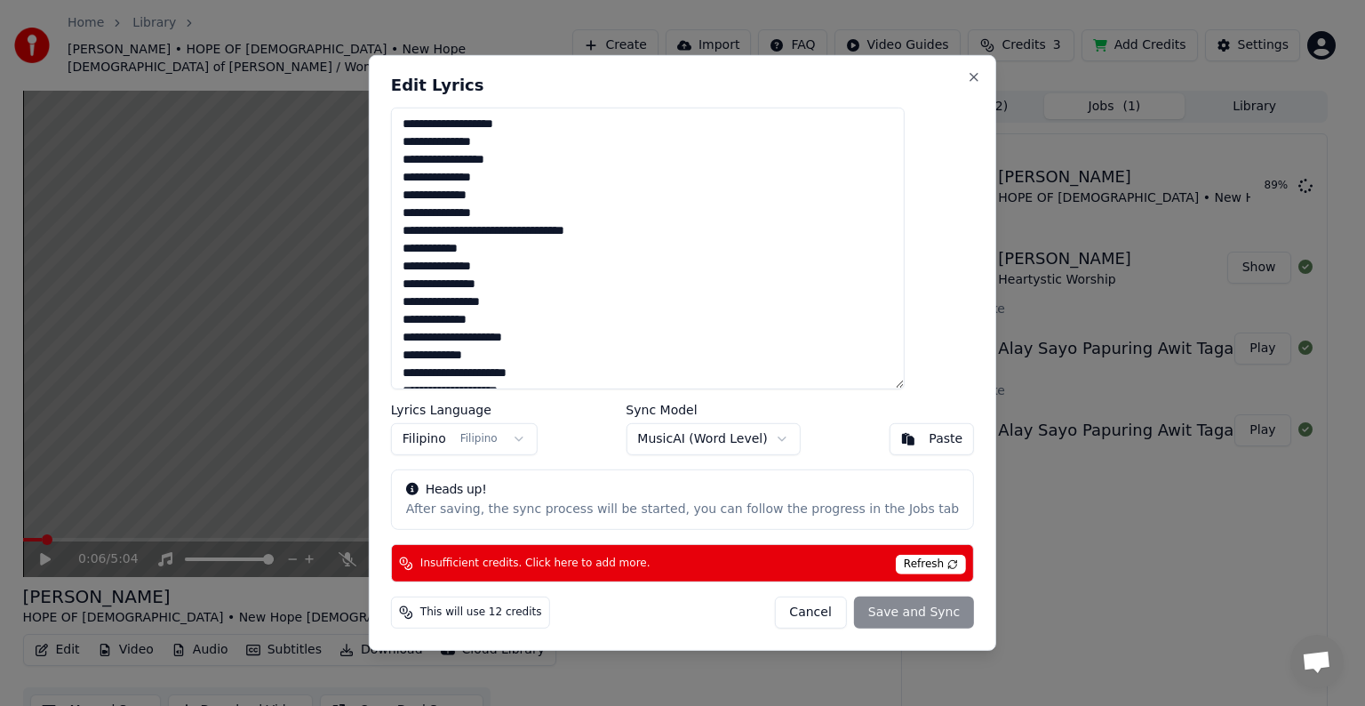
drag, startPoint x: 662, startPoint y: 374, endPoint x: 390, endPoint y: 84, distance: 398.0
click at [390, 84] on body "Home Library Alay Sayo • HOPE OF CHRIST • New Hope Church of Padilla / Womens M…" at bounding box center [675, 353] width 1350 height 706
click at [746, 215] on textarea "**********" at bounding box center [648, 249] width 514 height 282
click at [572, 117] on textarea "**********" at bounding box center [648, 249] width 514 height 282
drag, startPoint x: 562, startPoint y: 132, endPoint x: 438, endPoint y: 128, distance: 123.6
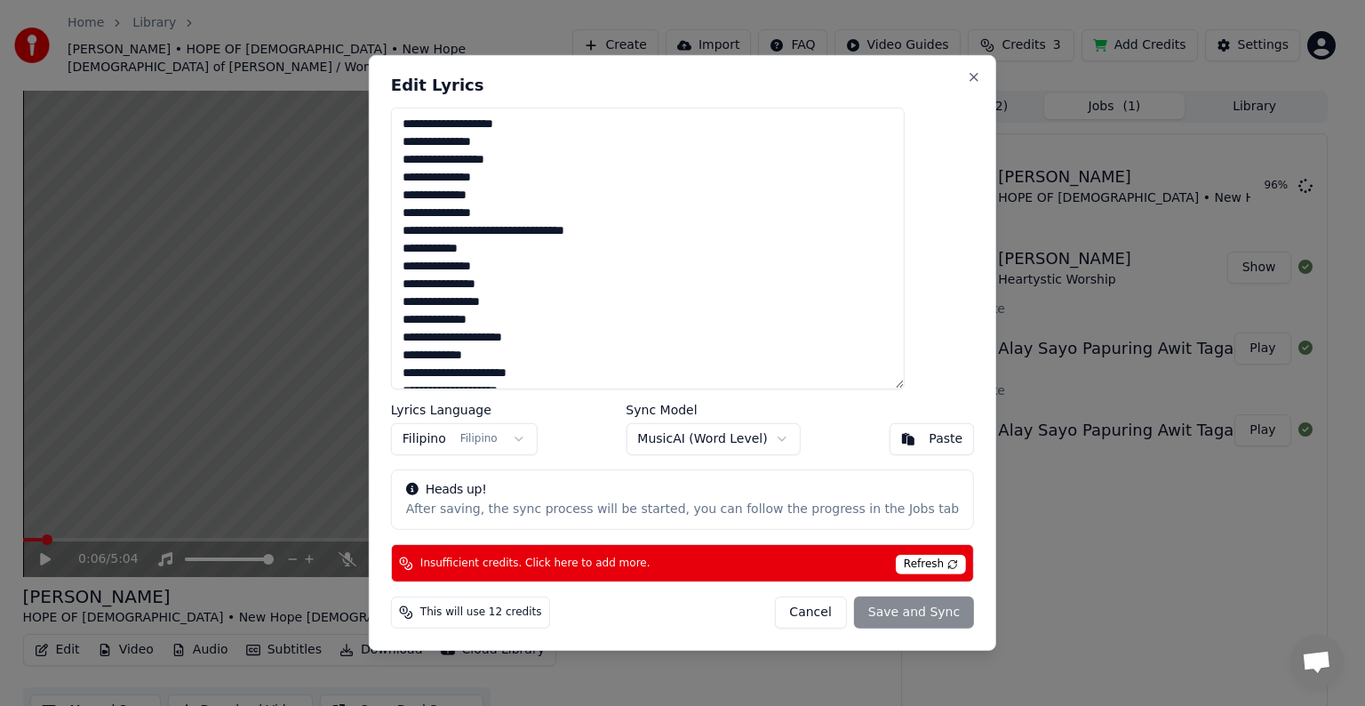
click at [438, 128] on textarea "**********" at bounding box center [648, 249] width 514 height 282
click at [776, 613] on button "Cancel" at bounding box center [810, 612] width 72 height 32
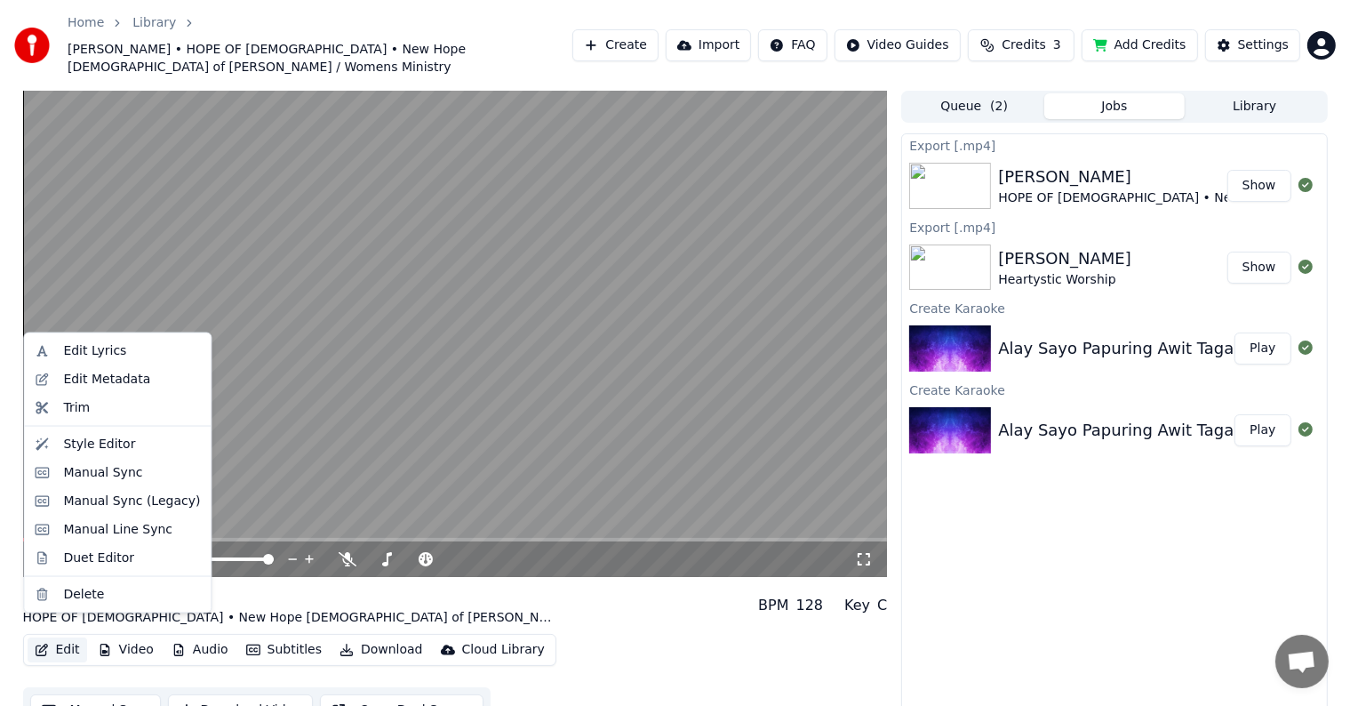
click at [70, 642] on button "Edit" at bounding box center [58, 649] width 60 height 25
click at [97, 356] on div "Edit Lyrics" at bounding box center [94, 351] width 63 height 18
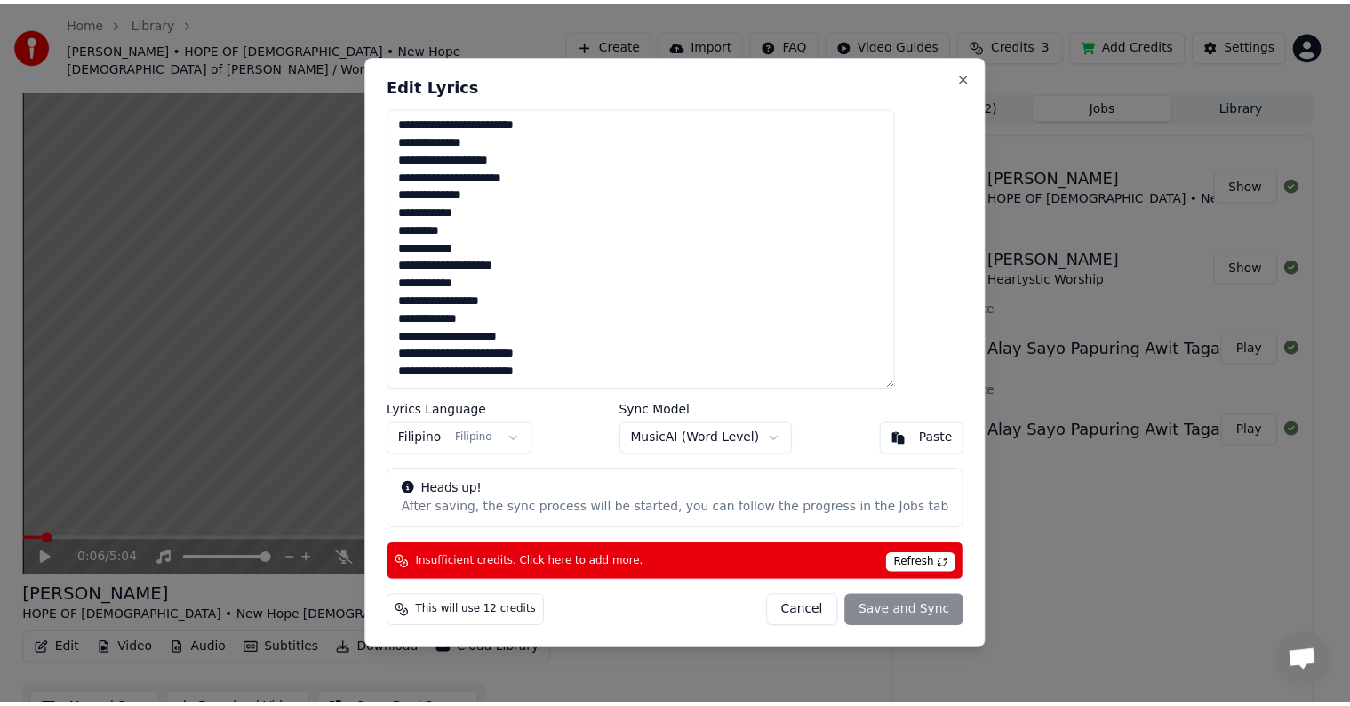
scroll to position [603, 0]
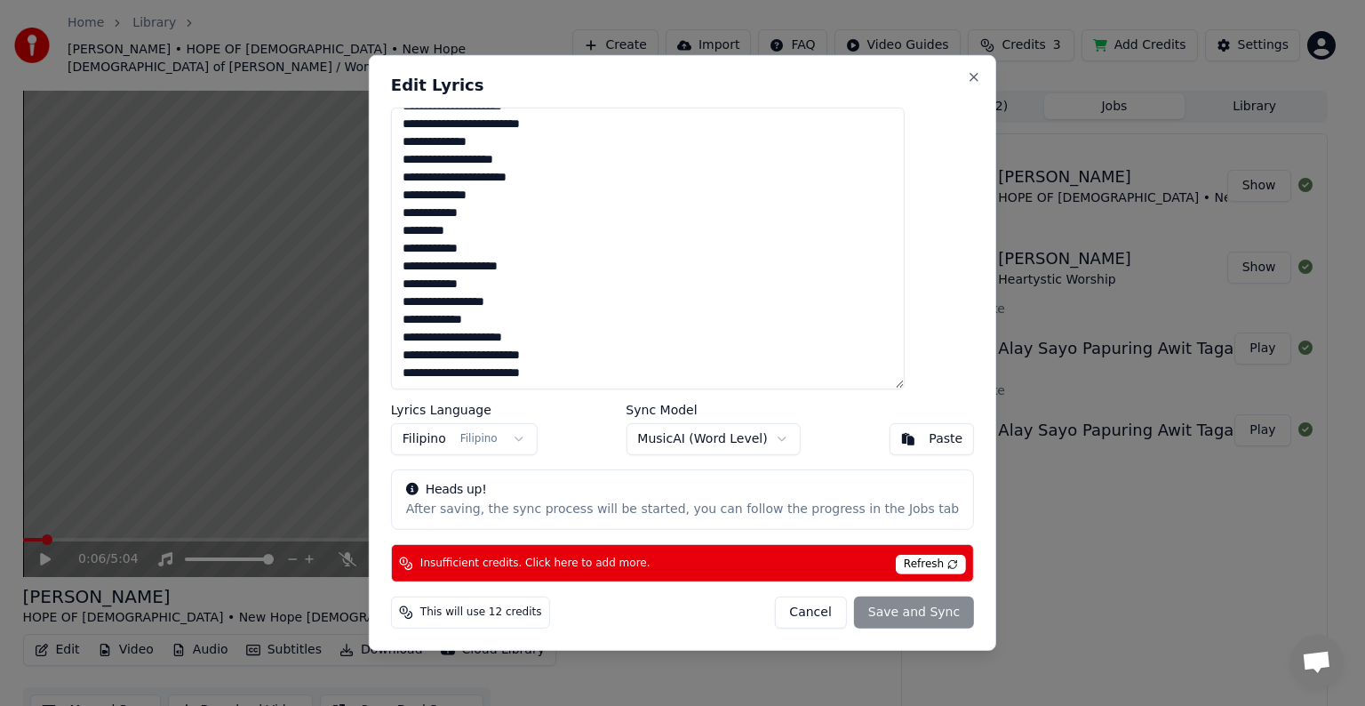
click at [788, 615] on button "Cancel" at bounding box center [810, 612] width 72 height 32
type textarea "**********"
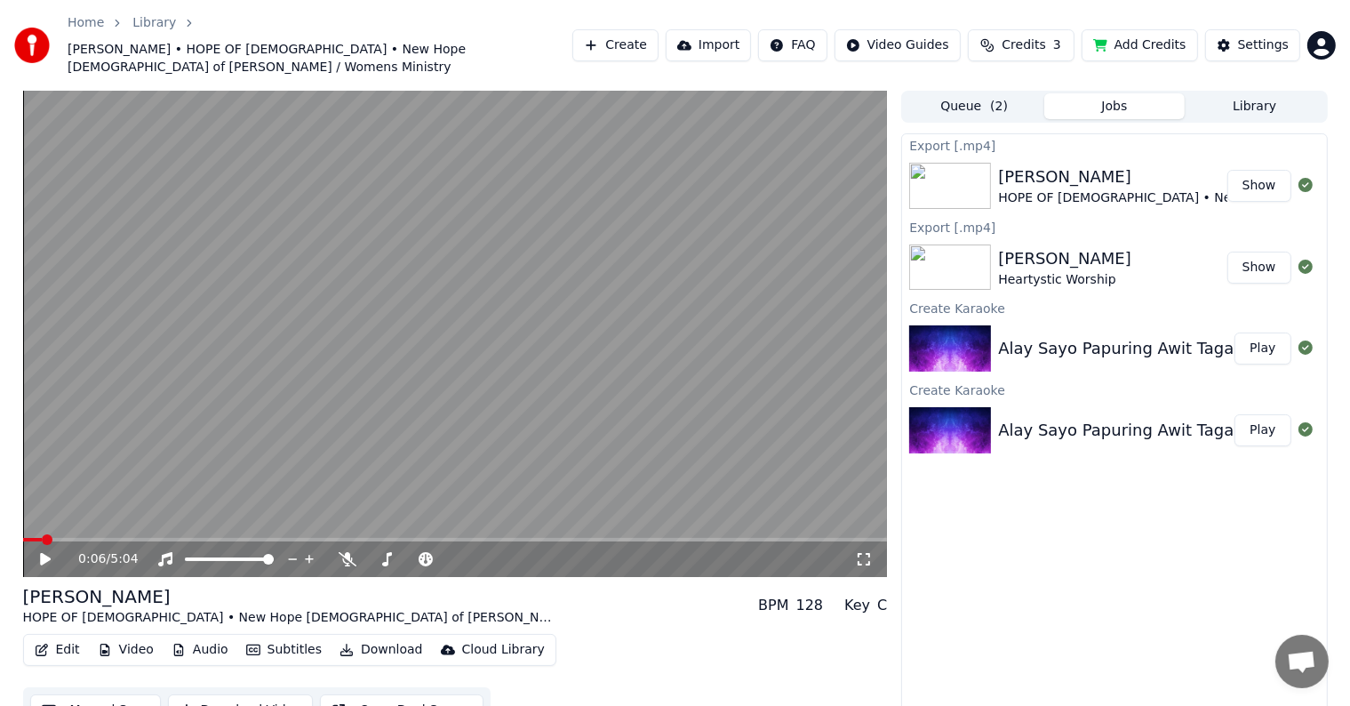
click at [659, 39] on button "Create" at bounding box center [615, 45] width 86 height 32
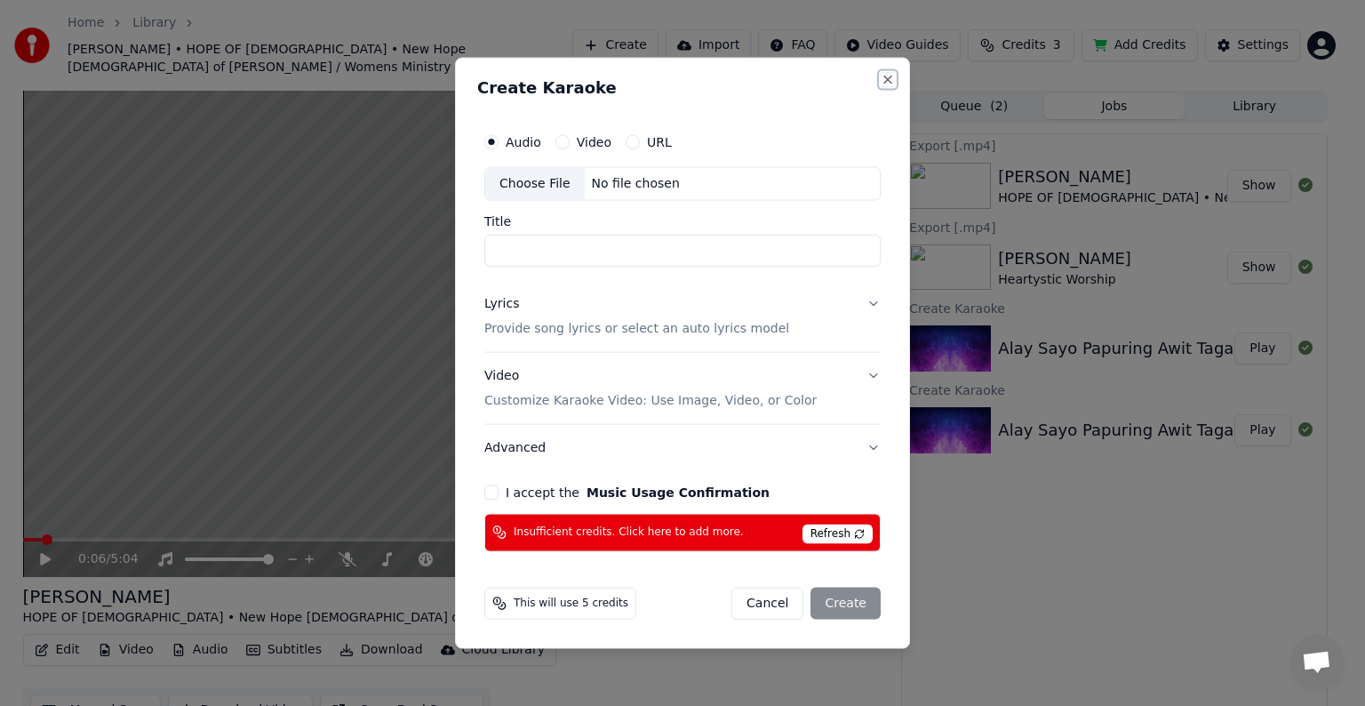
click at [888, 82] on button "Close" at bounding box center [888, 80] width 14 height 14
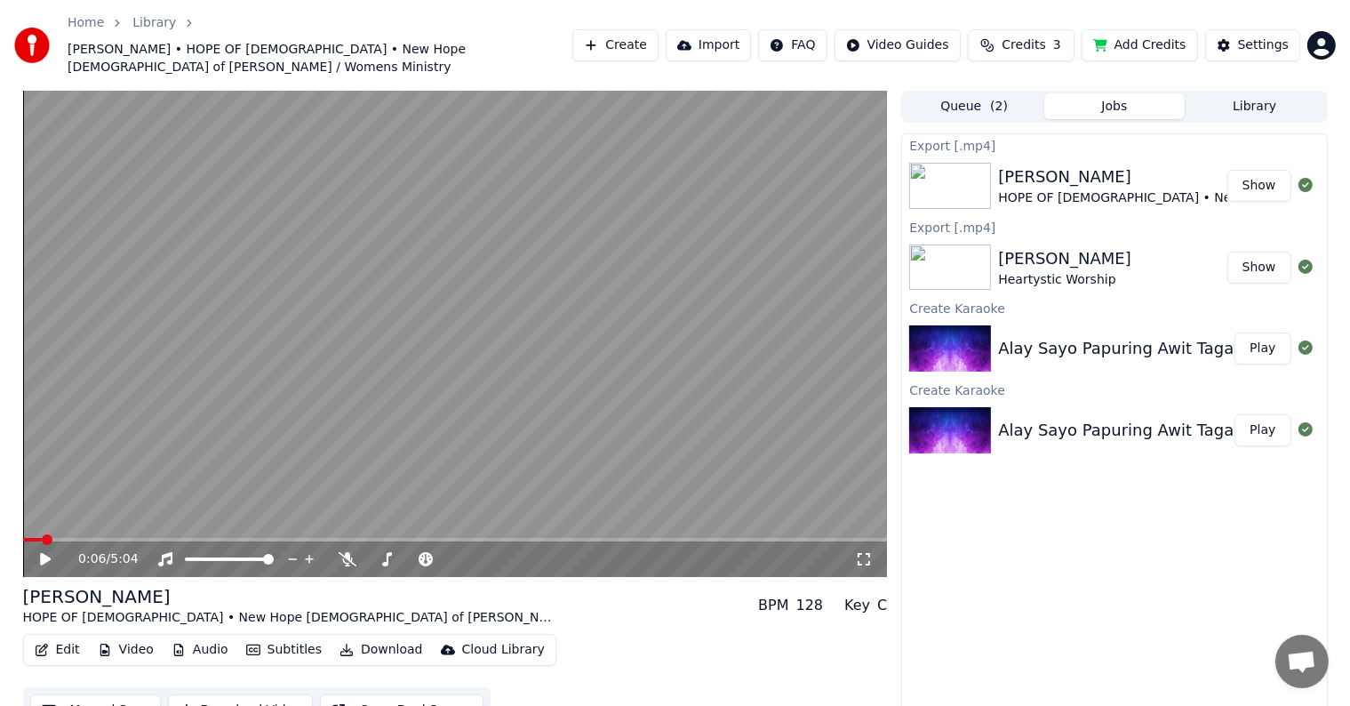
click at [1096, 340] on div "Alay Sayo Papuring Awit Tagalog Worship Song Heartystic Worship" at bounding box center [1263, 348] width 531 height 25
click at [1087, 400] on div "Alay Sayo Papuring Awit Tagalog Worship Song Heartystic Worship Play" at bounding box center [1114, 430] width 424 height 60
click at [1227, 42] on button "Settings" at bounding box center [1252, 45] width 95 height 32
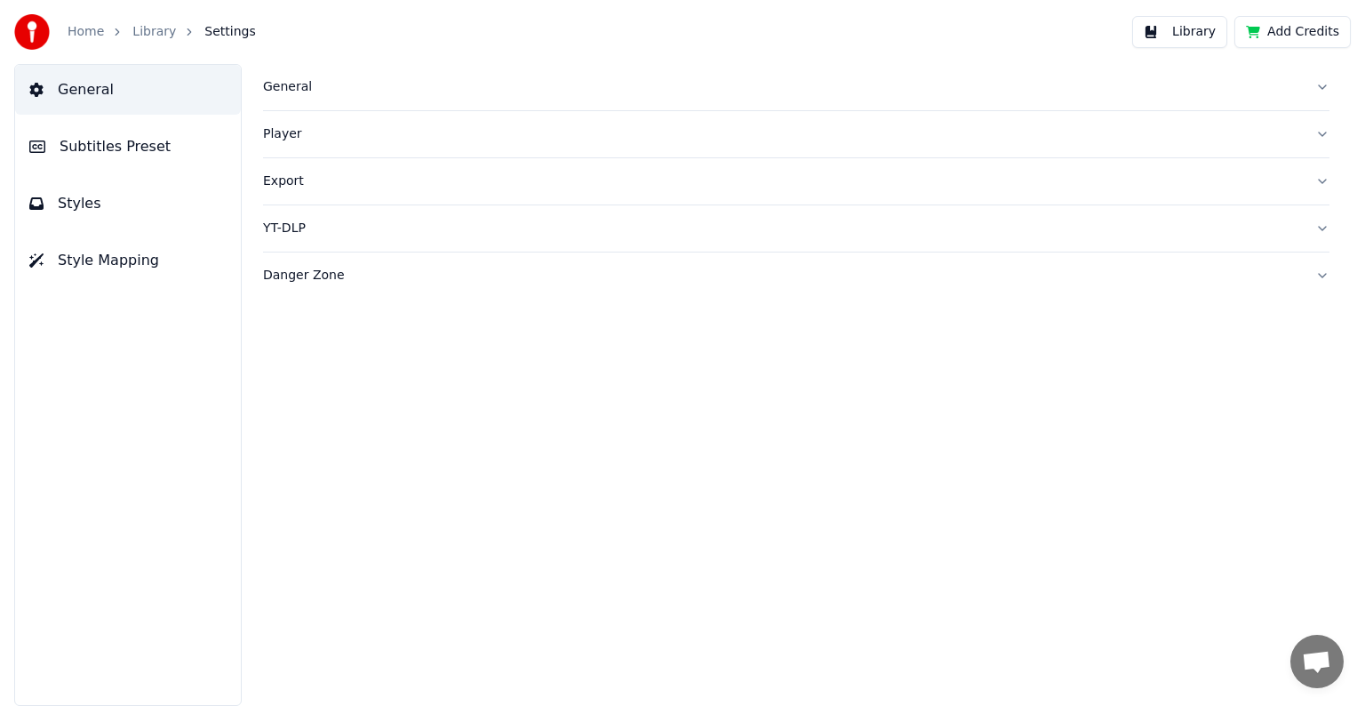
click at [131, 139] on span "Subtitles Preset" at bounding box center [115, 146] width 111 height 21
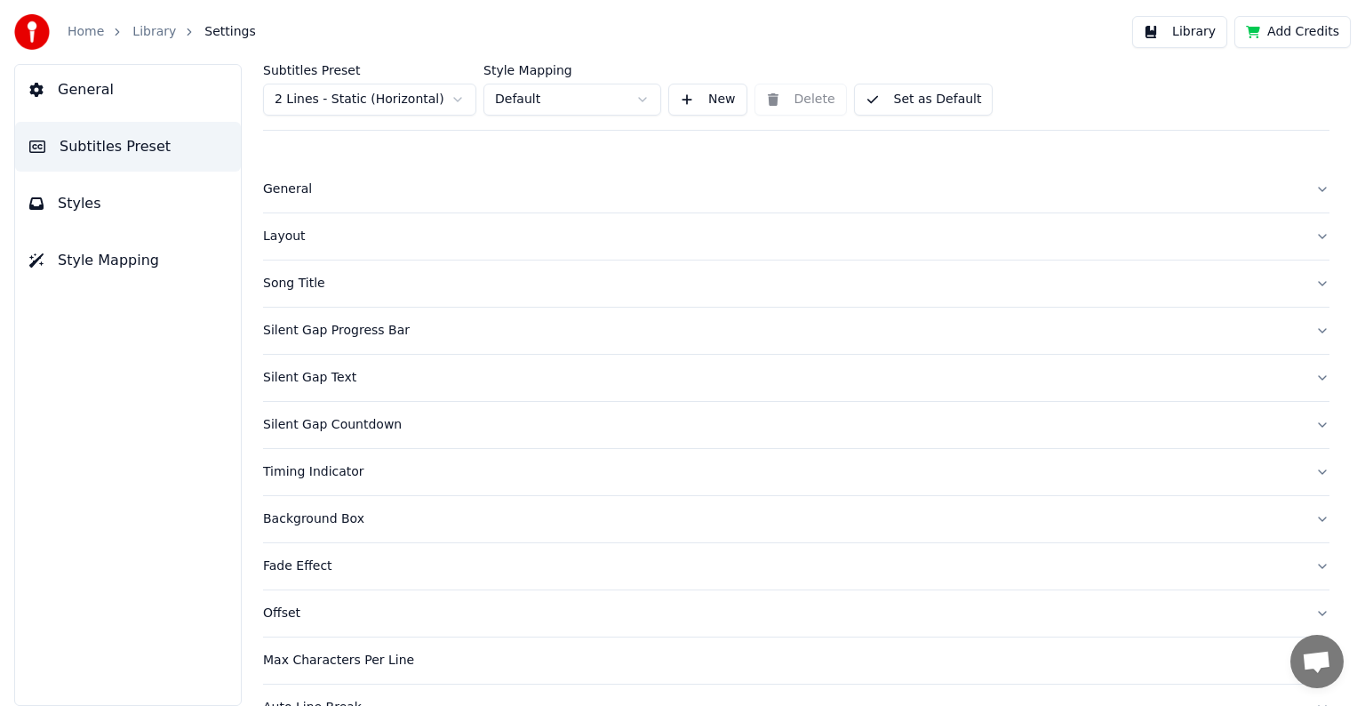
click at [124, 201] on button "Styles" at bounding box center [128, 204] width 226 height 50
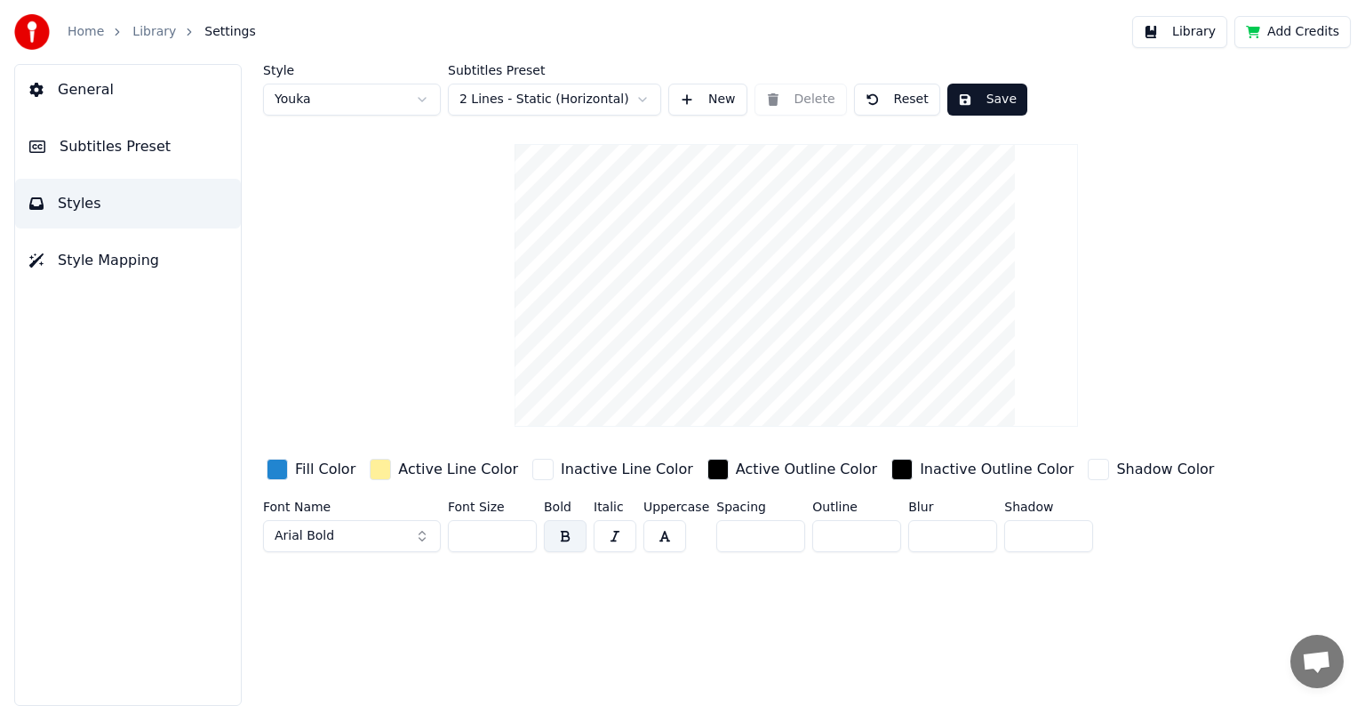
click at [421, 101] on html "Home Library Settings Library Add Credits General Subtitles Preset Styles Style…" at bounding box center [682, 353] width 1365 height 706
click at [396, 82] on div "Style Youka 2" at bounding box center [352, 90] width 178 height 52
click at [400, 95] on html "Home Library Settings Library Add Credits General Subtitles Preset Styles Style…" at bounding box center [682, 353] width 1365 height 706
click at [633, 99] on html "Home Library Settings Library Add Credits General Subtitles Preset Styles Style…" at bounding box center [682, 353] width 1365 height 706
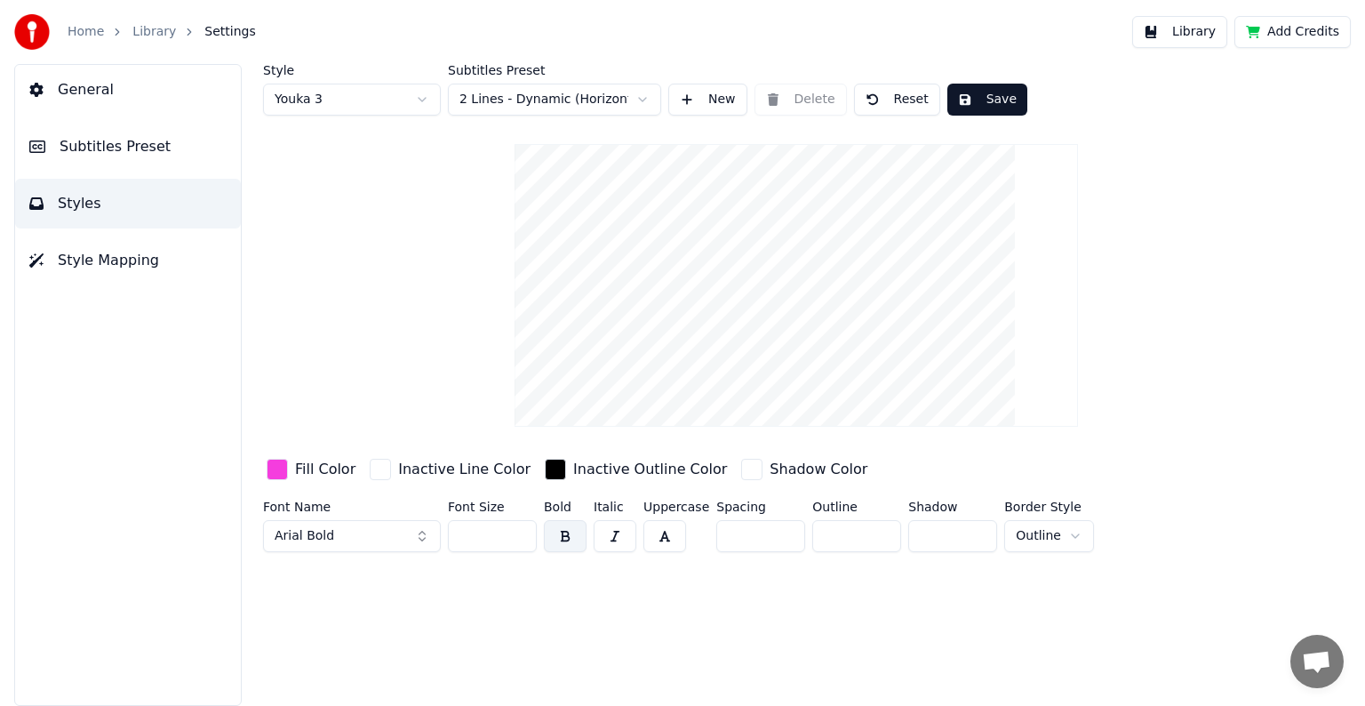
click at [626, 96] on html "Home Library Settings Library Add Credits General Subtitles Preset Styles Style…" at bounding box center [682, 353] width 1365 height 706
click at [643, 96] on html "Home Library Settings Library Add Credits General Subtitles Preset Styles Style…" at bounding box center [682, 353] width 1365 height 706
click at [166, 266] on button "Style Mapping" at bounding box center [128, 261] width 226 height 50
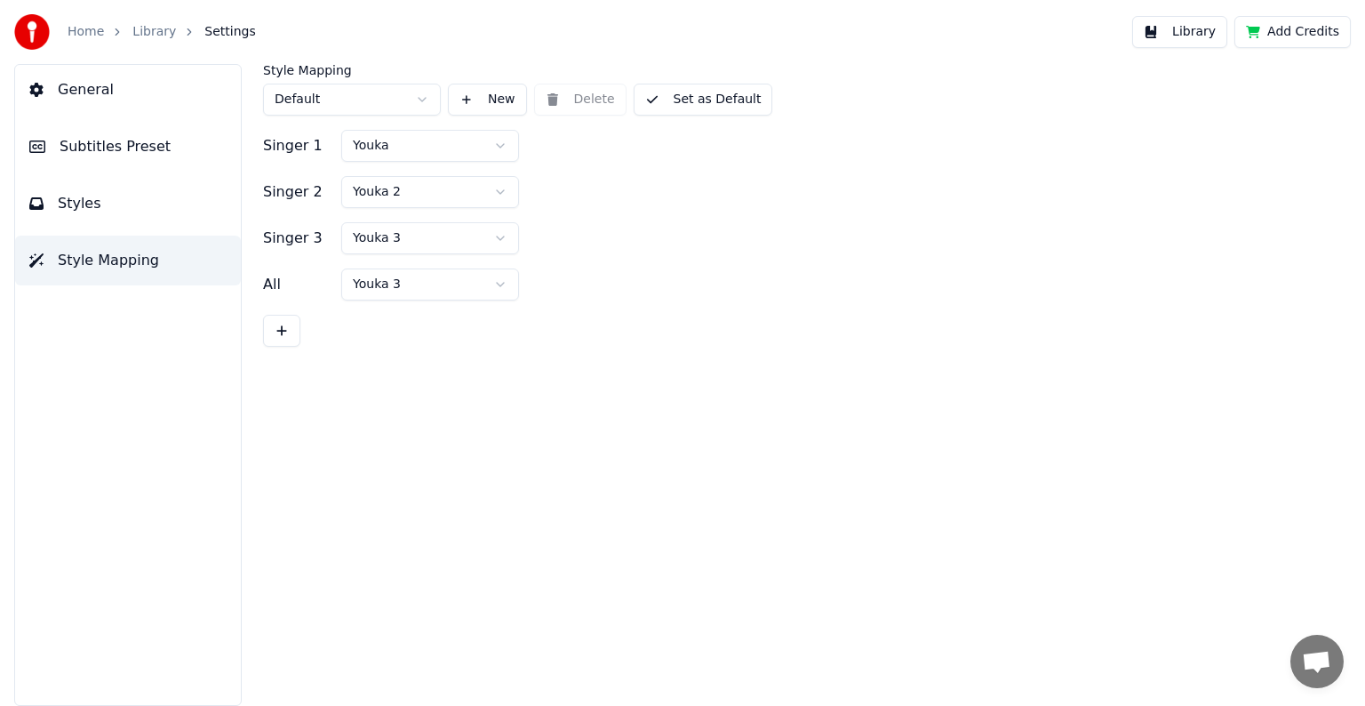
click at [128, 82] on button "General" at bounding box center [128, 90] width 226 height 50
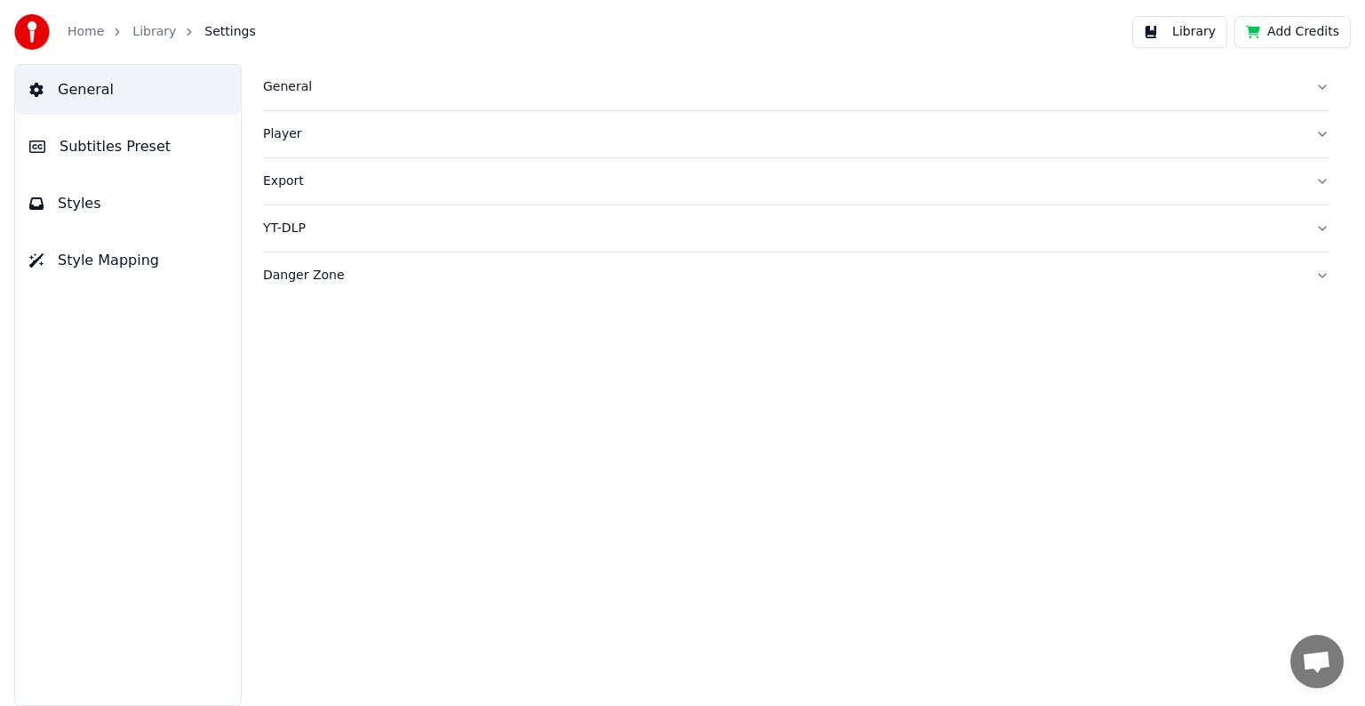
click at [83, 38] on link "Home" at bounding box center [86, 32] width 36 height 18
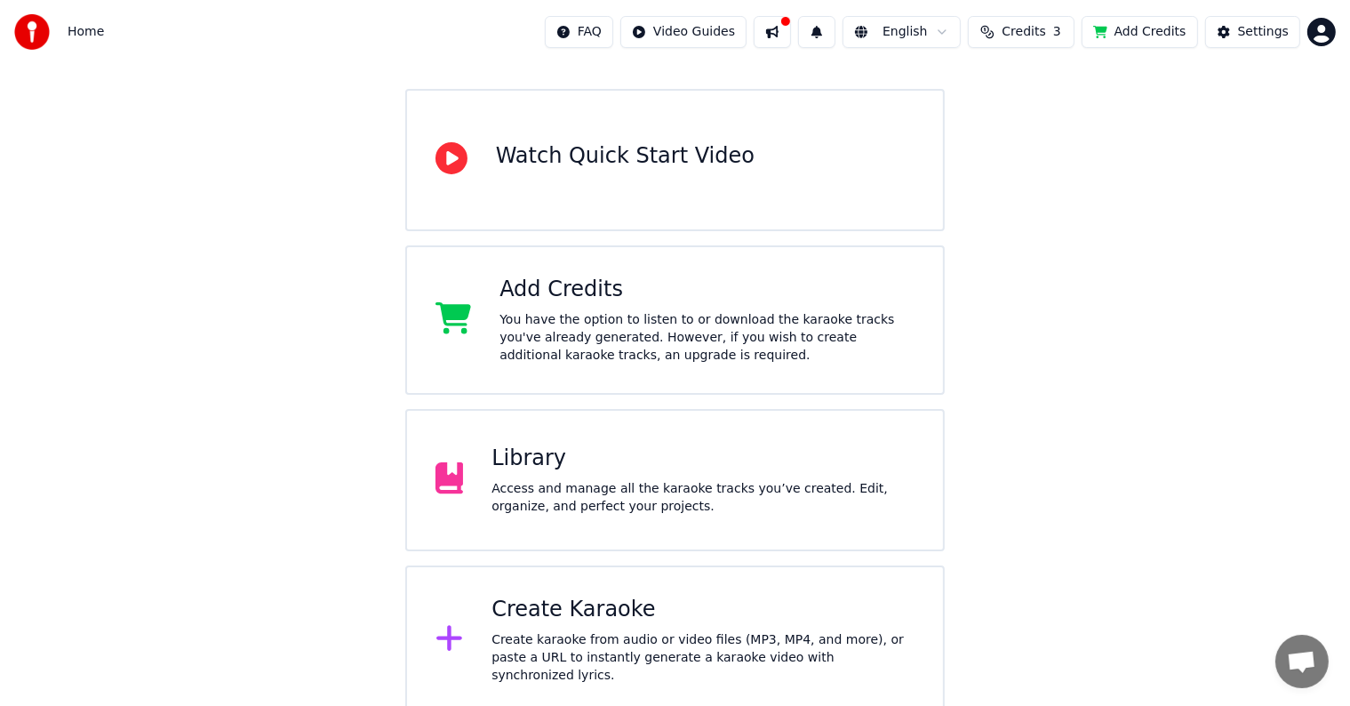
scroll to position [140, 0]
click at [771, 334] on div "You have the option to listen to or download the karaoke tracks you've already …" at bounding box center [706, 336] width 415 height 53
click at [1044, 35] on span "Credits" at bounding box center [1024, 32] width 44 height 18
click at [1011, 169] on button "Refresh" at bounding box center [1033, 165] width 92 height 32
click at [1039, 163] on button "Refresh" at bounding box center [1033, 165] width 92 height 32
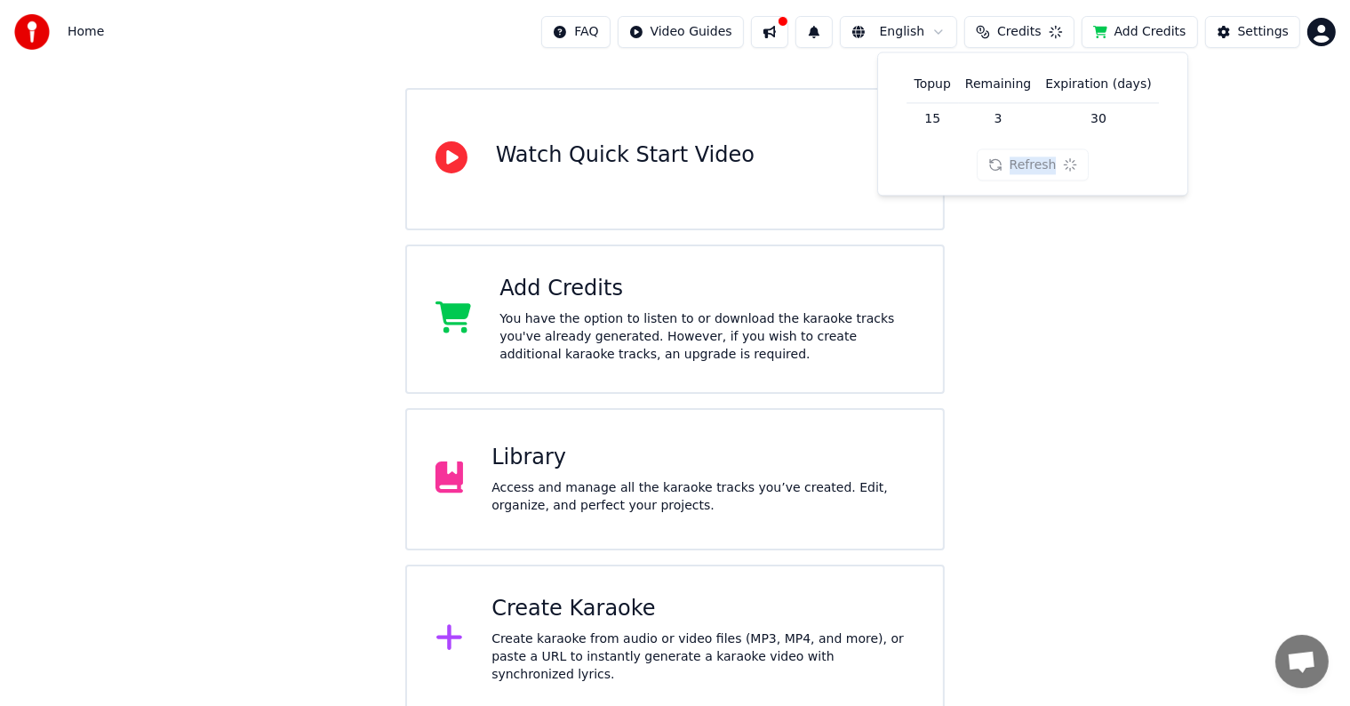
click at [1039, 163] on div "Refresh" at bounding box center [1033, 165] width 113 height 32
click at [1040, 164] on div "Refresh" at bounding box center [1033, 165] width 113 height 32
click at [1041, 164] on button "Refresh" at bounding box center [1033, 165] width 113 height 32
click at [1041, 164] on div "Refresh" at bounding box center [1033, 165] width 113 height 32
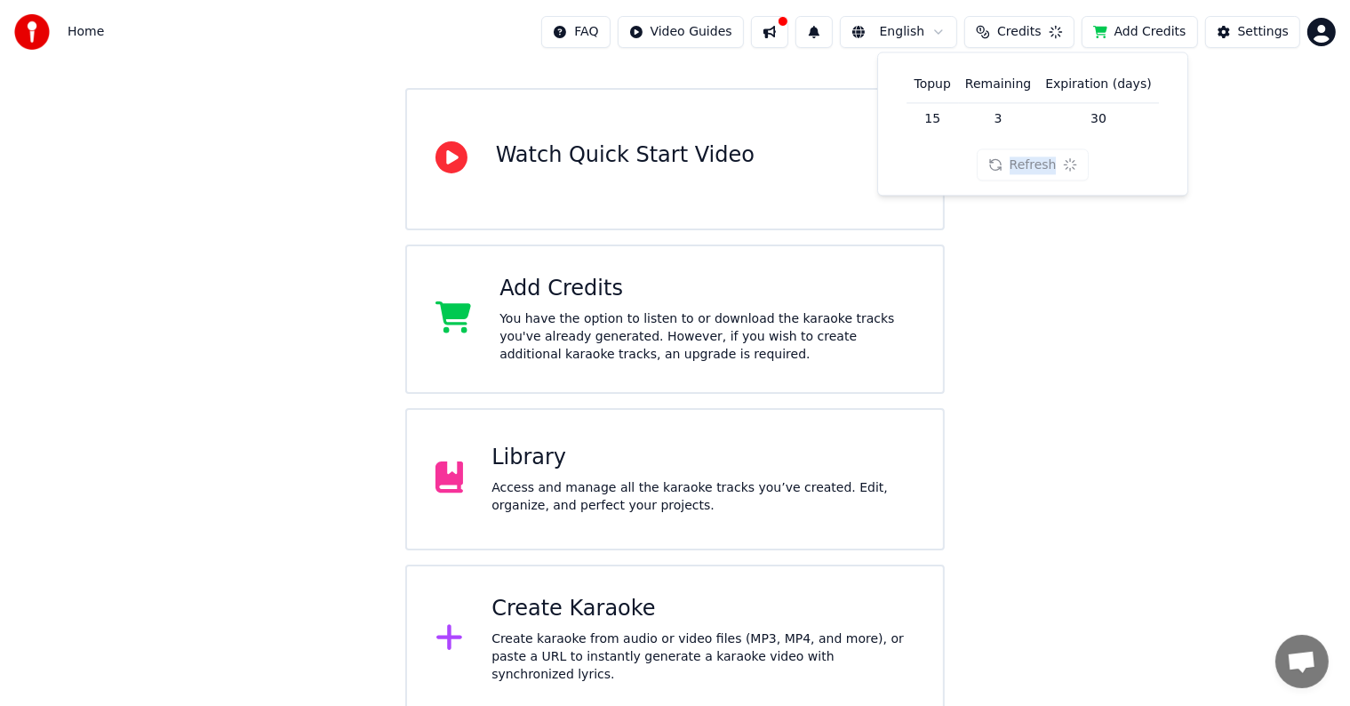
click at [1041, 164] on div "Refresh" at bounding box center [1033, 165] width 113 height 32
click at [1041, 164] on button "Refresh" at bounding box center [1033, 165] width 92 height 32
click at [788, 36] on button at bounding box center [772, 32] width 37 height 32
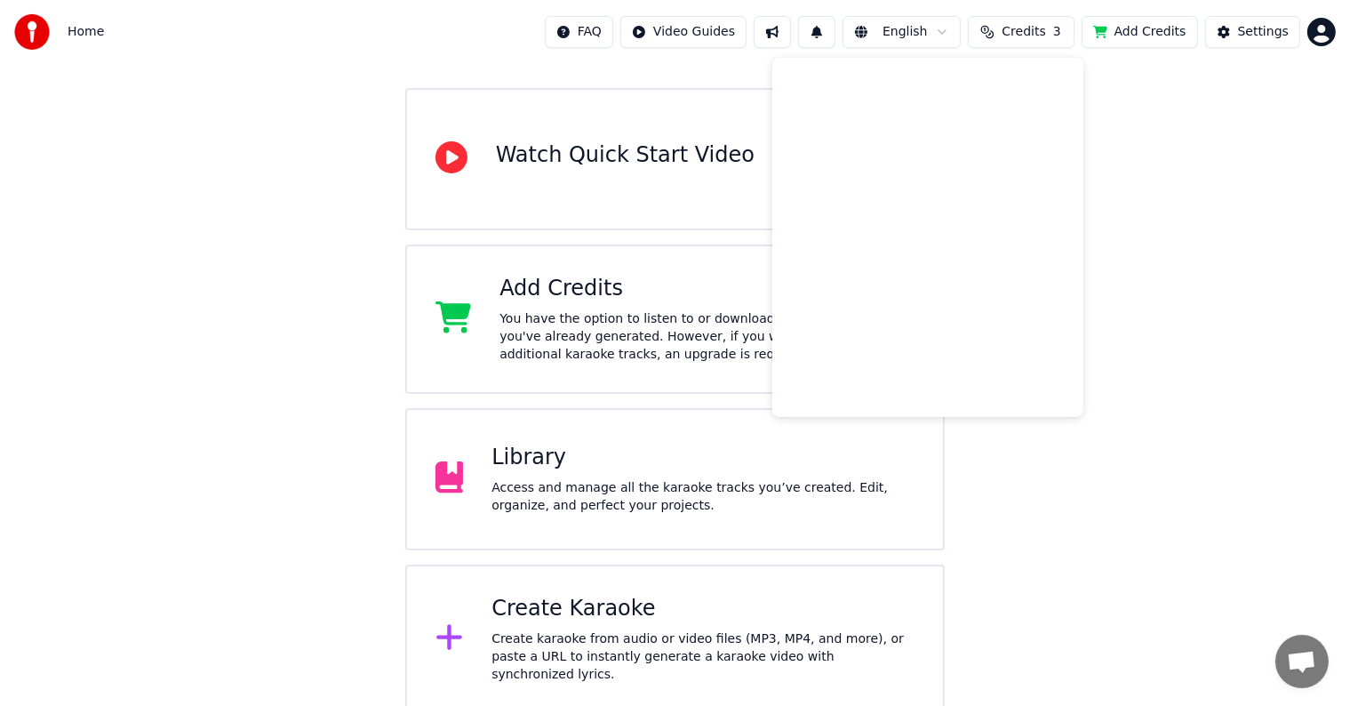
click at [1173, 158] on div "Welcome to Youka Watch Quick Start Video Add Credits You have the option to lis…" at bounding box center [675, 318] width 1350 height 789
click at [636, 621] on div "Create Karaoke" at bounding box center [702, 609] width 423 height 28
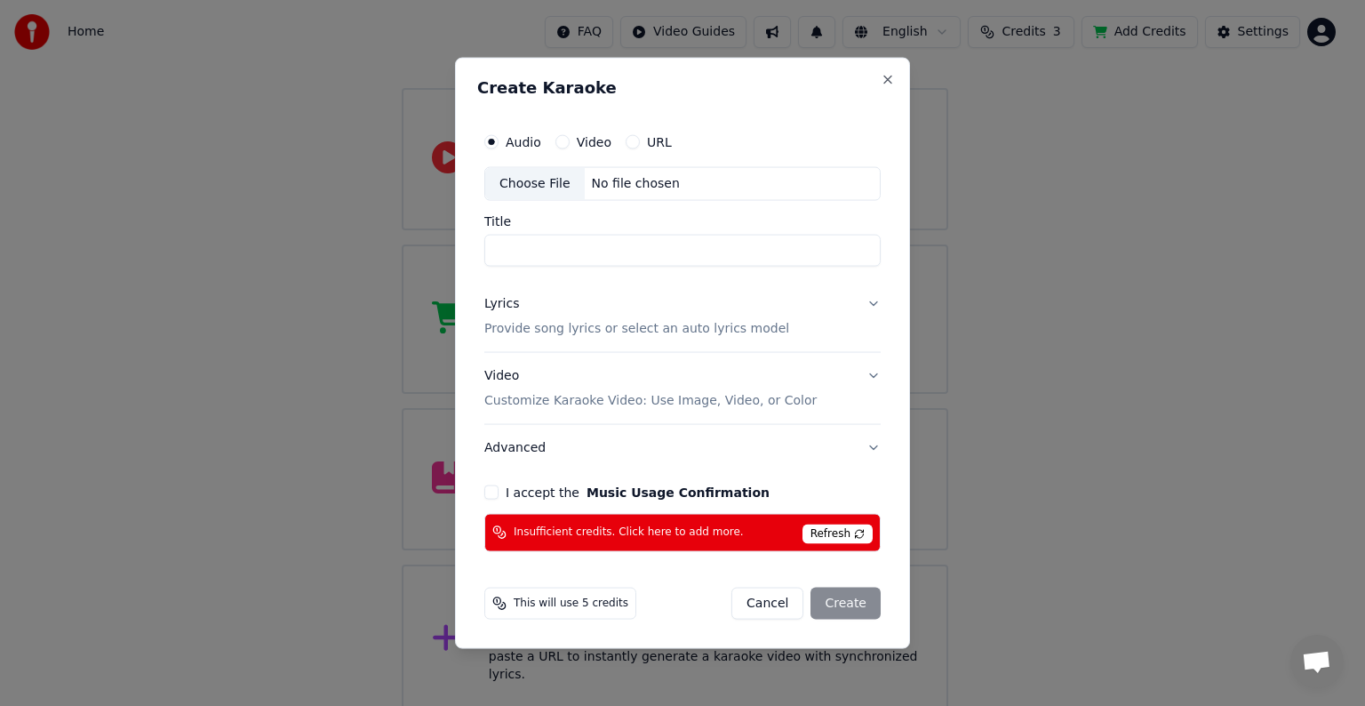
click at [483, 494] on div "Audio Video URL Choose File No file chosen Title Lyrics Provide song lyrics or …" at bounding box center [682, 338] width 411 height 442
click at [498, 490] on div "I accept the Music Usage Confirmation" at bounding box center [682, 491] width 396 height 14
click at [683, 526] on span "Insufficient credits. Click here to add more." at bounding box center [629, 532] width 230 height 14
click at [884, 85] on button "Close" at bounding box center [888, 80] width 14 height 14
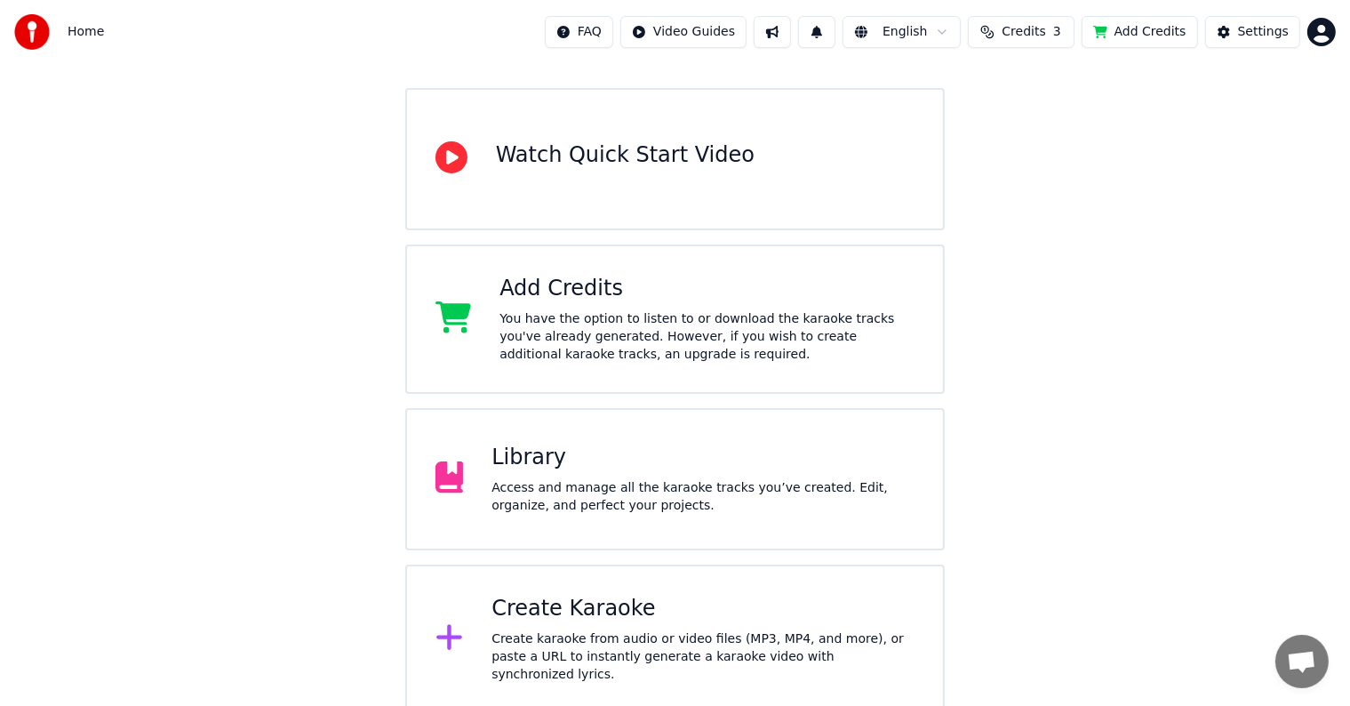
click at [668, 436] on div "Library Access and manage all the karaoke tracks you’ve created. Edit, organize…" at bounding box center [675, 479] width 540 height 142
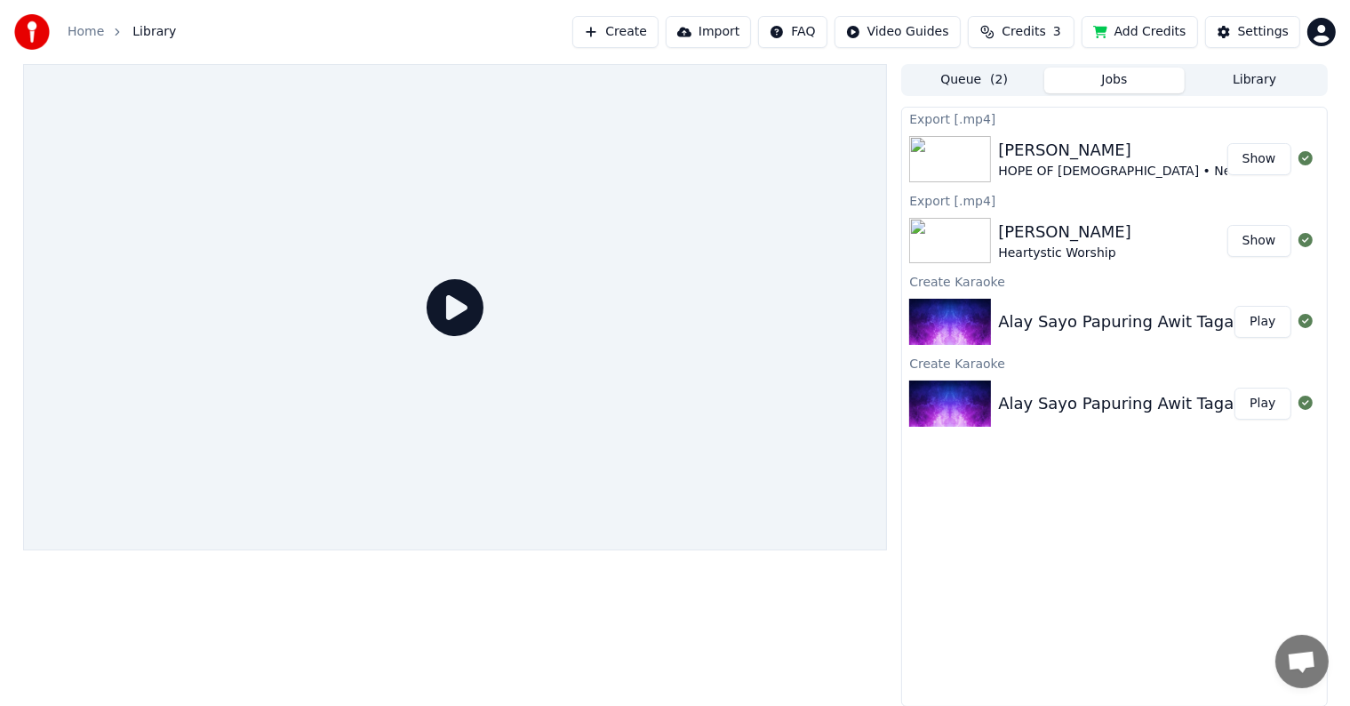
click at [1147, 159] on div "Alay Sayo" at bounding box center [1331, 150] width 667 height 25
click at [981, 89] on button "Queue ( 2 )" at bounding box center [974, 81] width 140 height 26
click at [1091, 83] on button "Jobs" at bounding box center [1114, 81] width 140 height 26
click at [1250, 156] on button "Show" at bounding box center [1259, 159] width 64 height 32
